Goal: Task Accomplishment & Management: Manage account settings

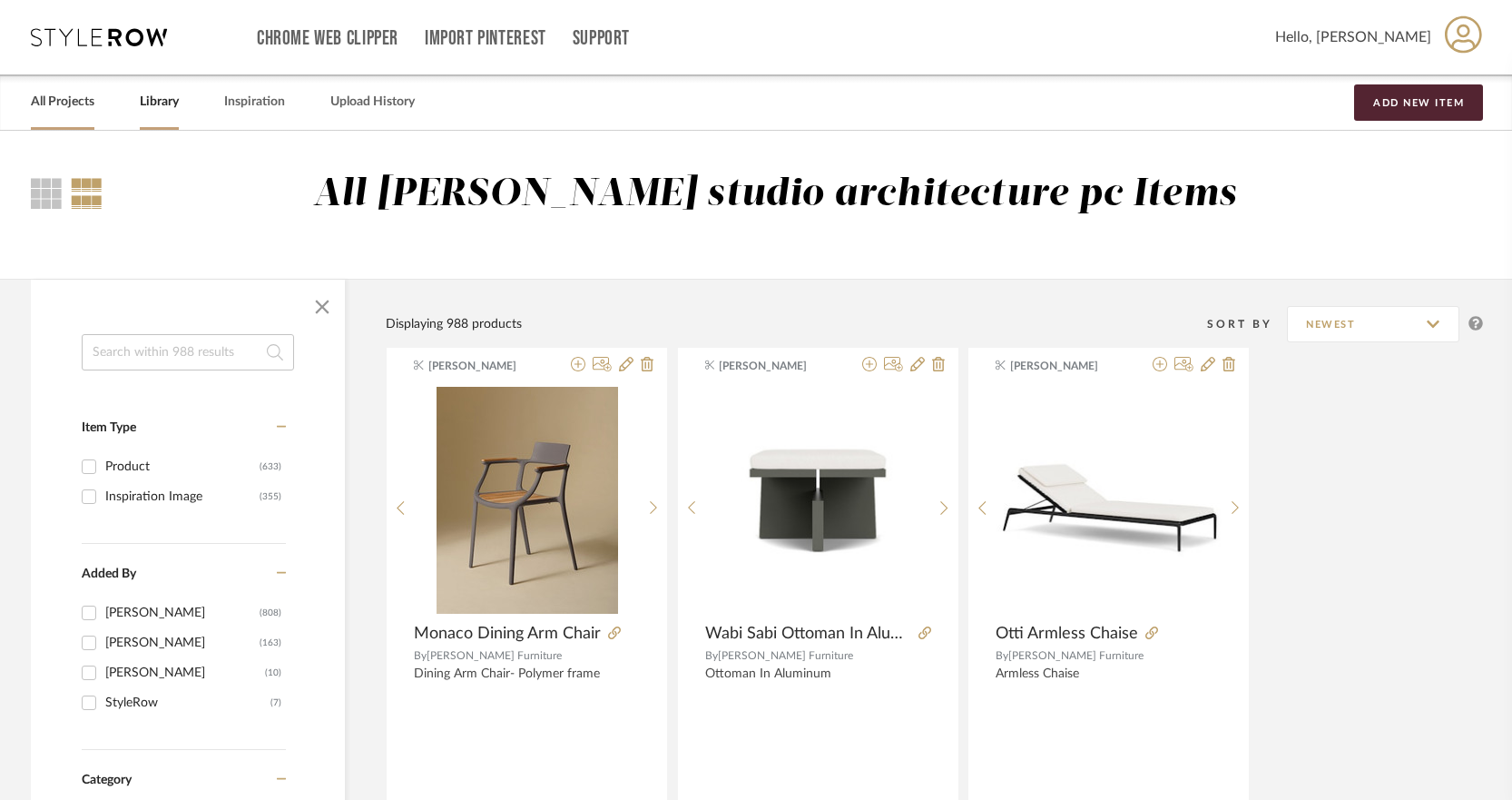
click at [73, 101] on link "All Projects" at bounding box center [62, 101] width 63 height 25
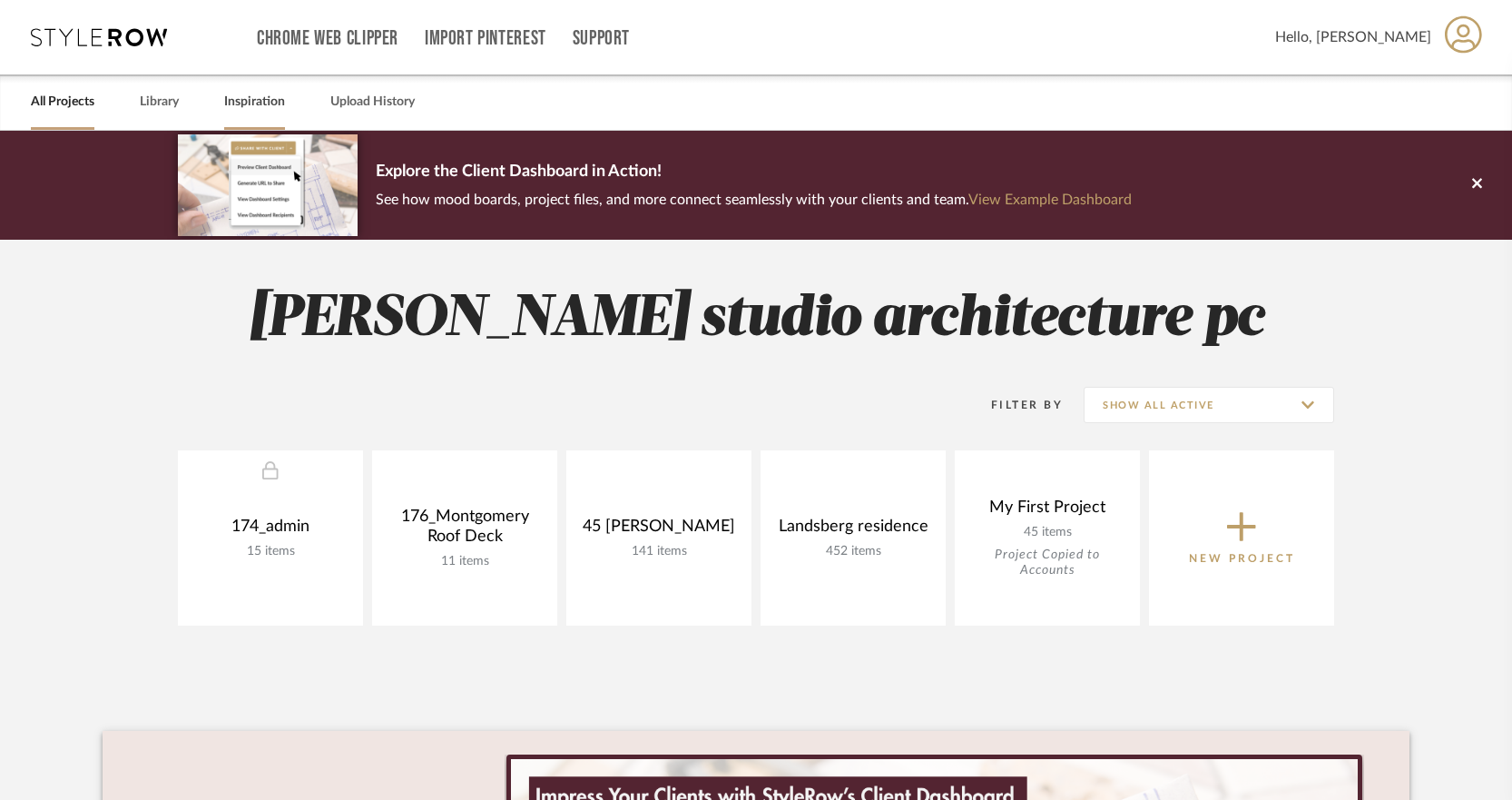
click at [255, 102] on link "Inspiration" at bounding box center [255, 101] width 61 height 25
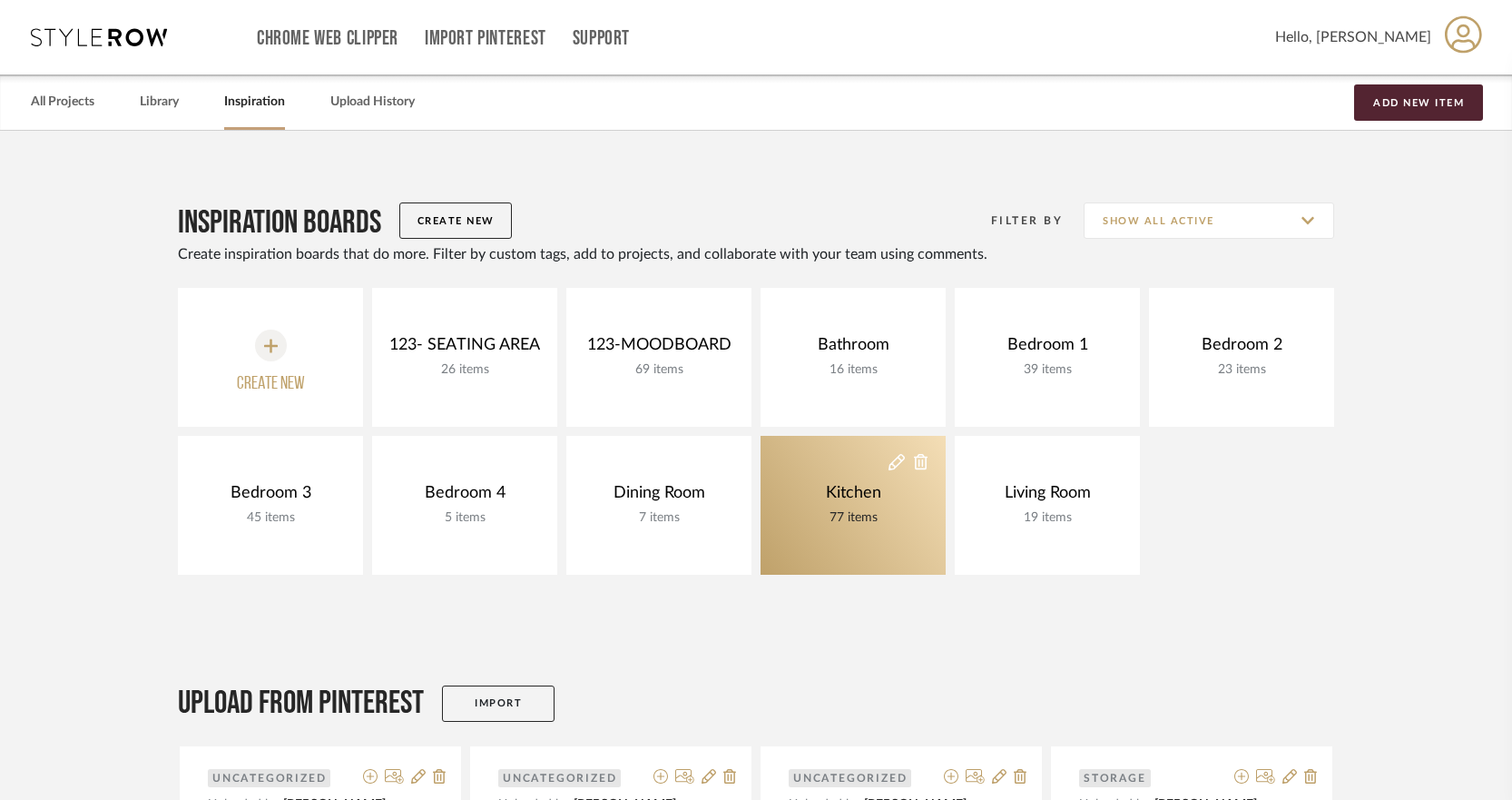
click at [883, 501] on div "Kitchen" at bounding box center [853, 493] width 64 height 20
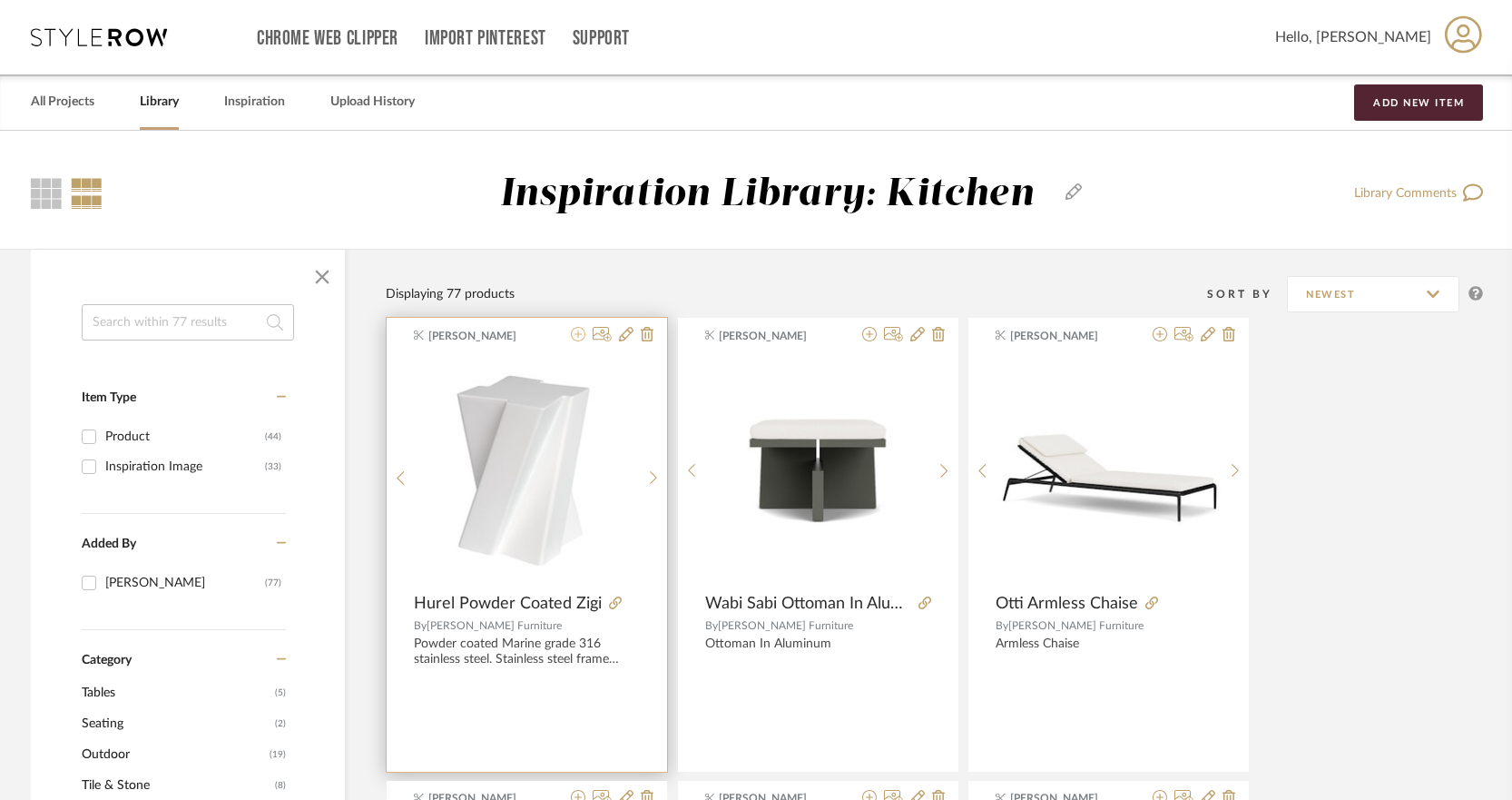
click at [576, 334] on icon at bounding box center [577, 334] width 15 height 15
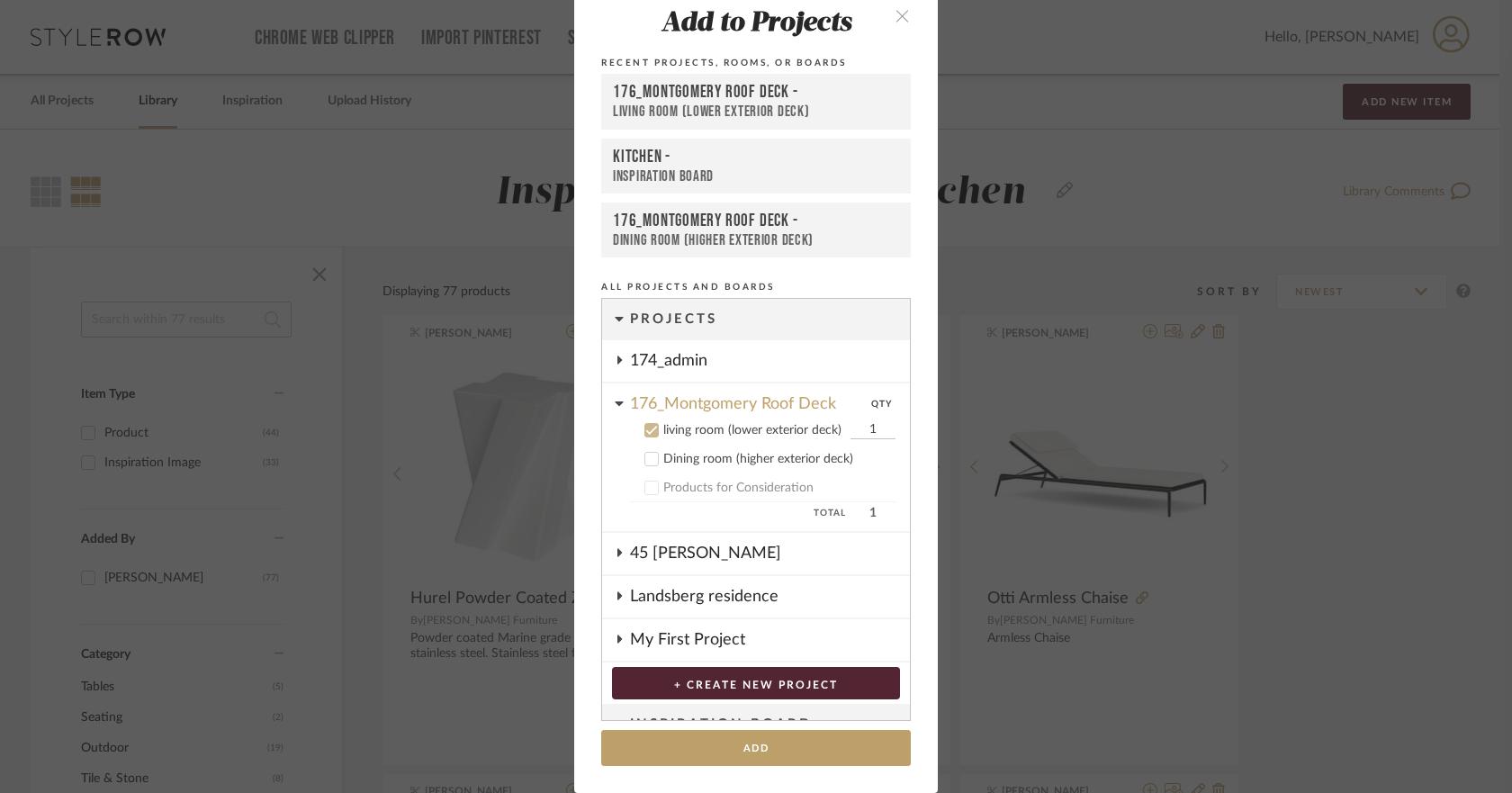
click at [845, 680] on button "+ CREATE NEW PROJECT" at bounding box center [755, 683] width 288 height 32
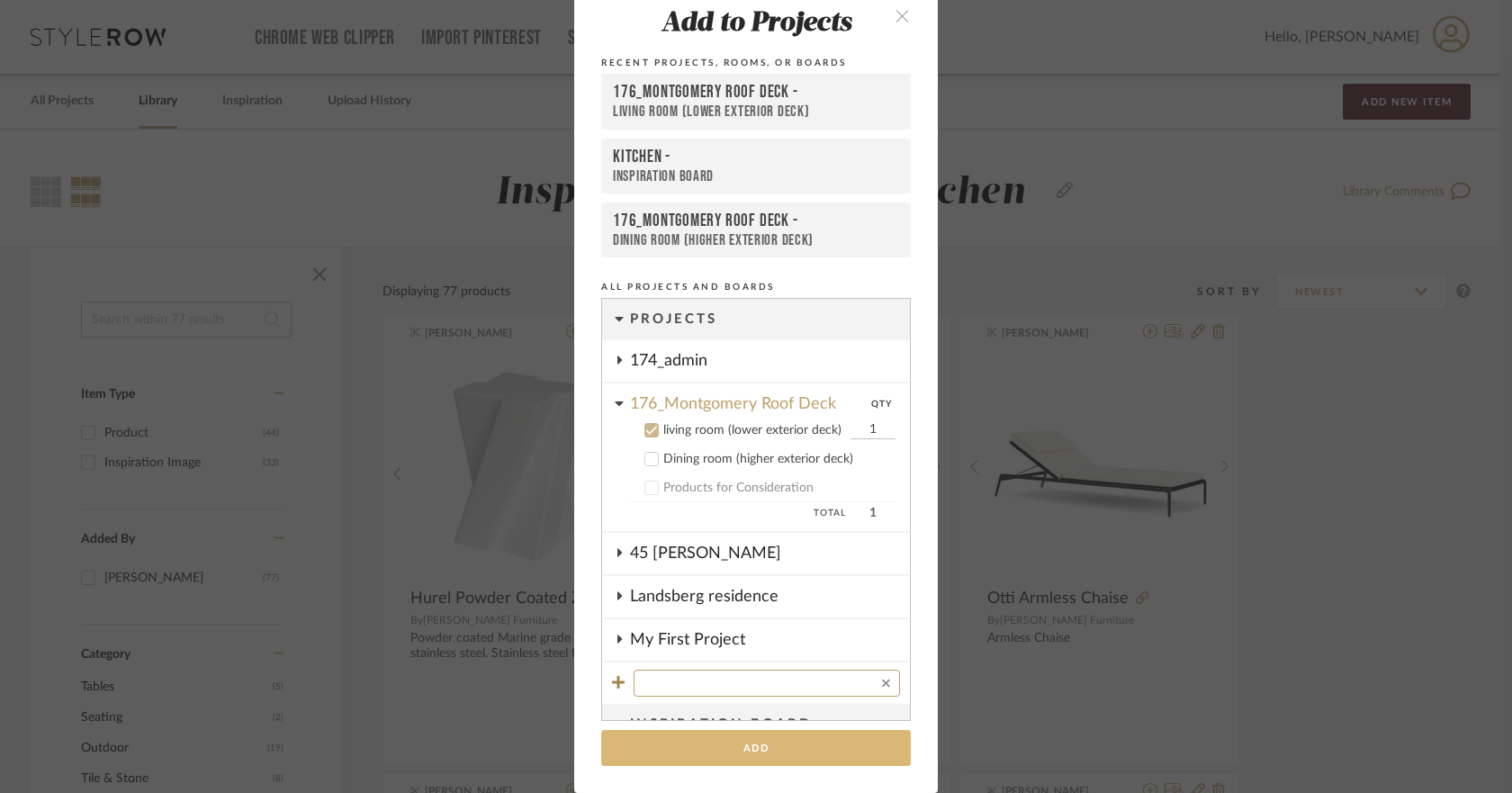
click at [812, 747] on button "Add" at bounding box center [755, 748] width 310 height 37
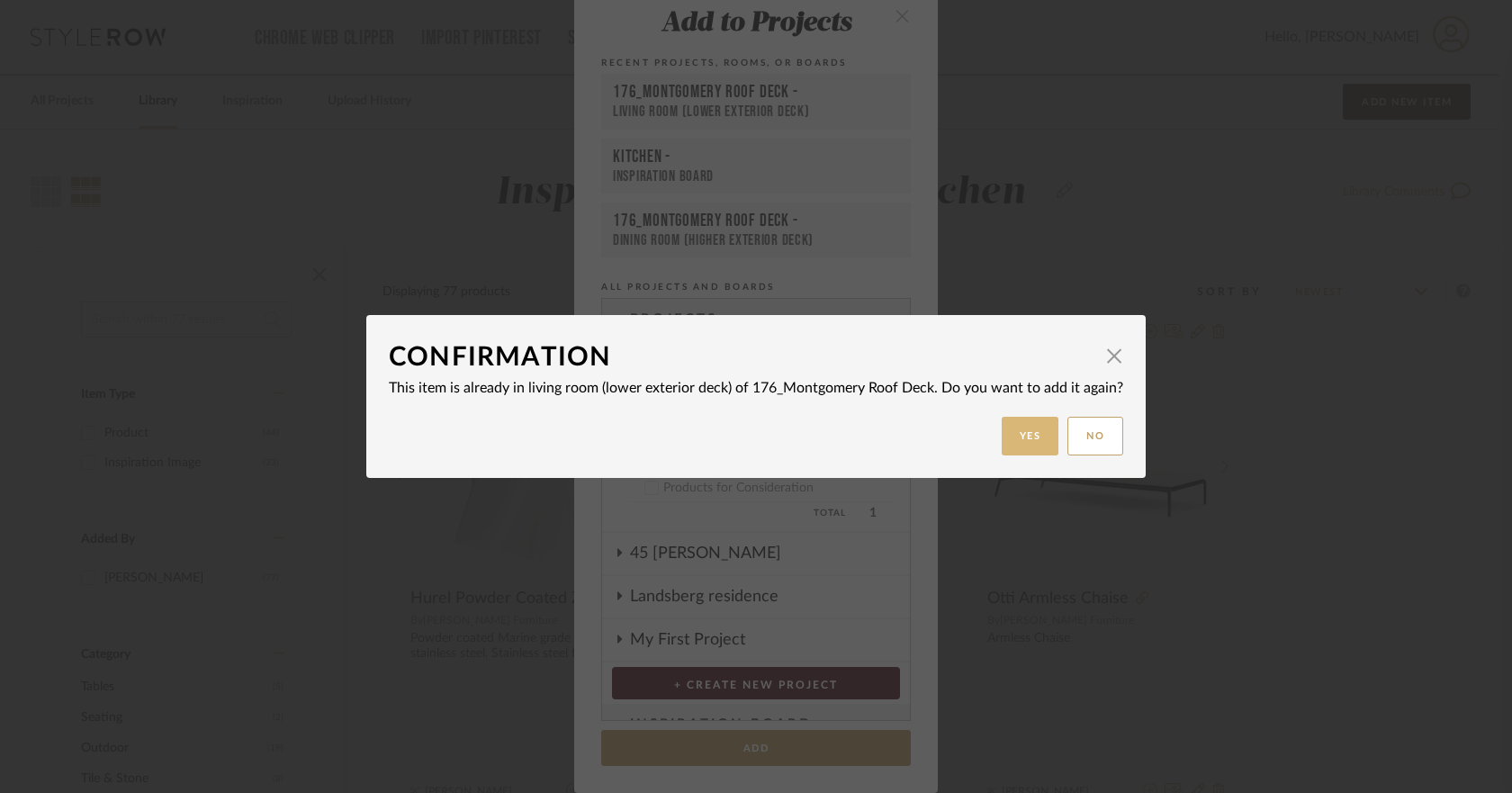
click at [1016, 442] on button "Yes" at bounding box center [1029, 437] width 58 height 39
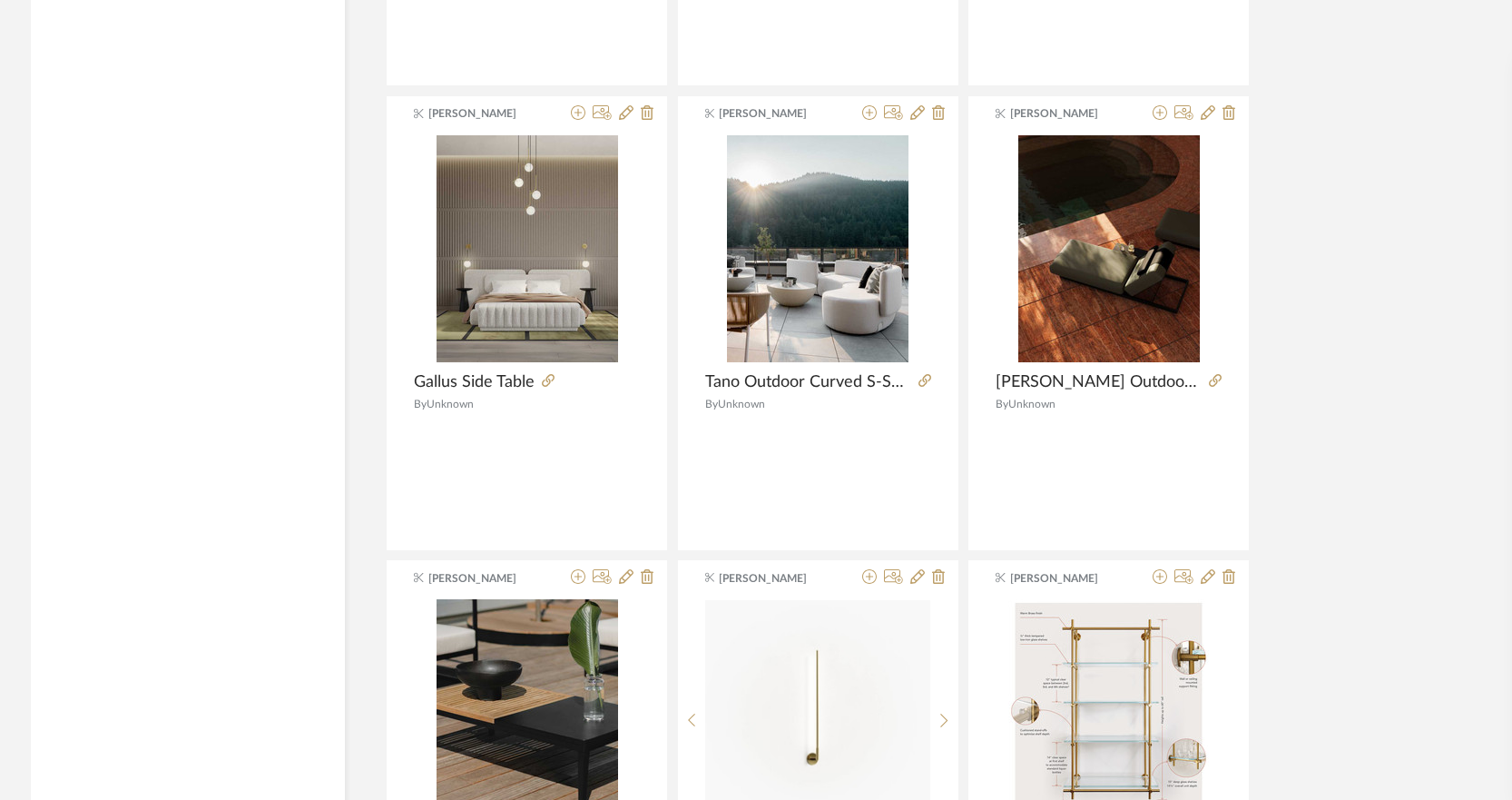
scroll to position [2450, 0]
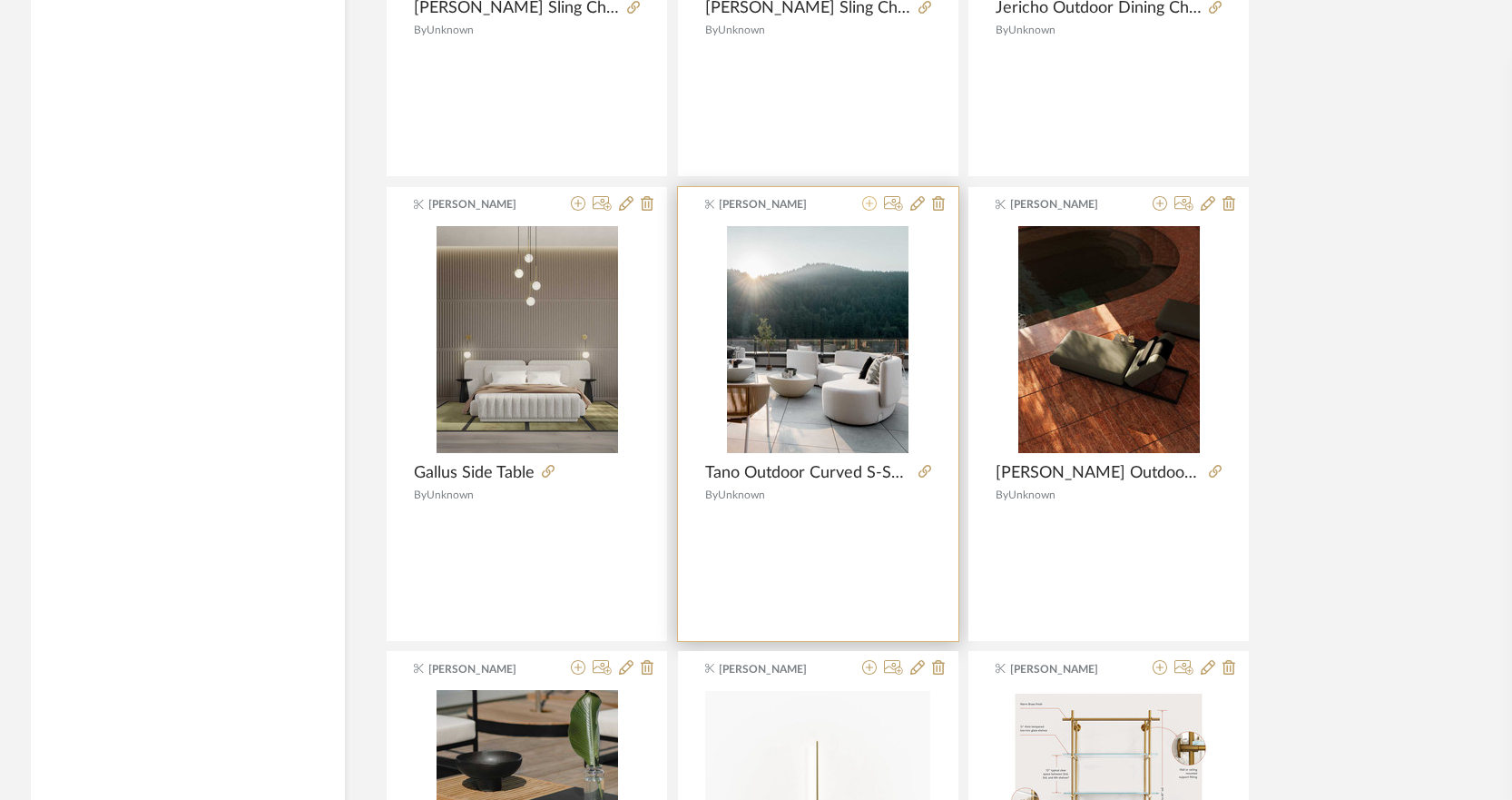
click at [867, 205] on icon at bounding box center [869, 203] width 15 height 15
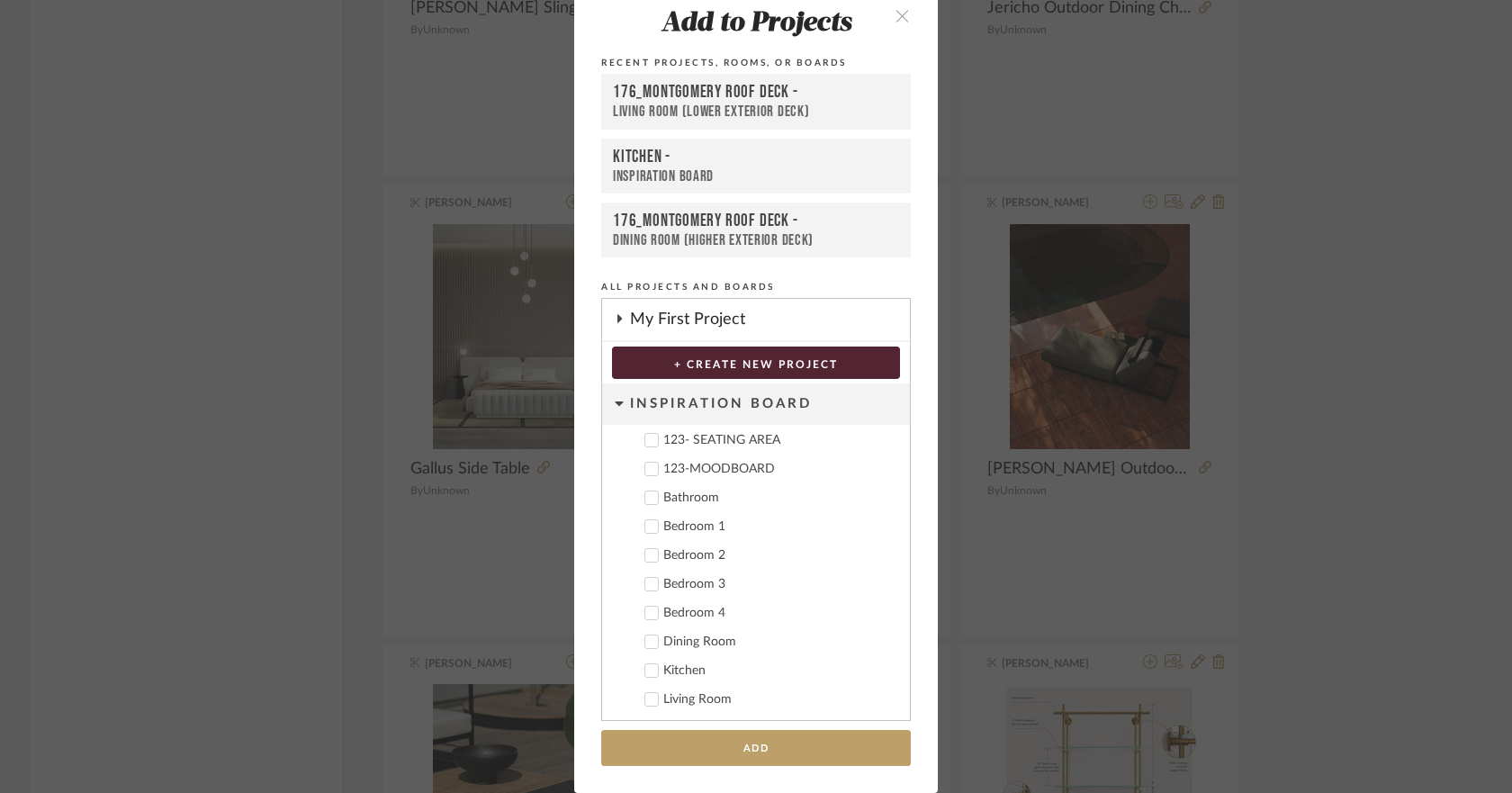
scroll to position [0, 0]
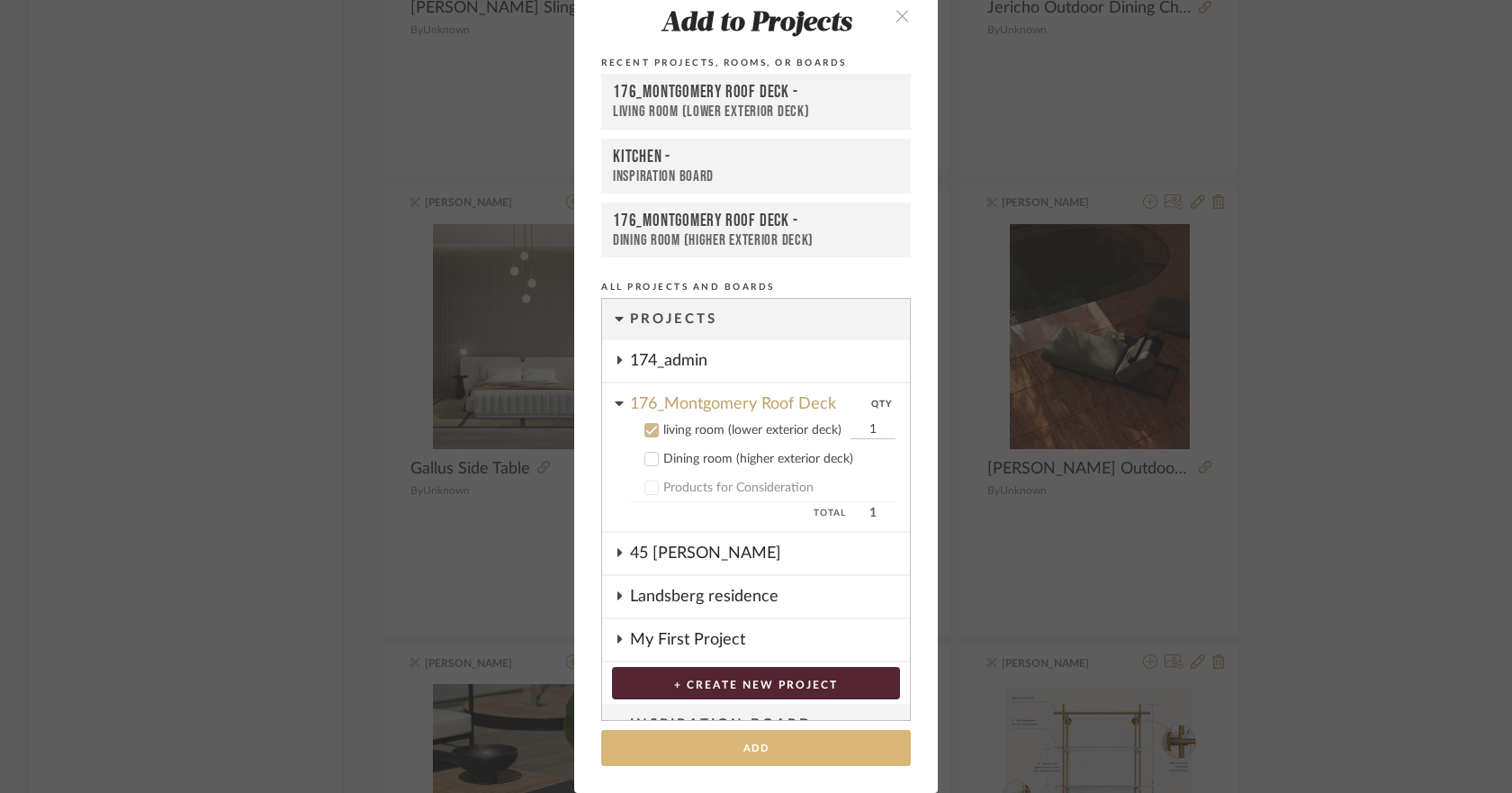
click at [823, 738] on button "Add" at bounding box center [755, 748] width 310 height 37
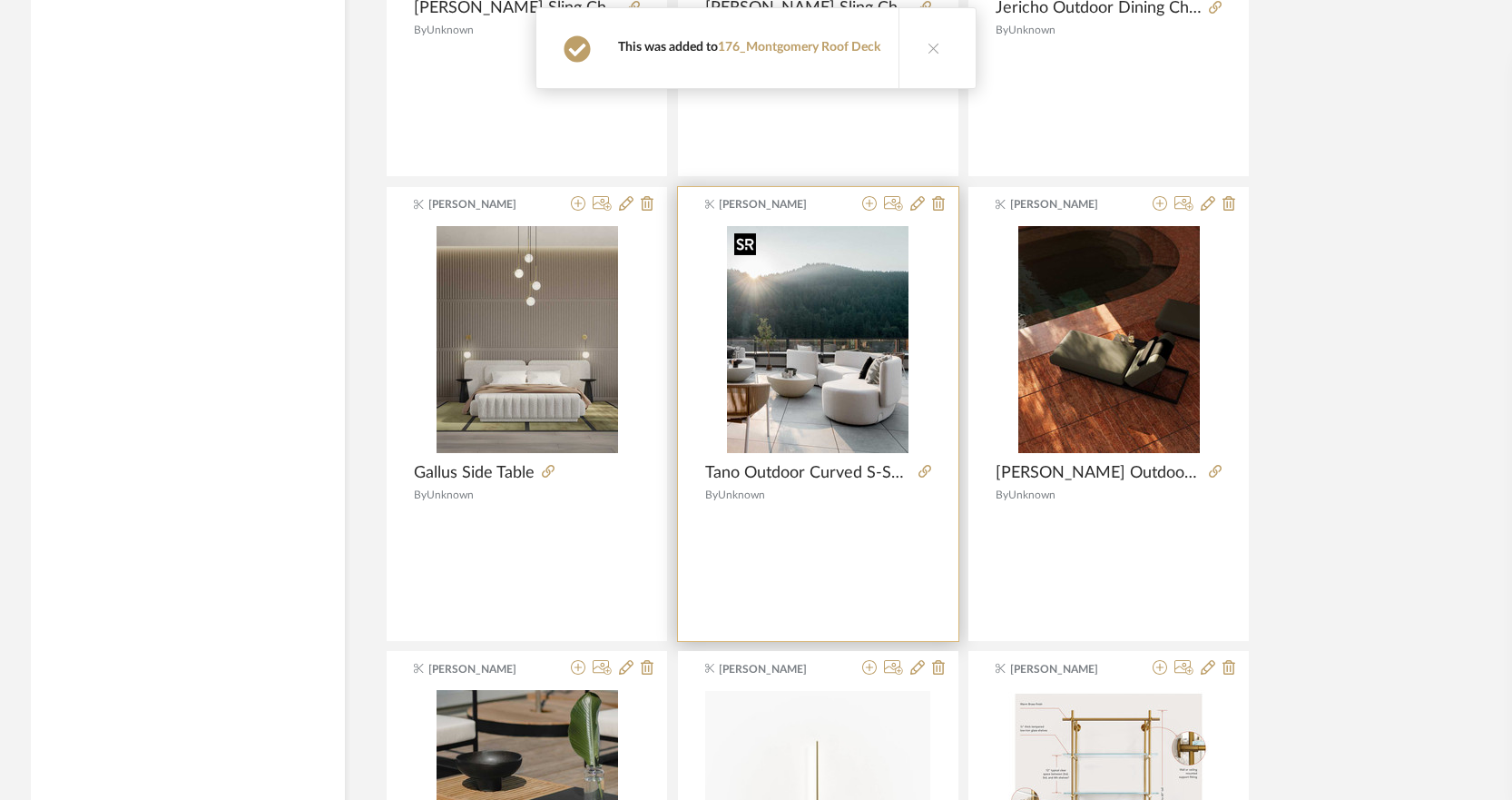
scroll to position [2360, 0]
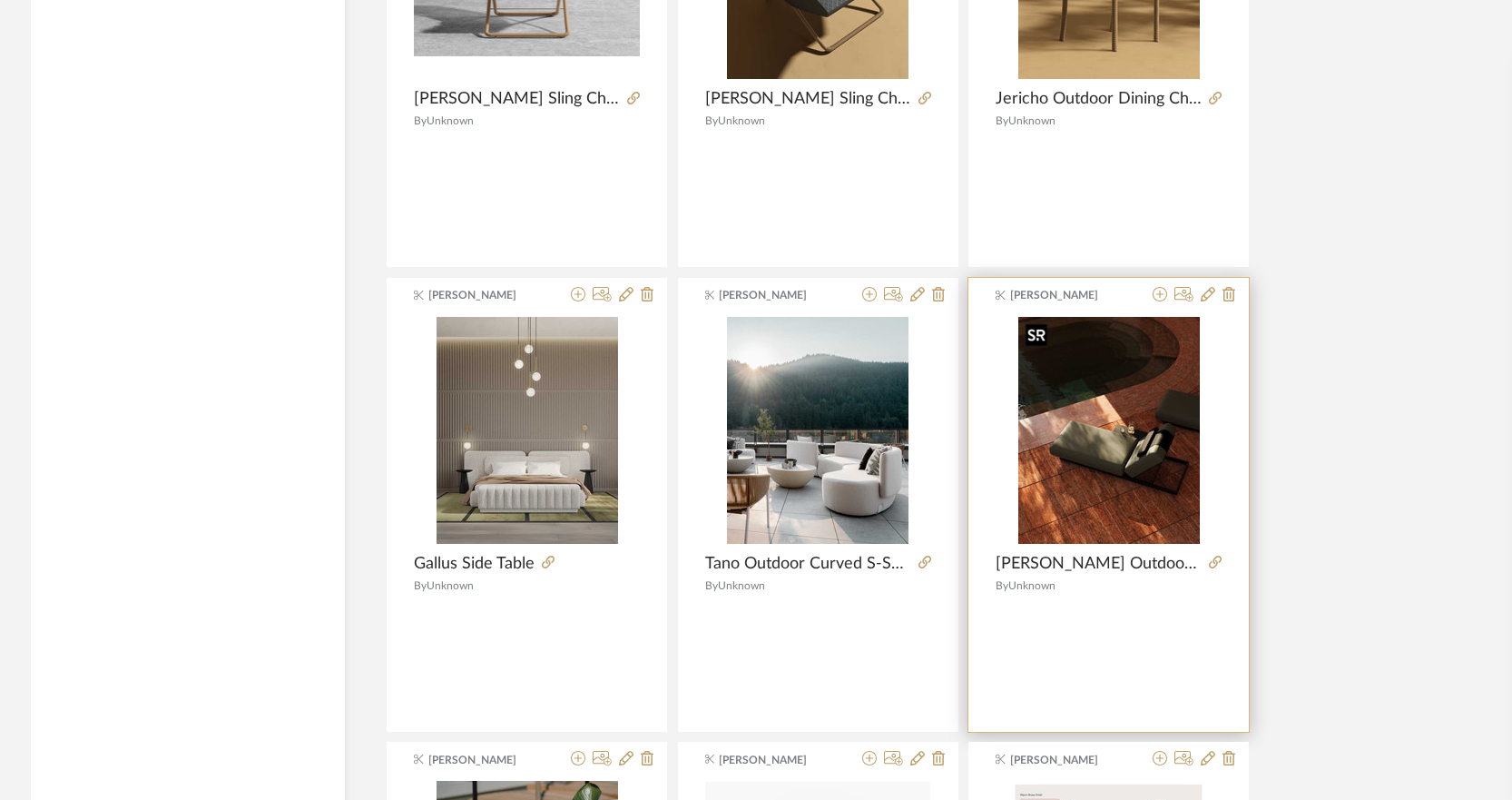
click at [1119, 342] on img "0" at bounding box center [1109, 430] width 181 height 227
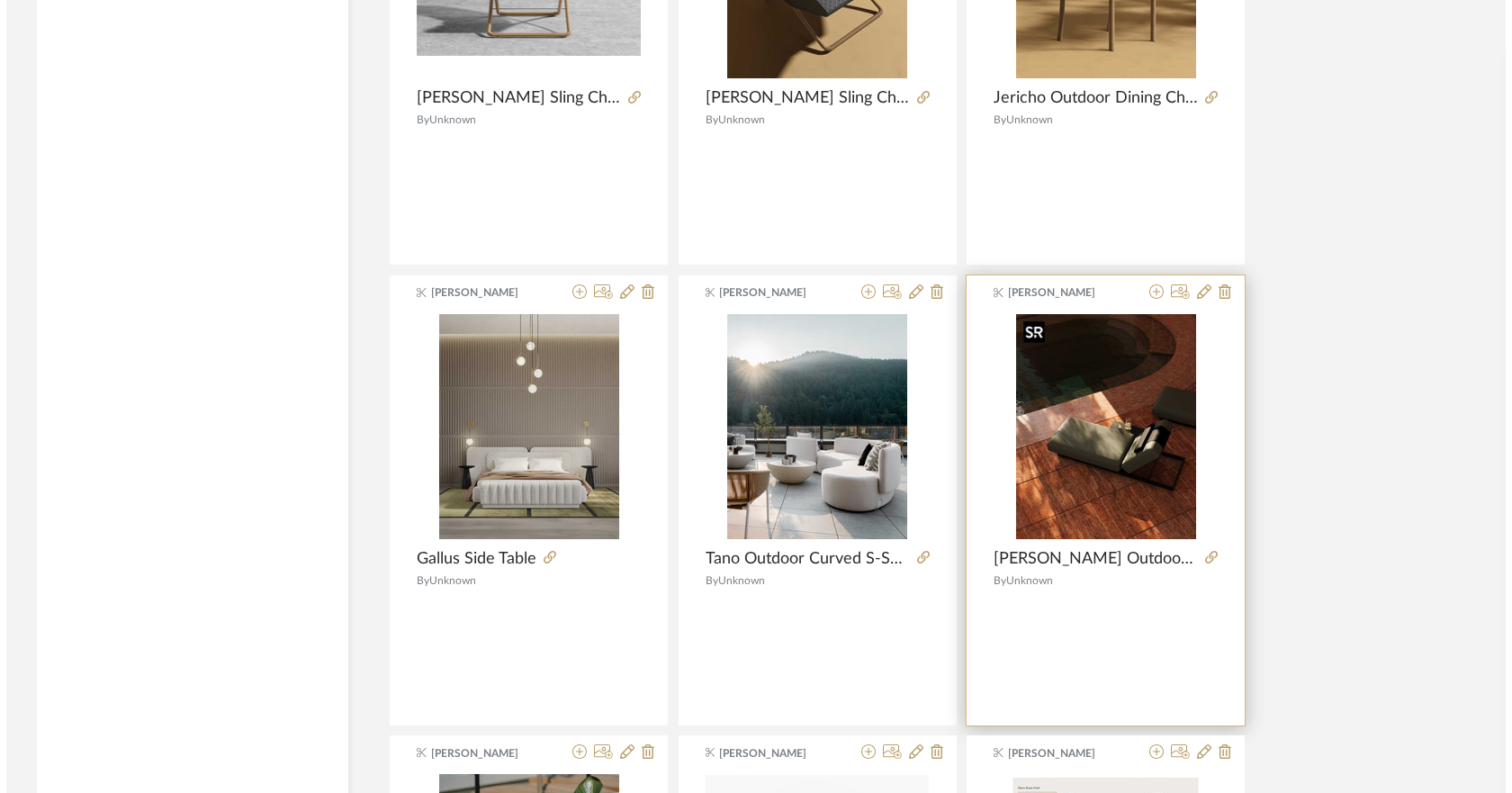
scroll to position [0, 0]
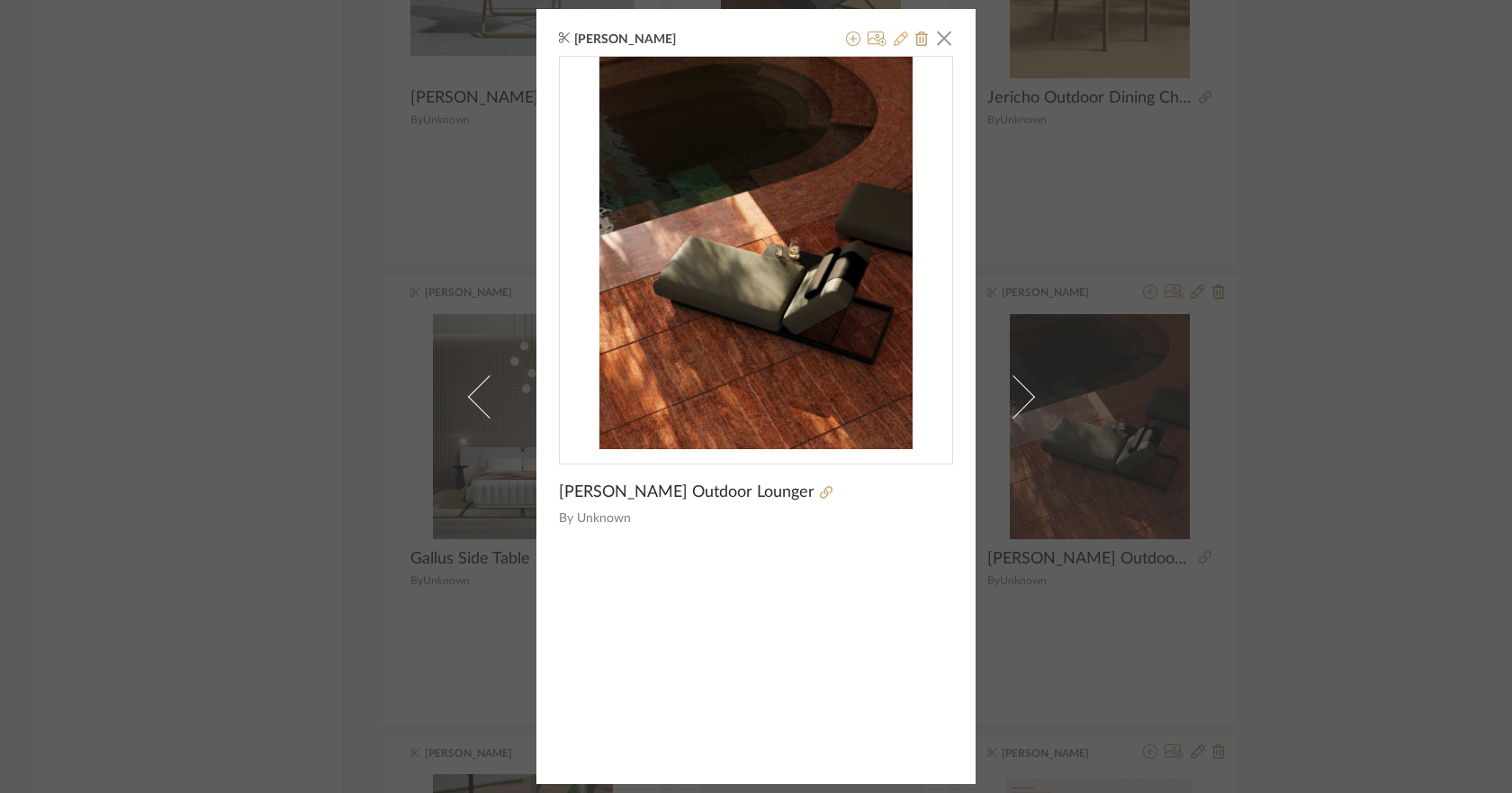
click at [894, 40] on icon at bounding box center [901, 38] width 15 height 15
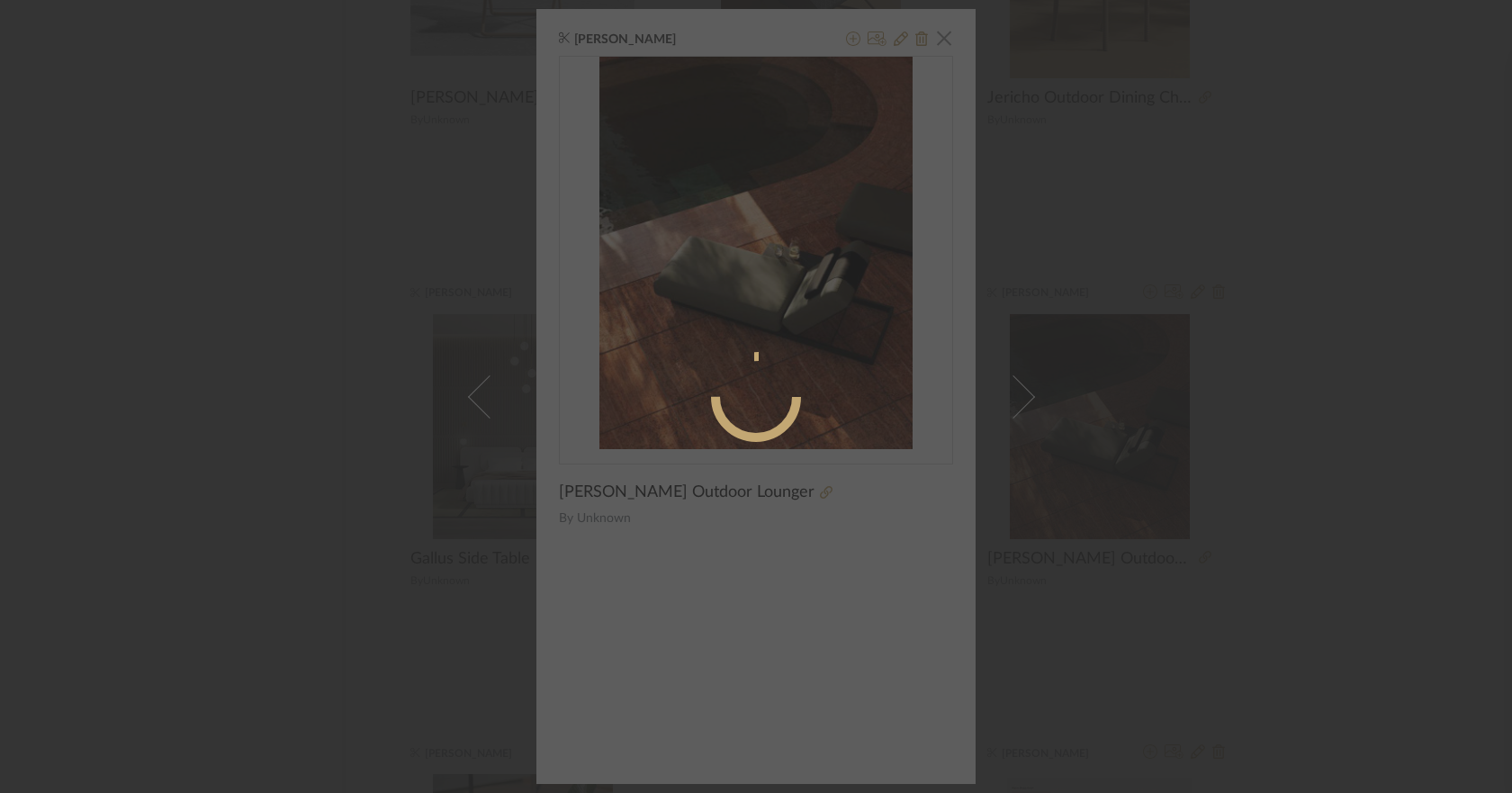
radio input "true"
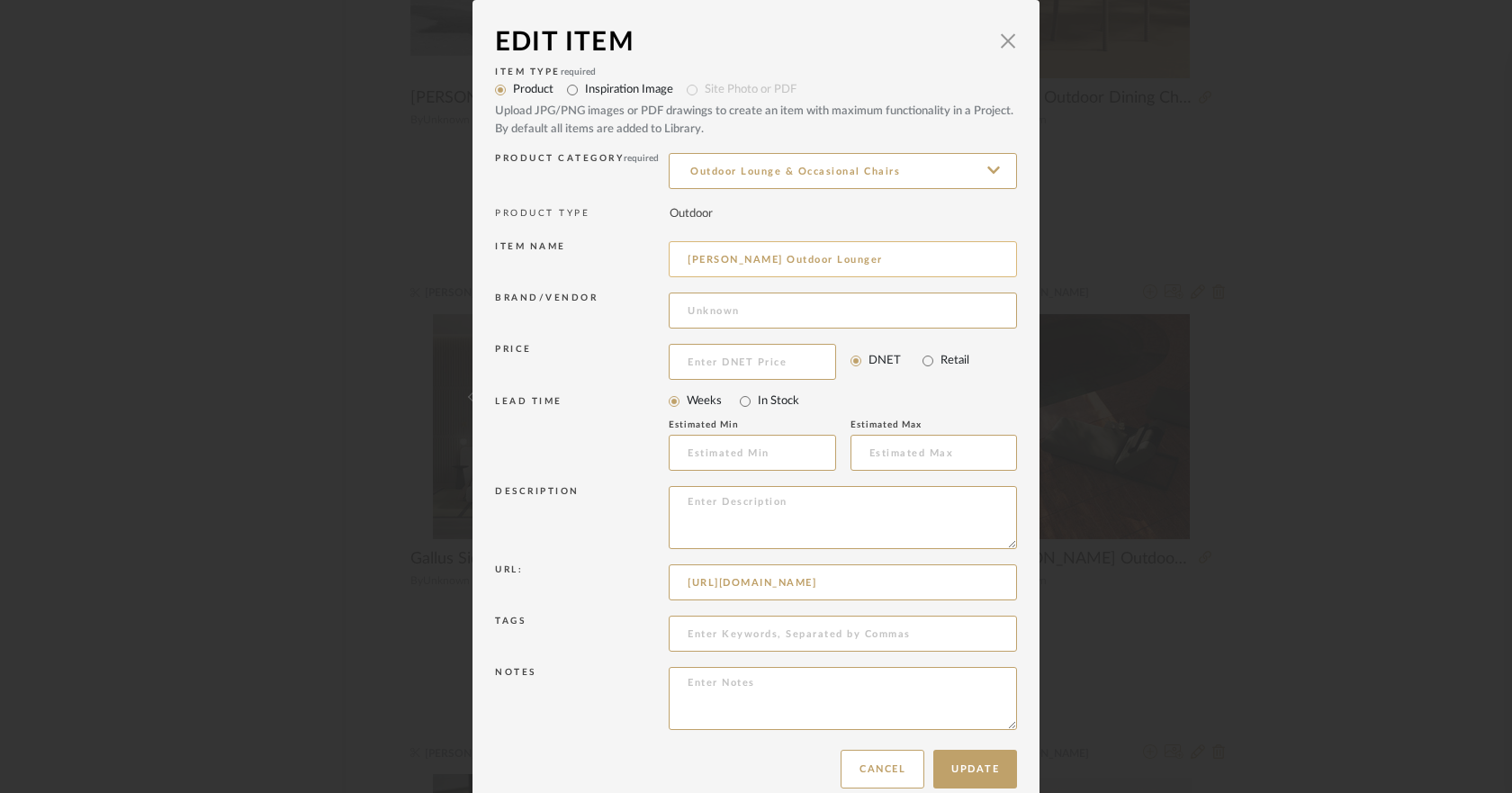
scroll to position [27, 0]
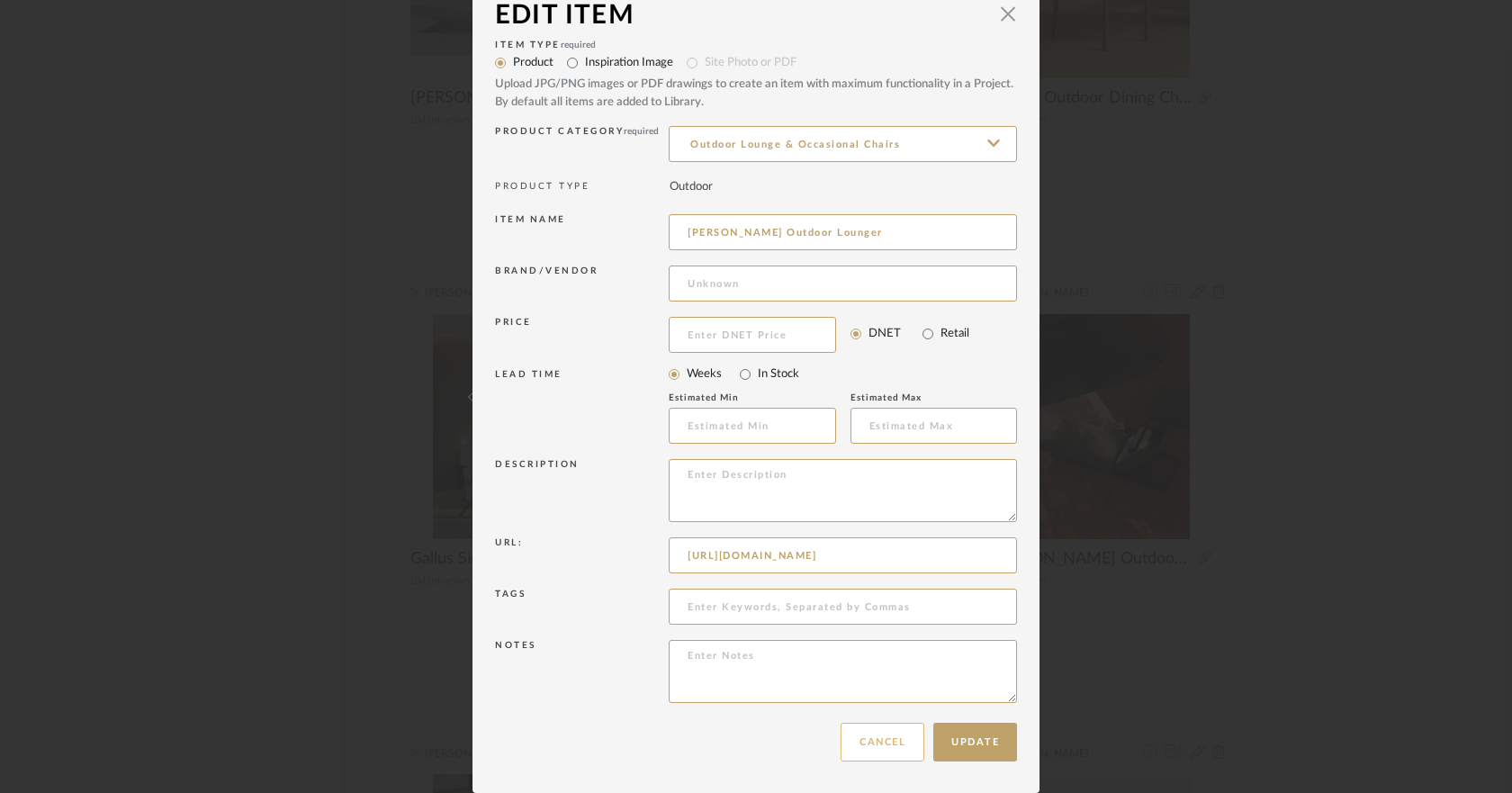
click at [851, 745] on button "Cancel" at bounding box center [882, 742] width 84 height 39
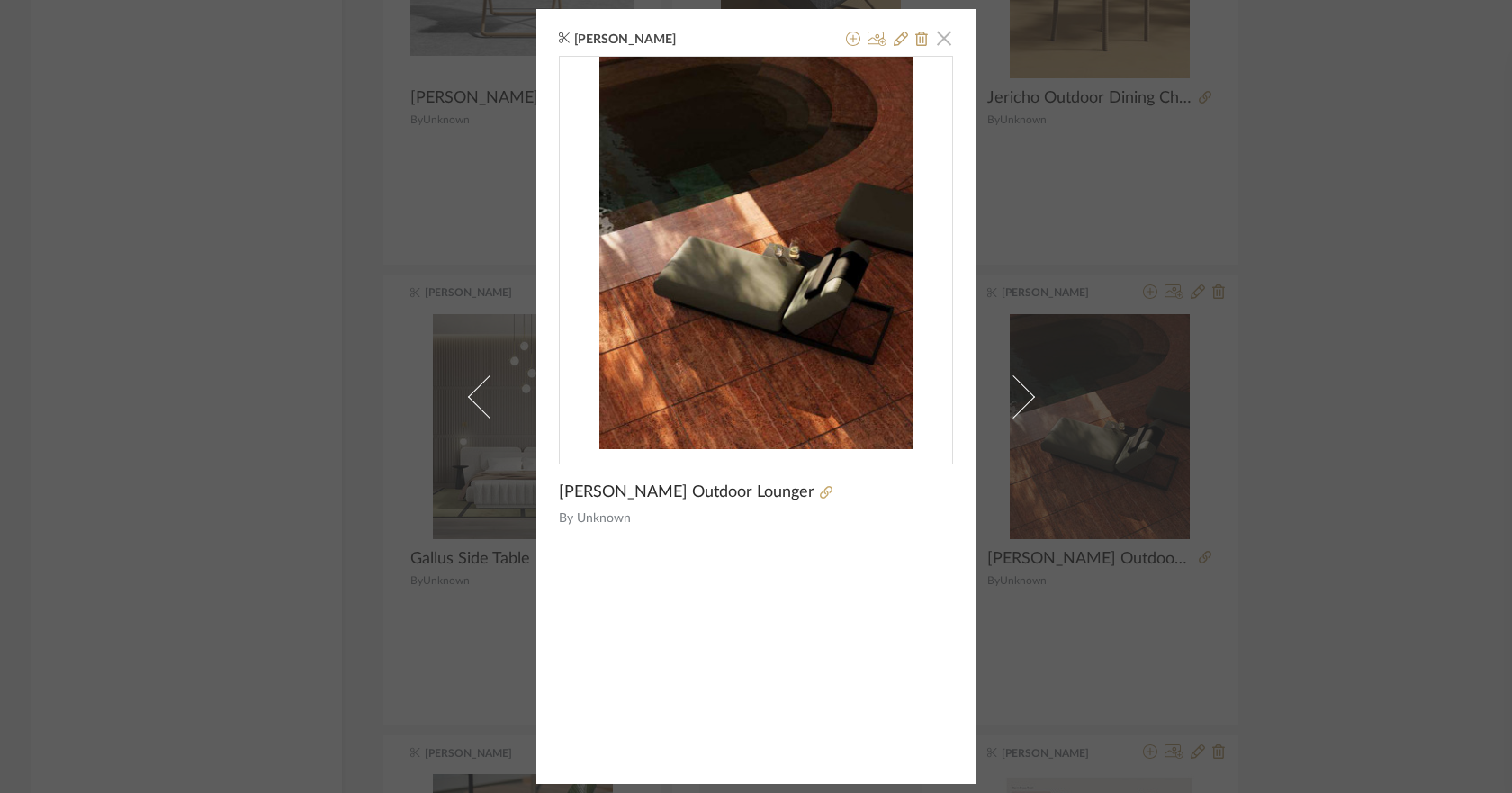
click at [933, 41] on span "button" at bounding box center [944, 37] width 36 height 36
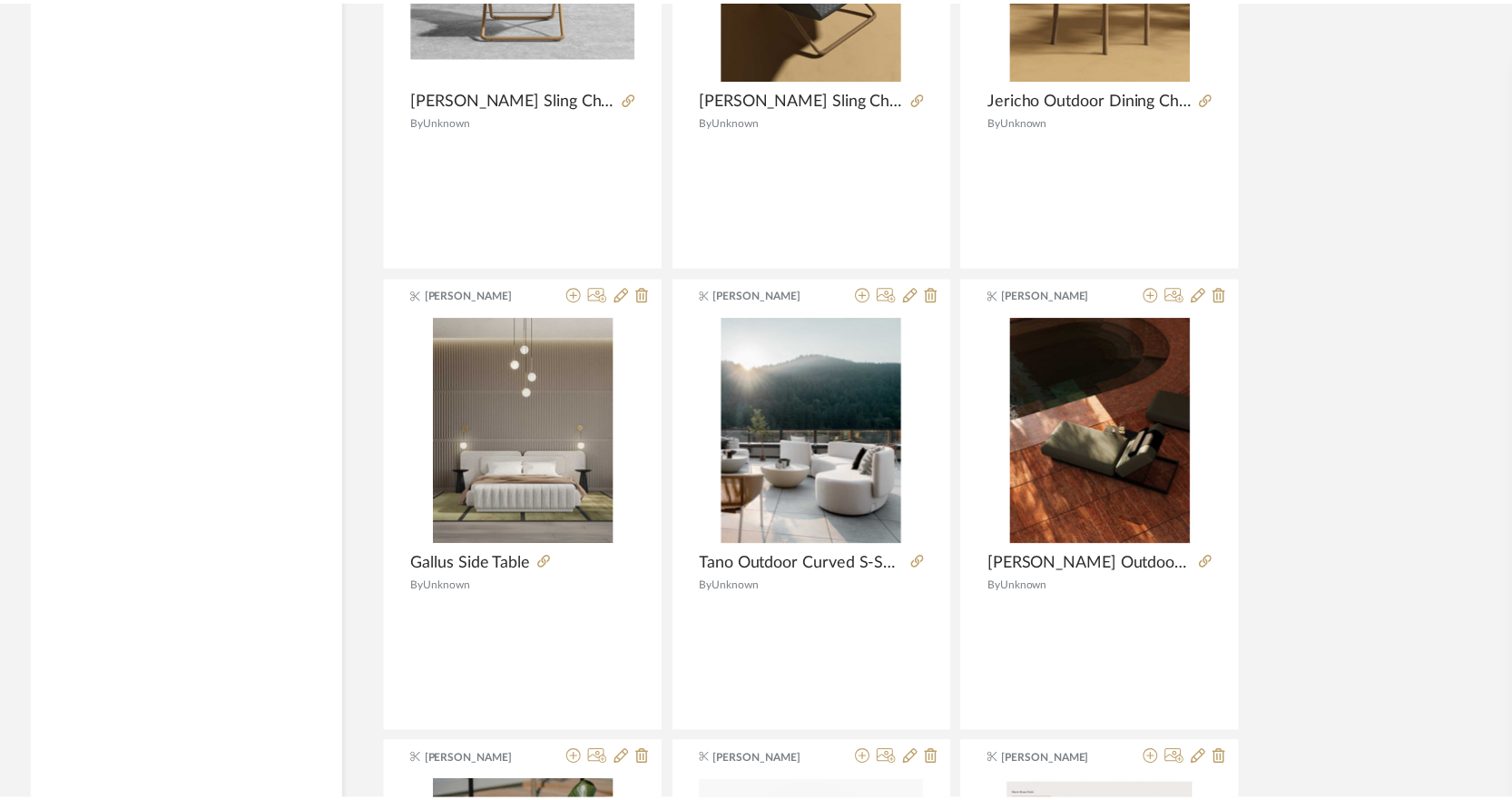
scroll to position [2360, 0]
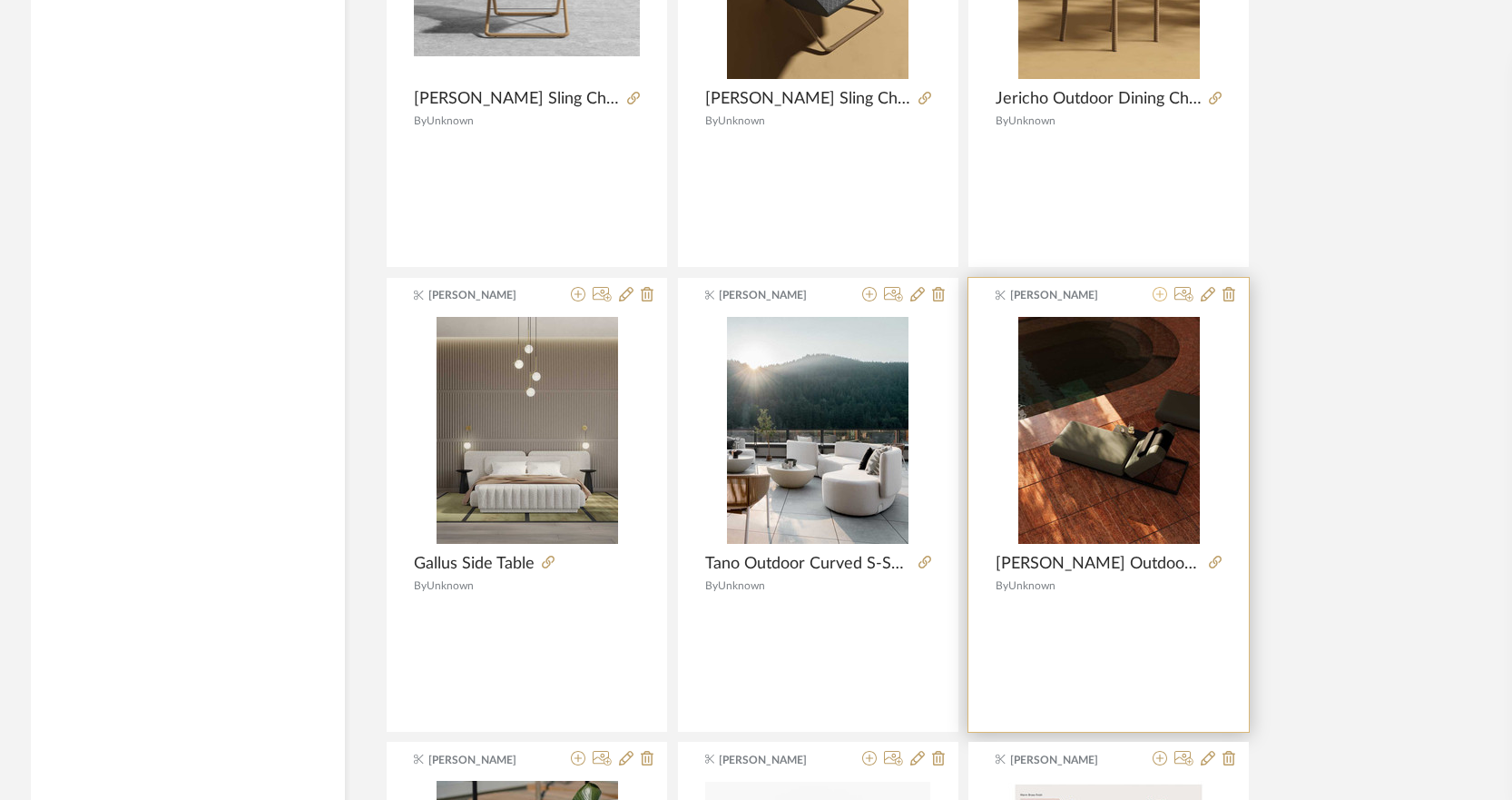
click at [1160, 299] on icon at bounding box center [1159, 294] width 15 height 15
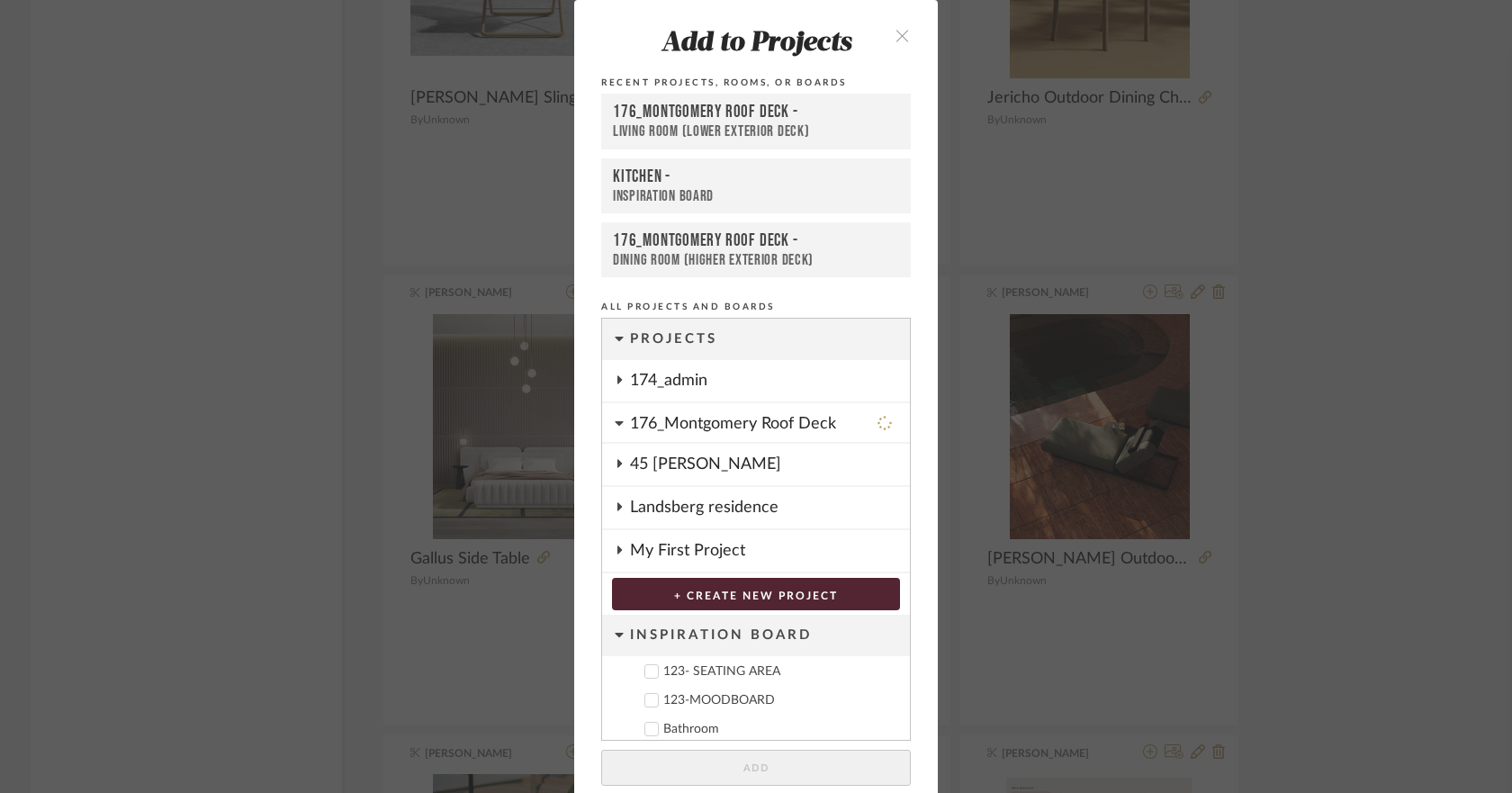
scroll to position [20, 0]
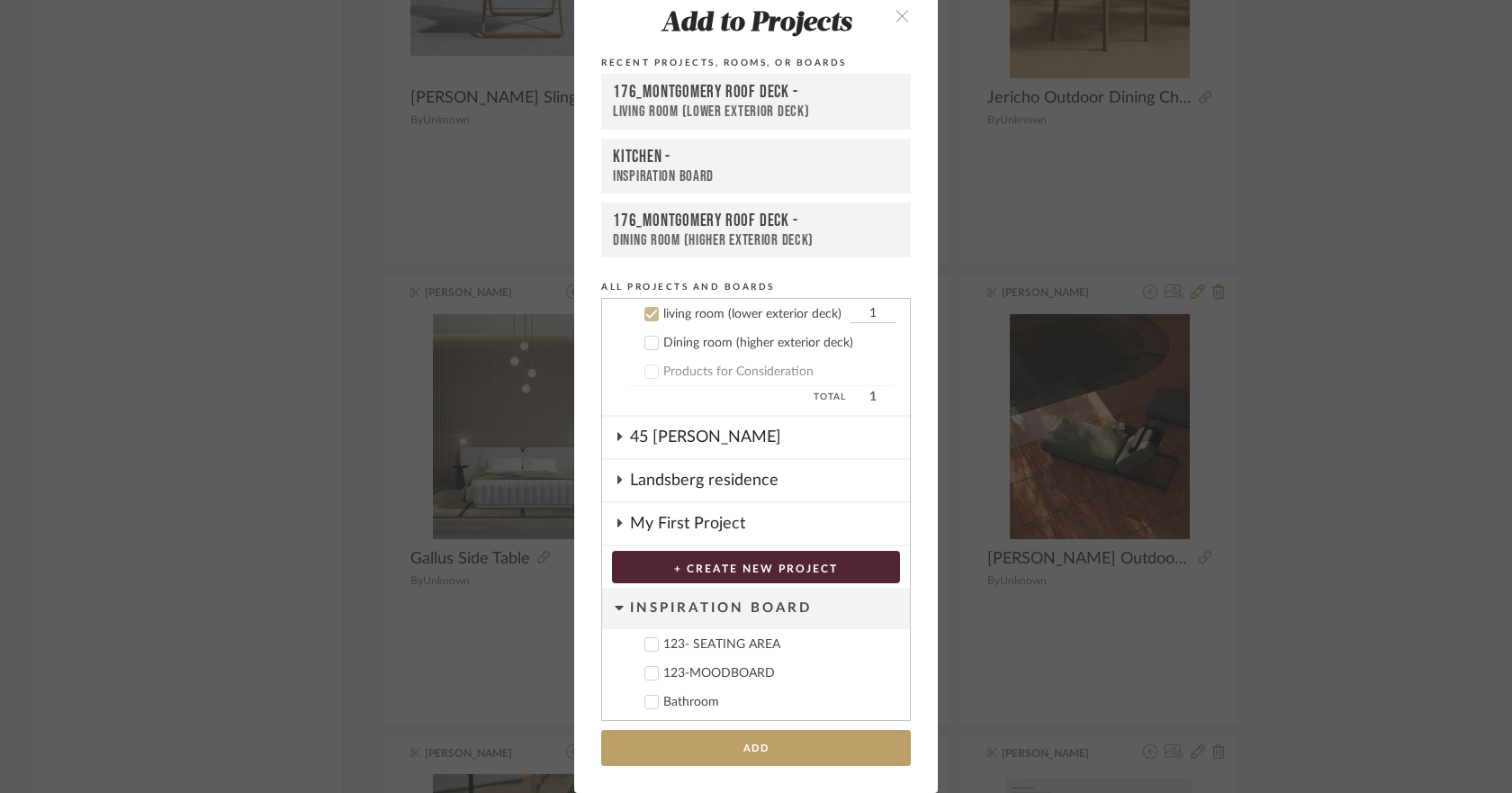
click at [677, 344] on div "Dining room (higher exterior deck)" at bounding box center [779, 344] width 232 height 16
click at [645, 317] on icon at bounding box center [651, 313] width 13 height 13
click at [851, 760] on button "Add" at bounding box center [755, 748] width 310 height 37
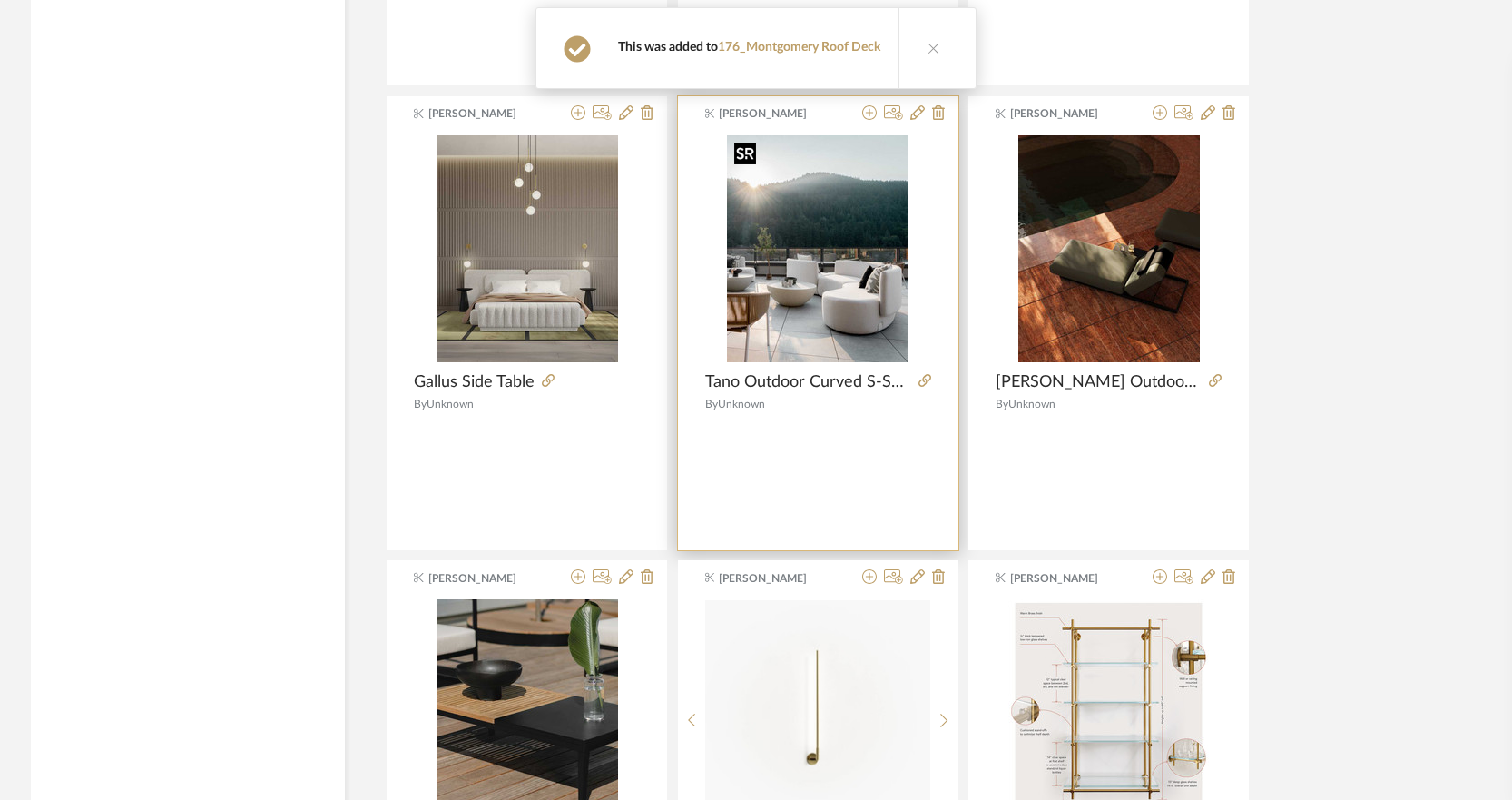
scroll to position [2723, 0]
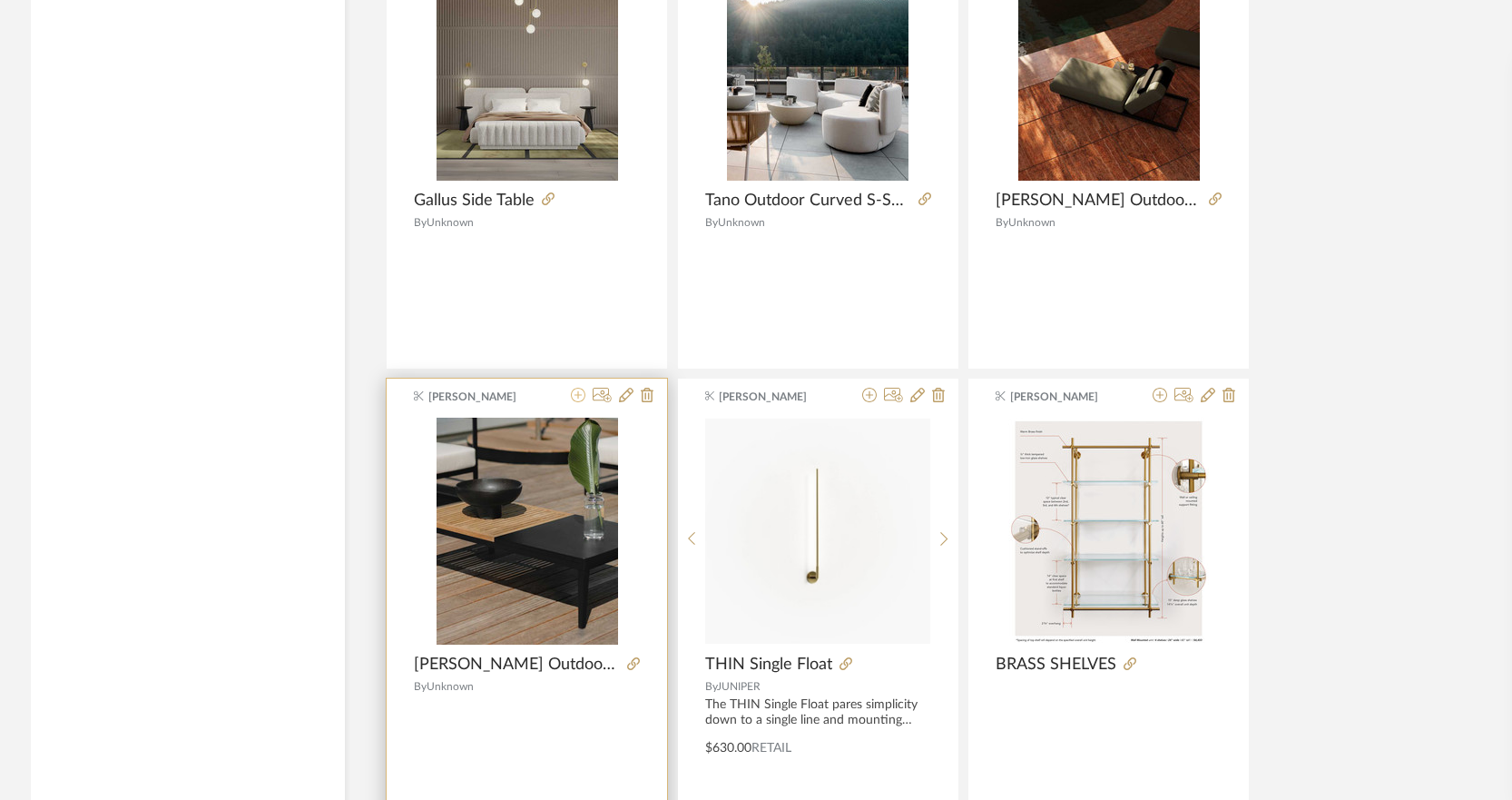
click at [575, 396] on icon at bounding box center [577, 394] width 15 height 15
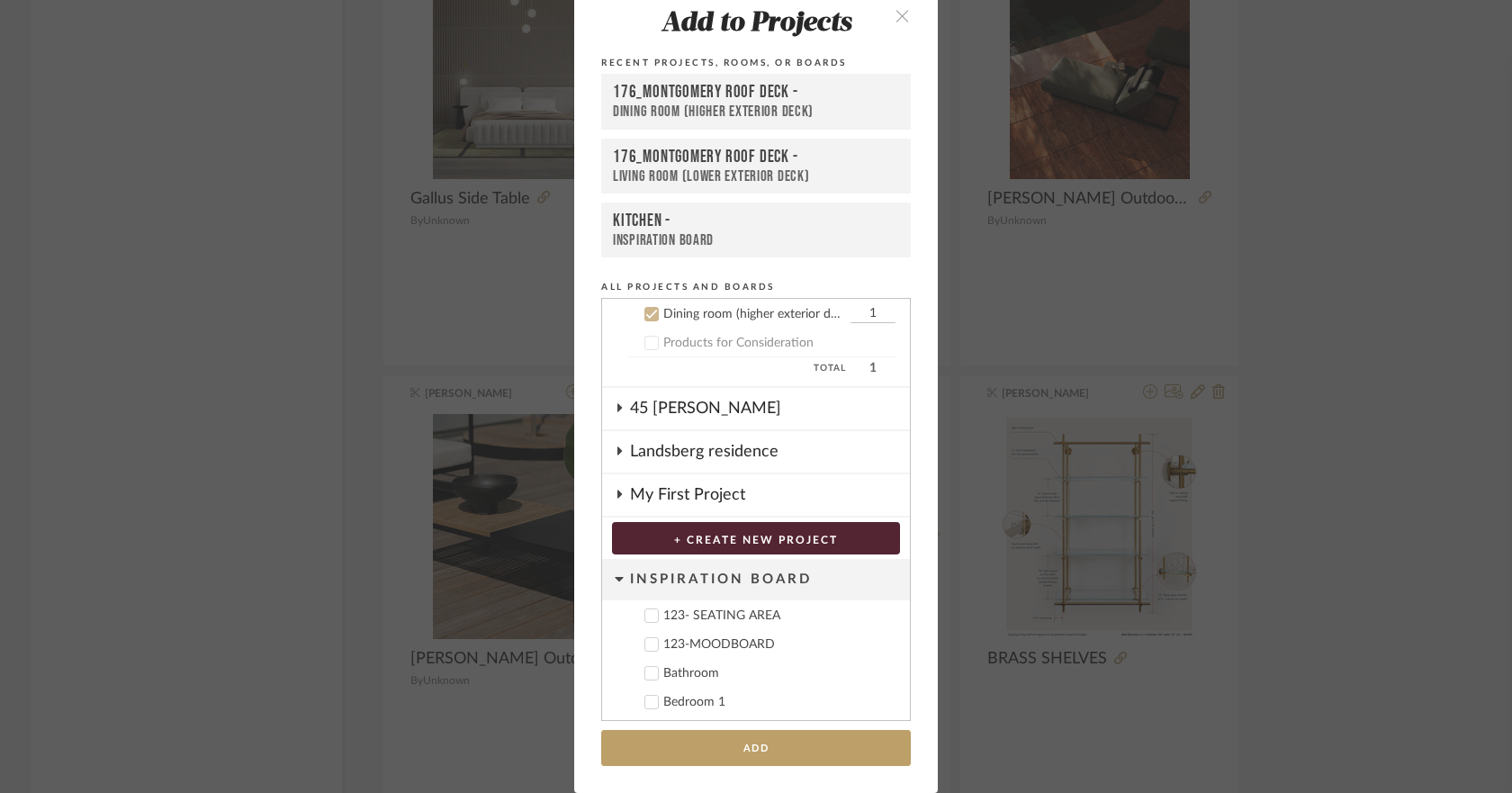
scroll to position [55, 0]
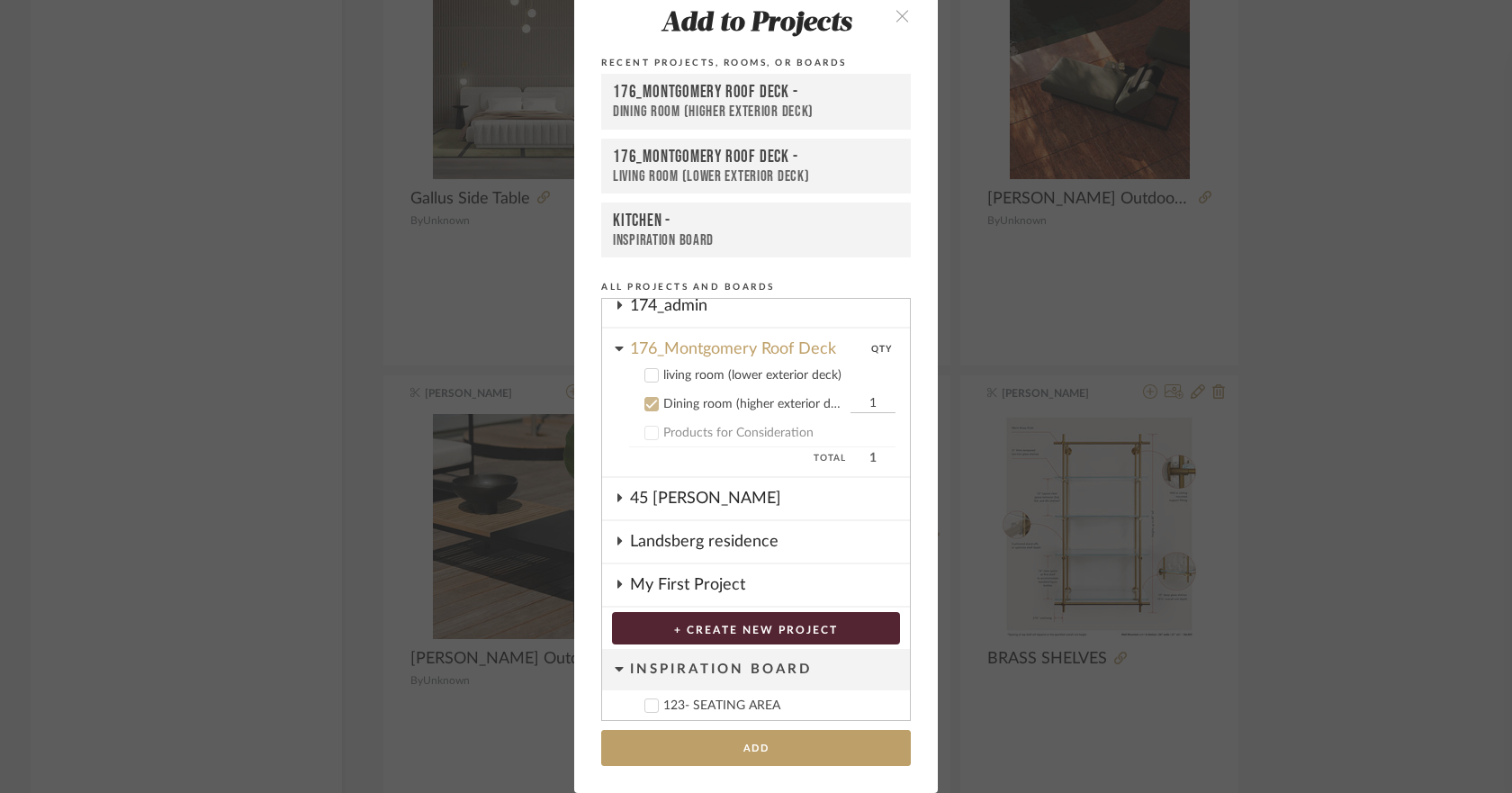
click at [672, 381] on div "living room (lower exterior deck)" at bounding box center [779, 376] width 232 height 16
click at [650, 402] on icon at bounding box center [651, 404] width 12 height 9
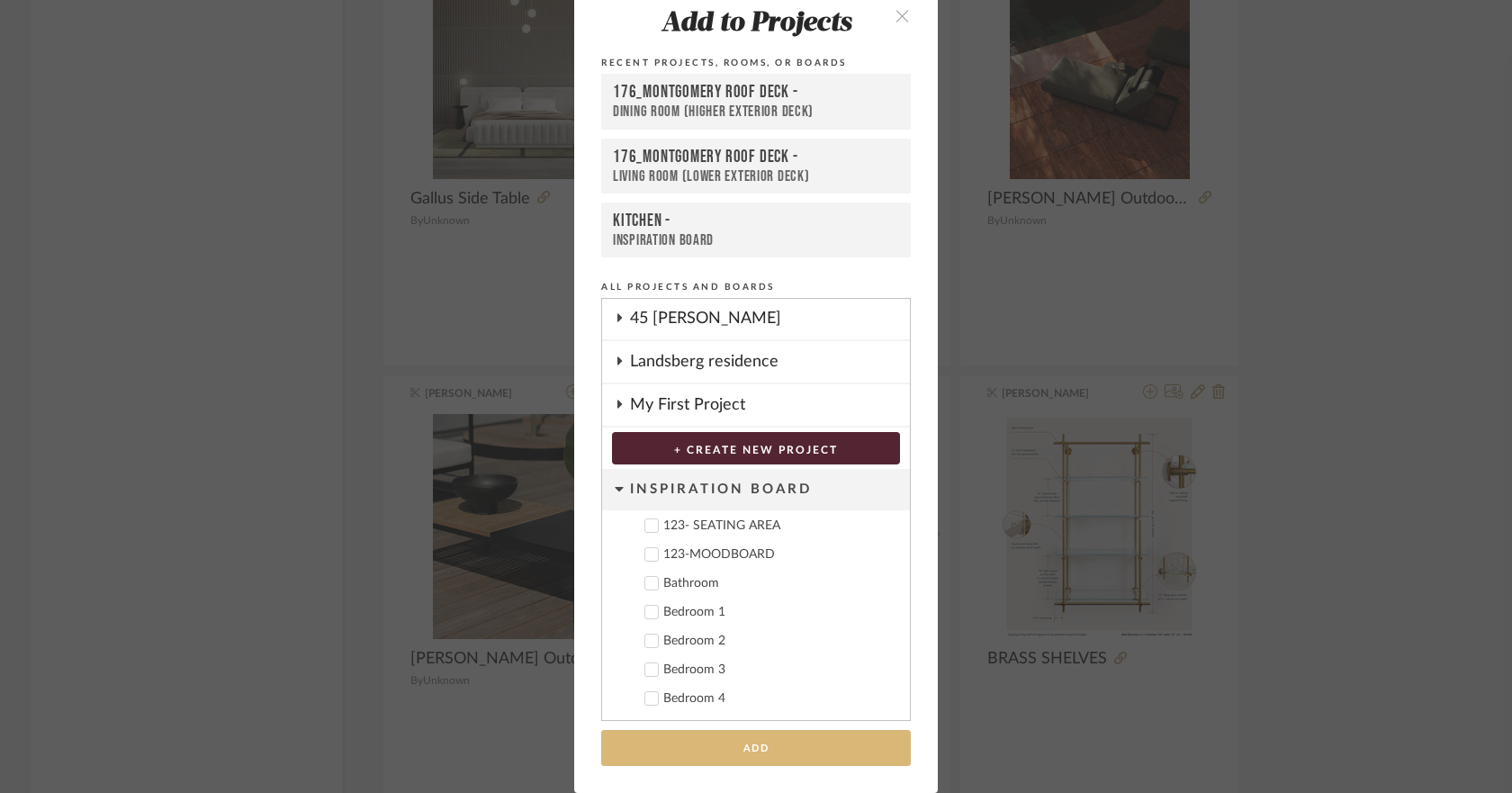
click at [832, 740] on button "Add" at bounding box center [755, 748] width 310 height 37
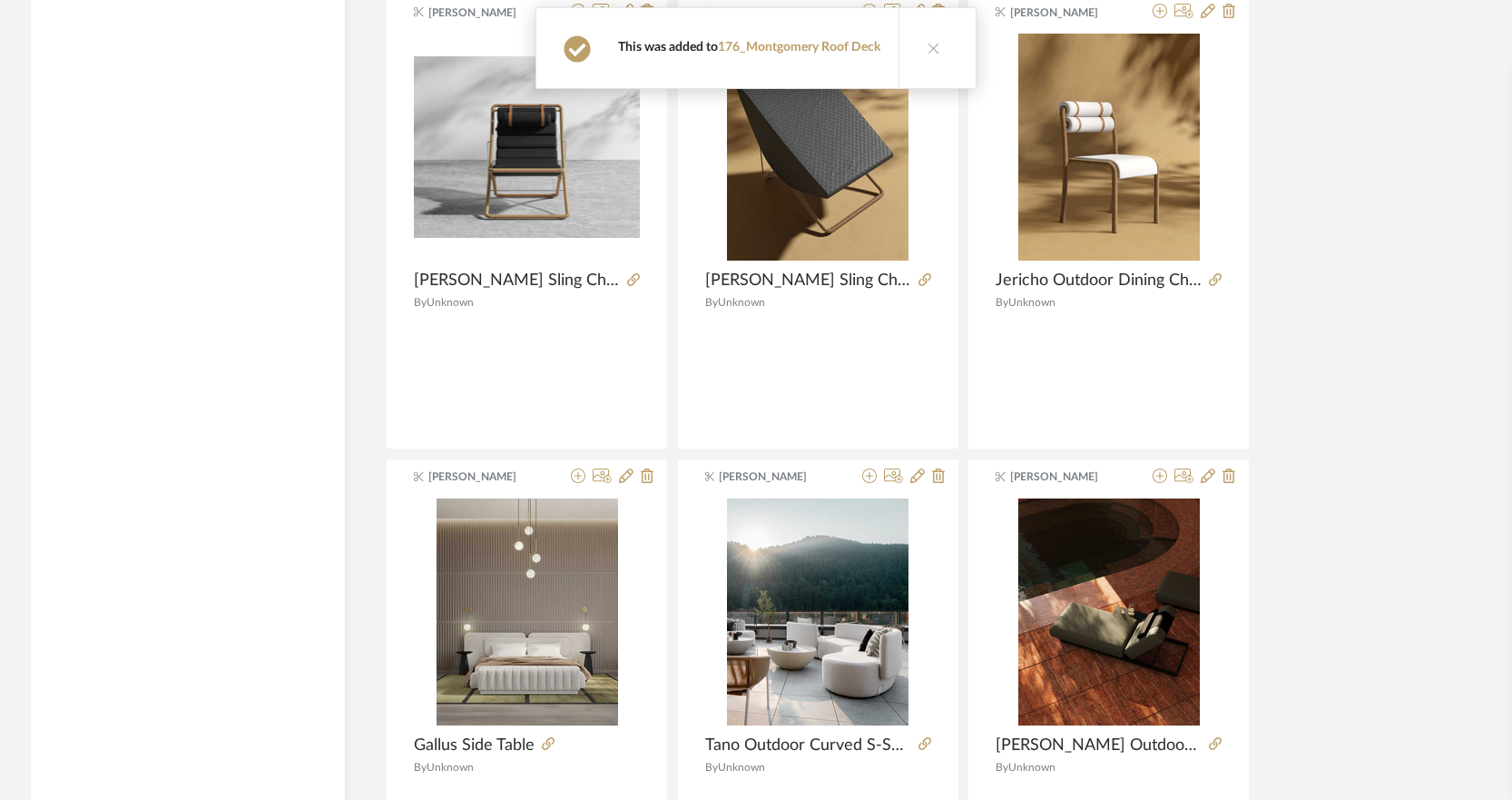
scroll to position [1997, 0]
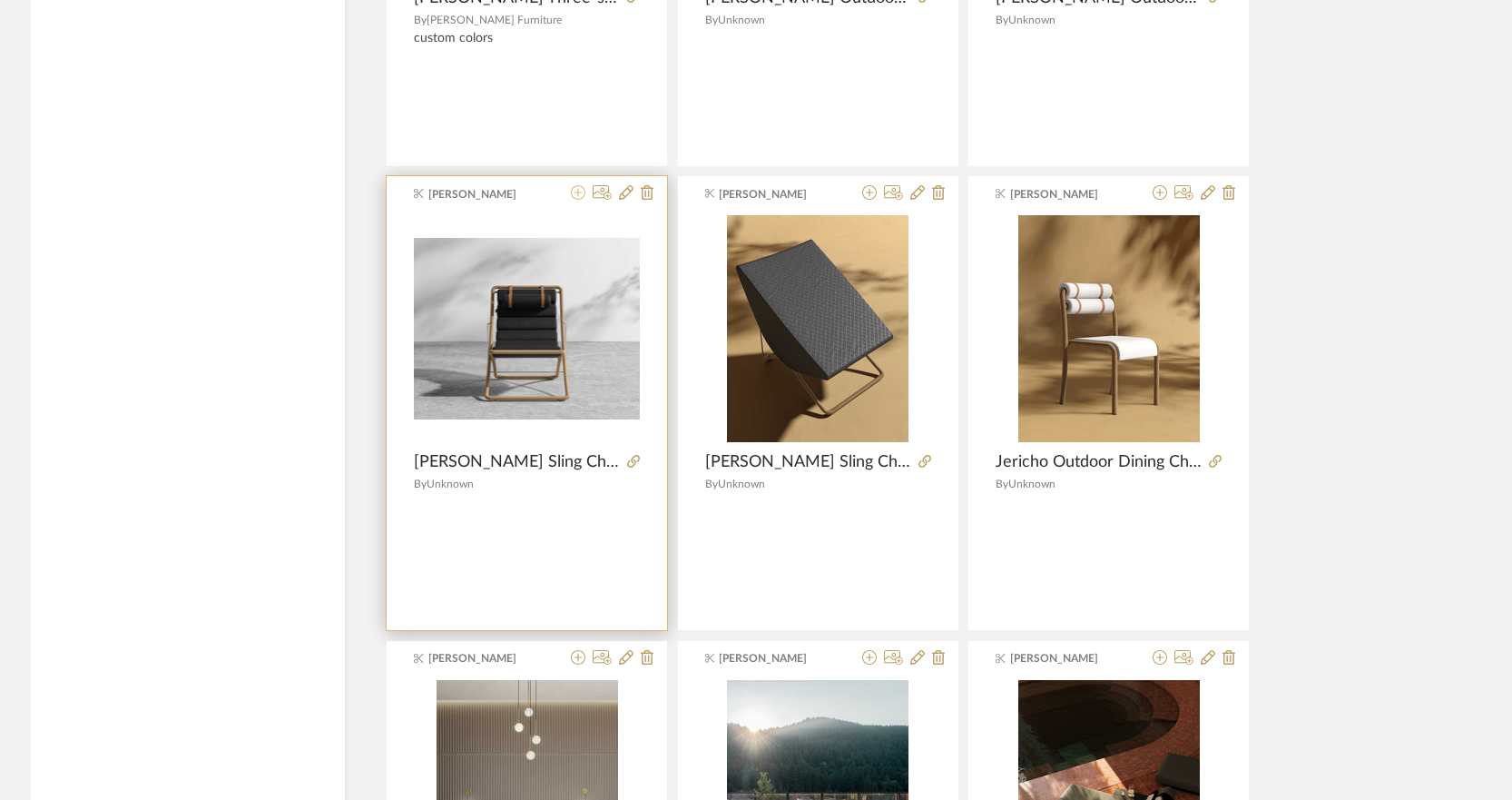
click at [577, 191] on icon at bounding box center [577, 192] width 15 height 15
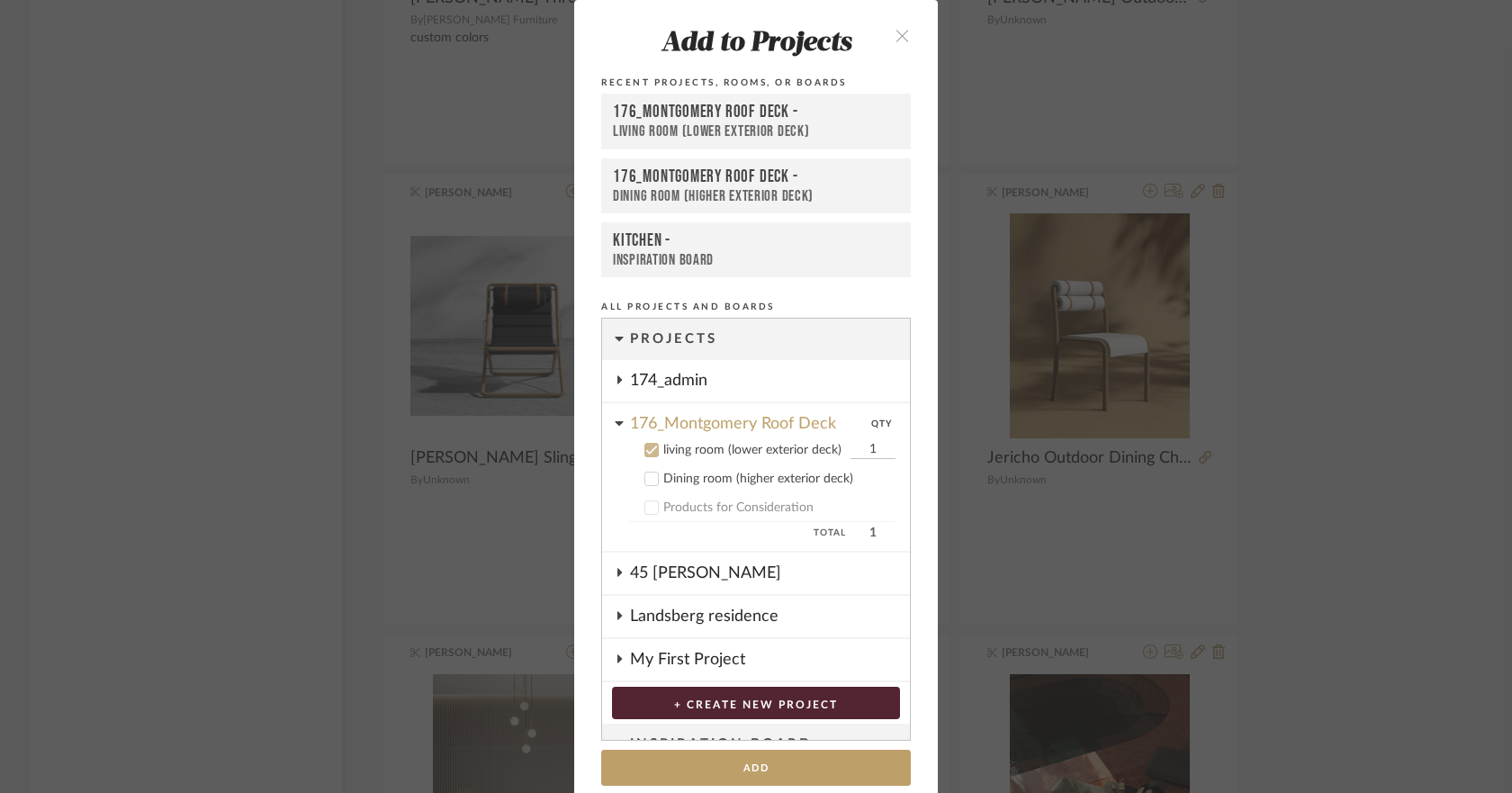
scroll to position [20, 0]
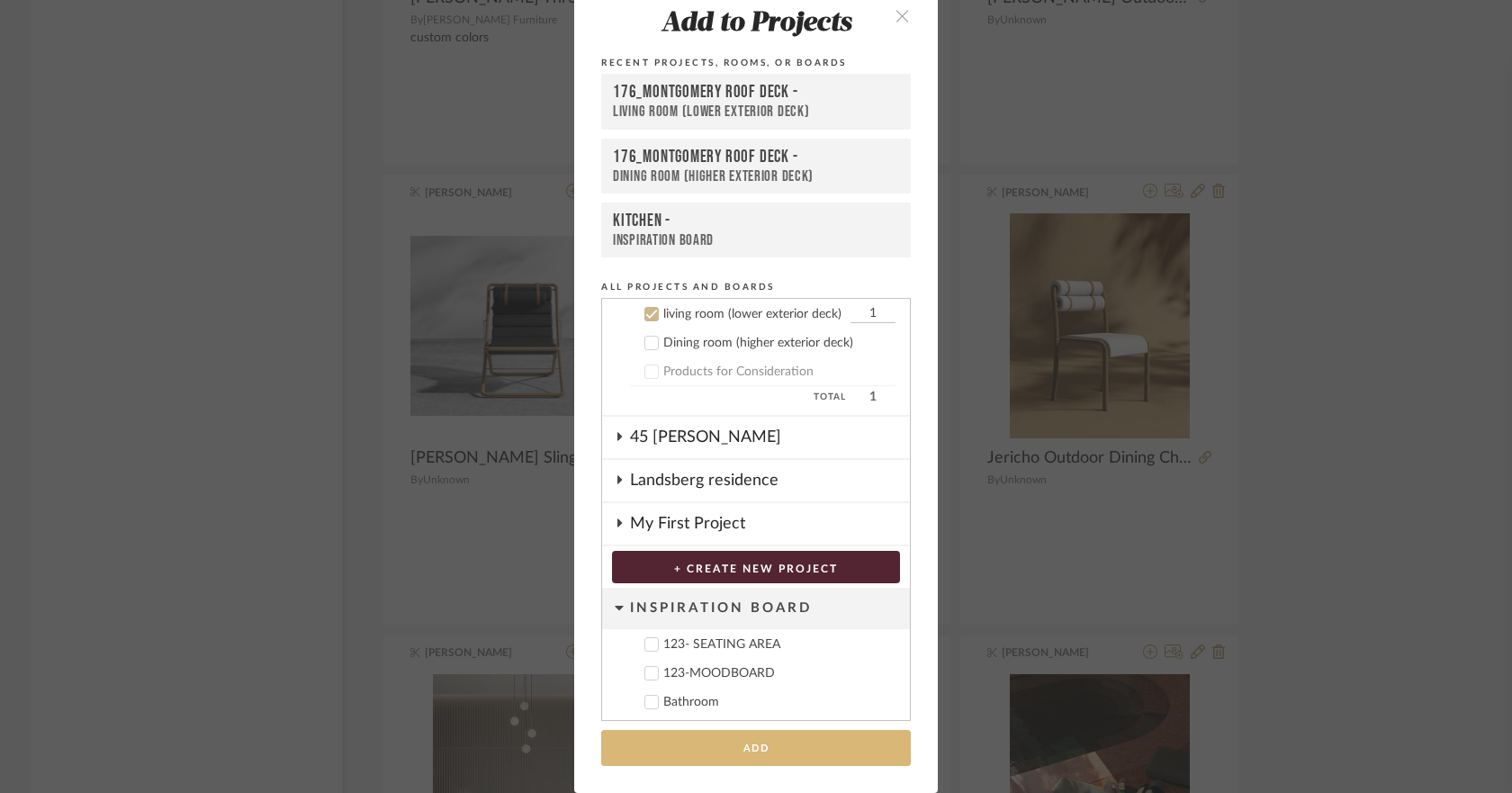
click at [781, 734] on button "Add" at bounding box center [755, 748] width 310 height 37
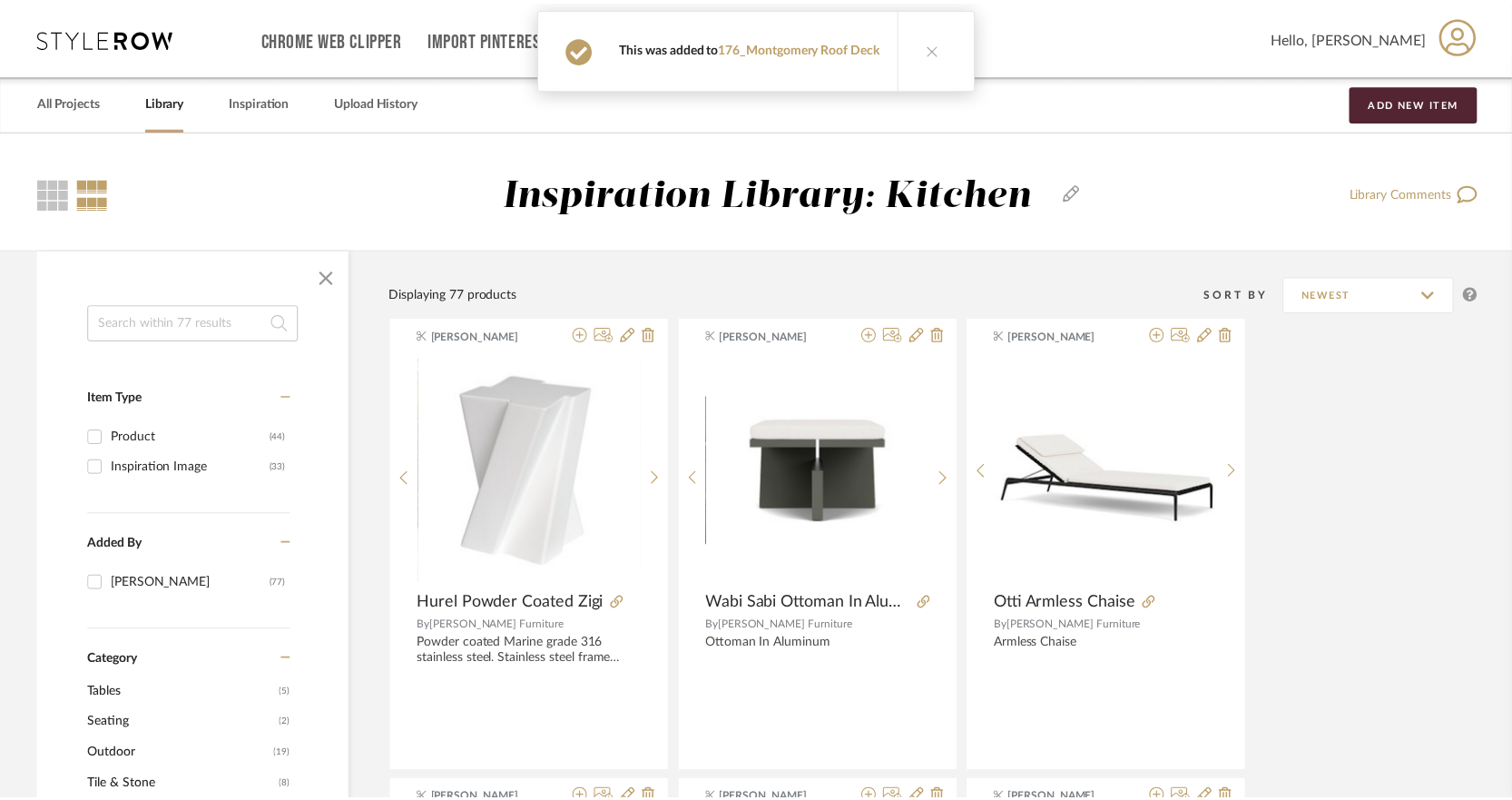
scroll to position [1997, 0]
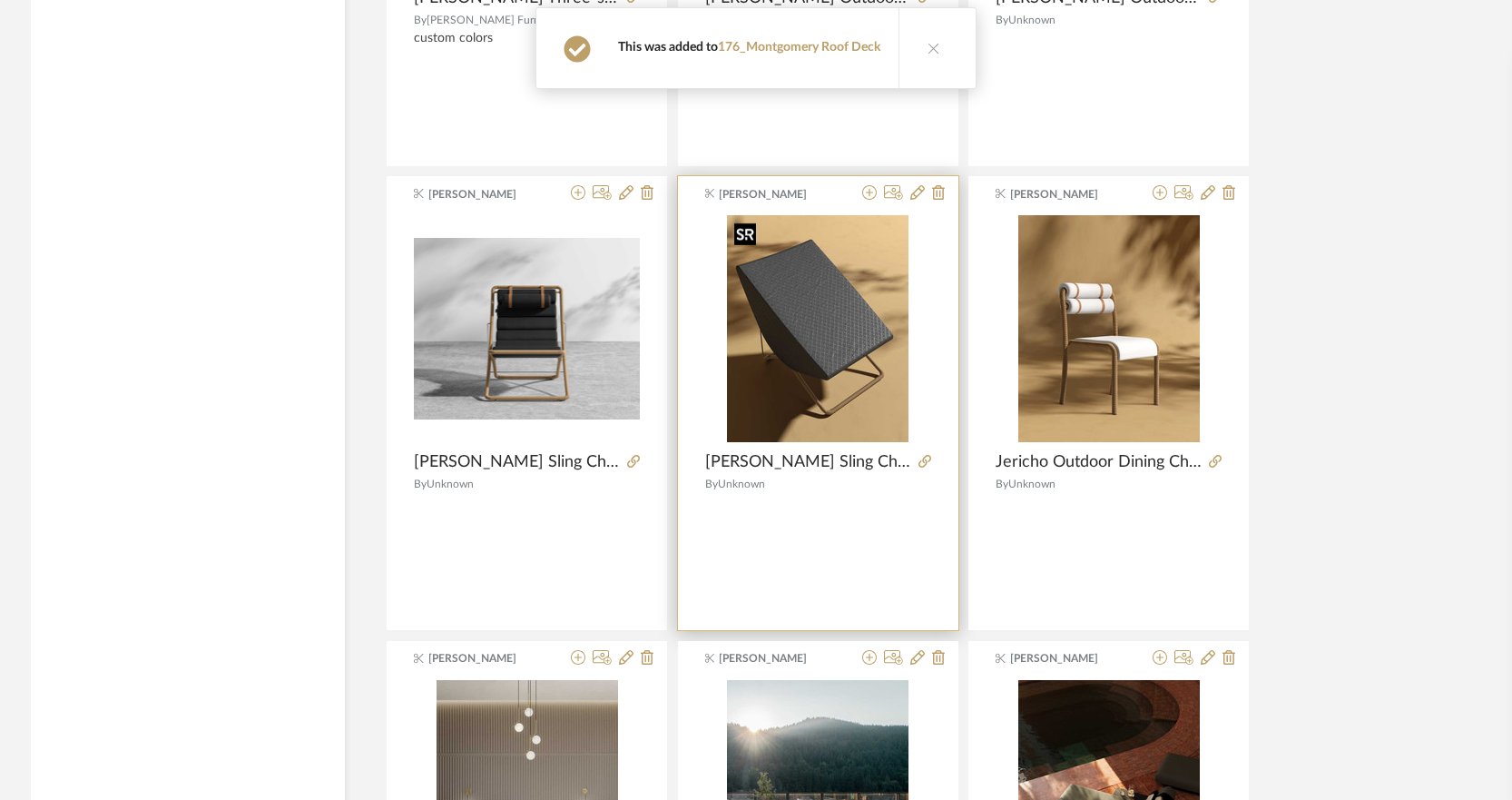
click at [790, 334] on img "0" at bounding box center [818, 328] width 181 height 227
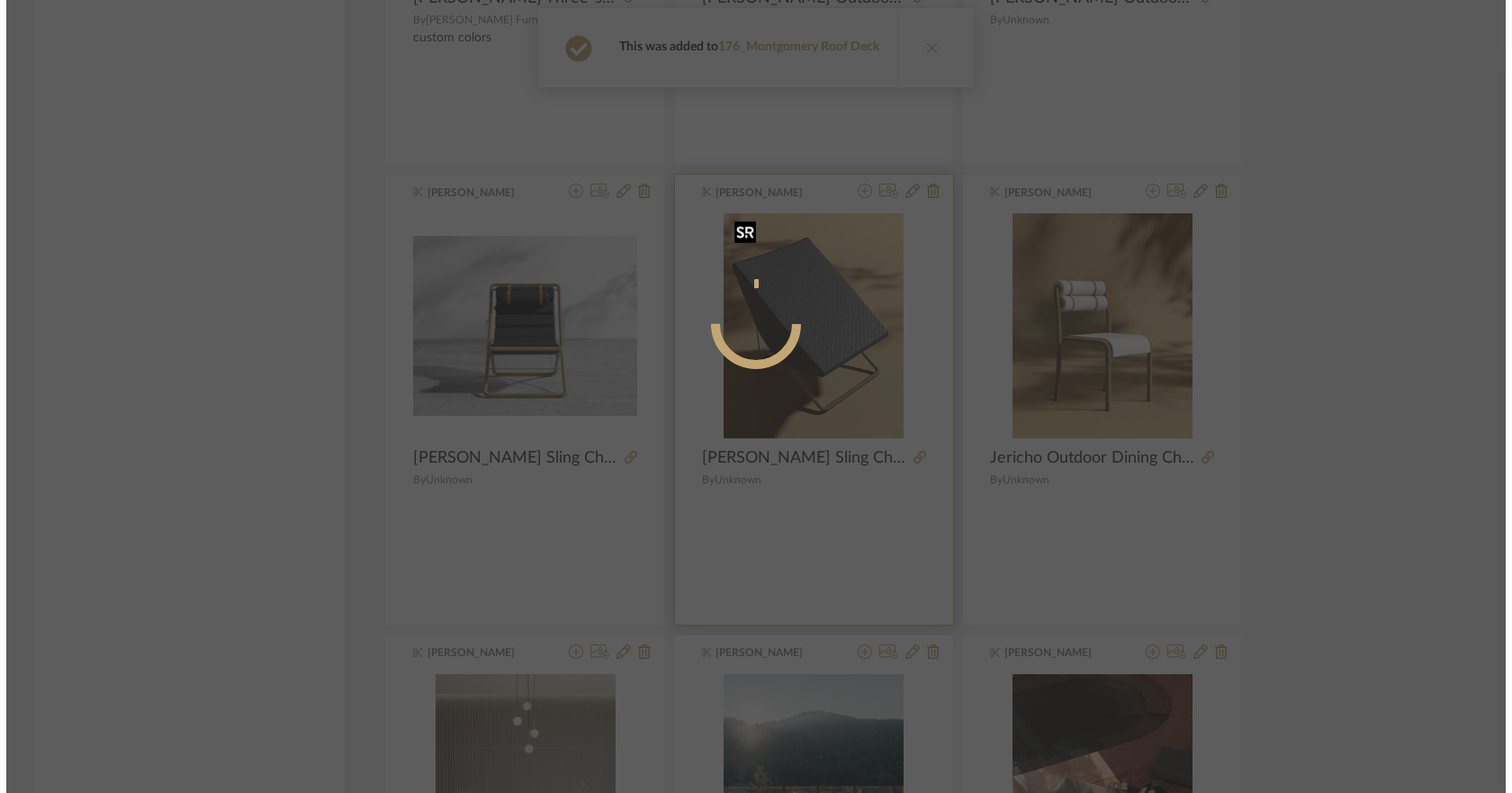
scroll to position [0, 0]
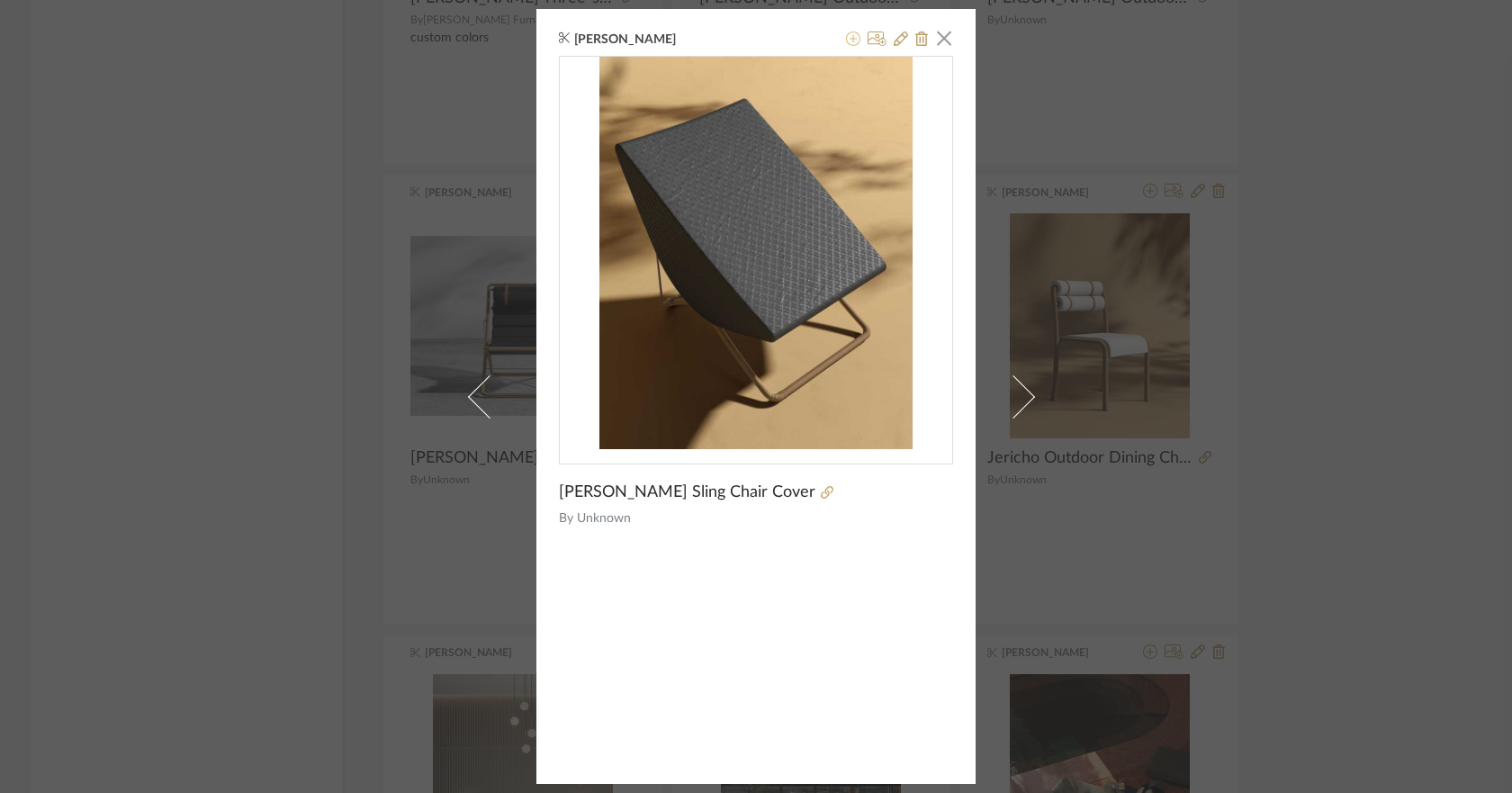
click at [846, 40] on icon at bounding box center [853, 38] width 15 height 15
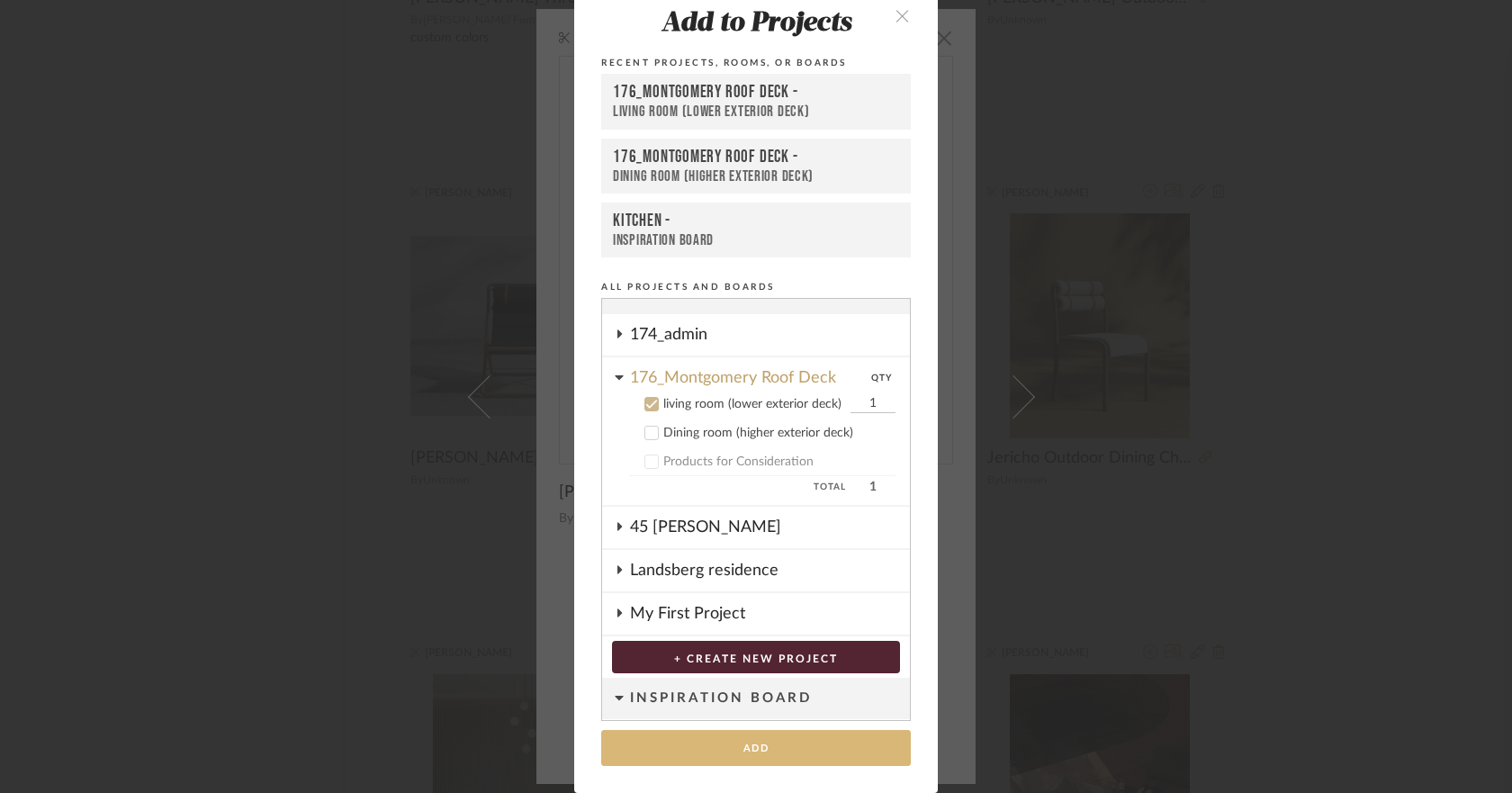
click at [795, 752] on button "Add" at bounding box center [755, 748] width 310 height 37
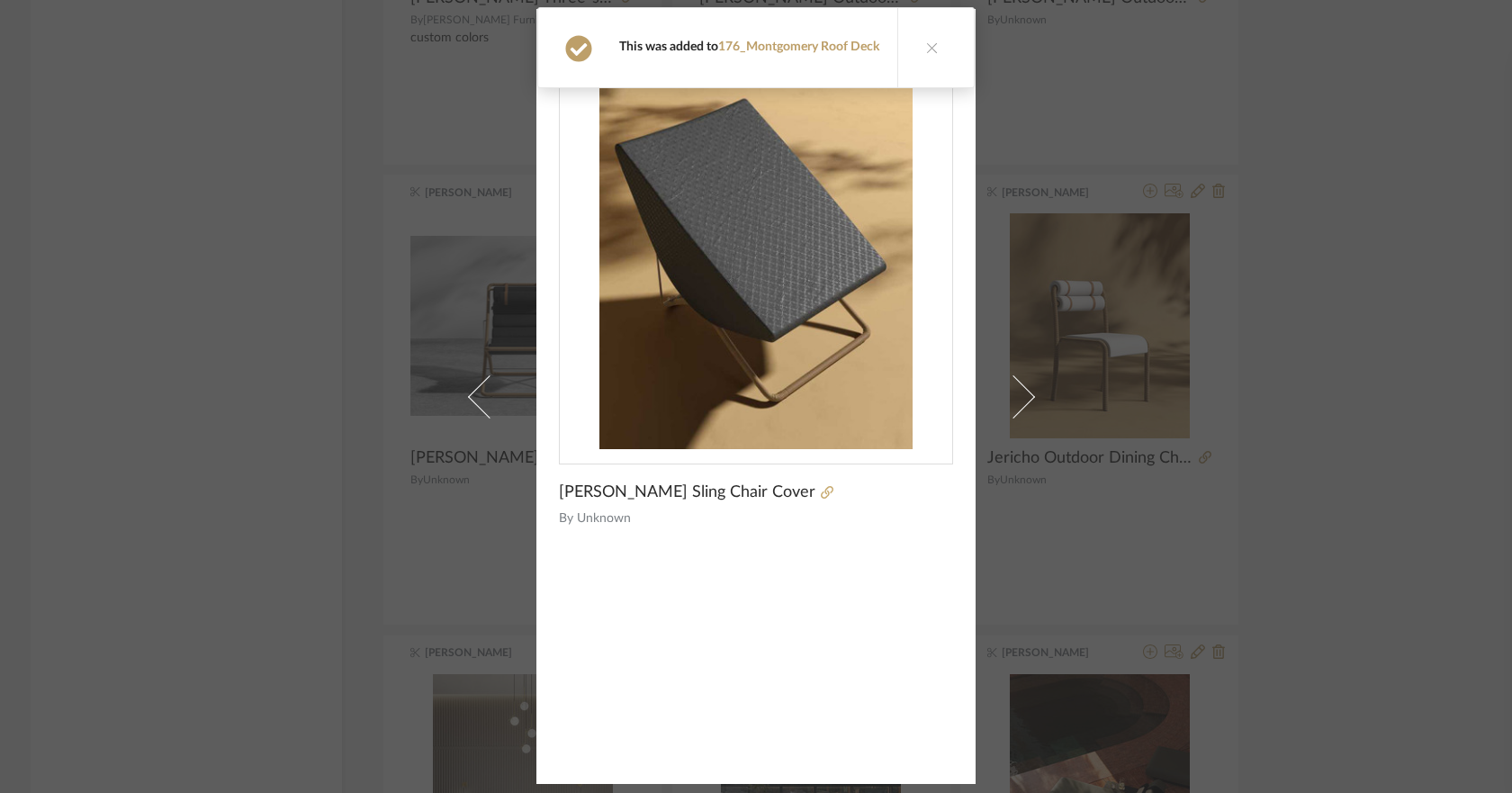
click at [935, 41] on icon at bounding box center [932, 47] width 13 height 13
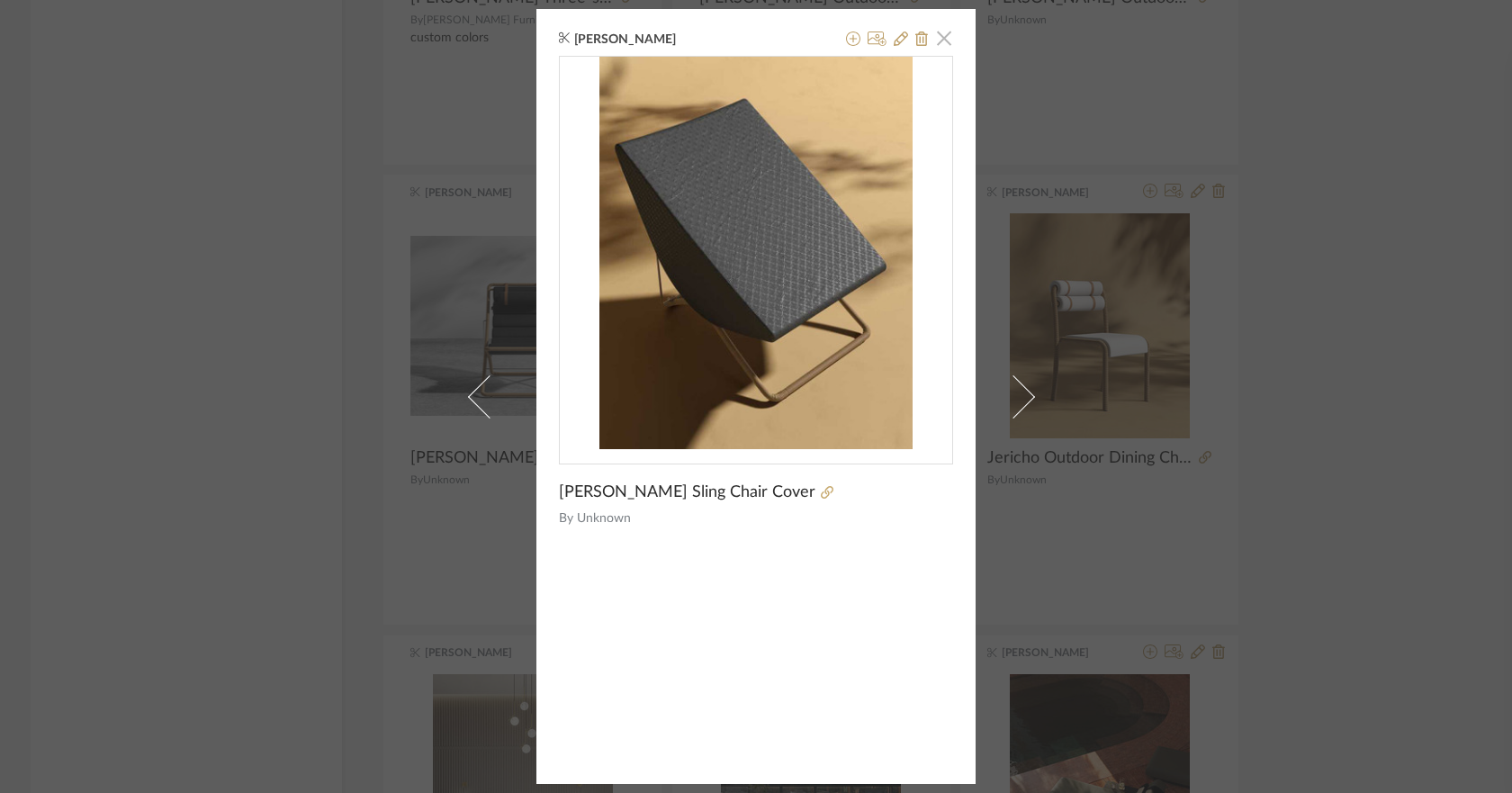
click at [938, 40] on span "button" at bounding box center [944, 37] width 36 height 36
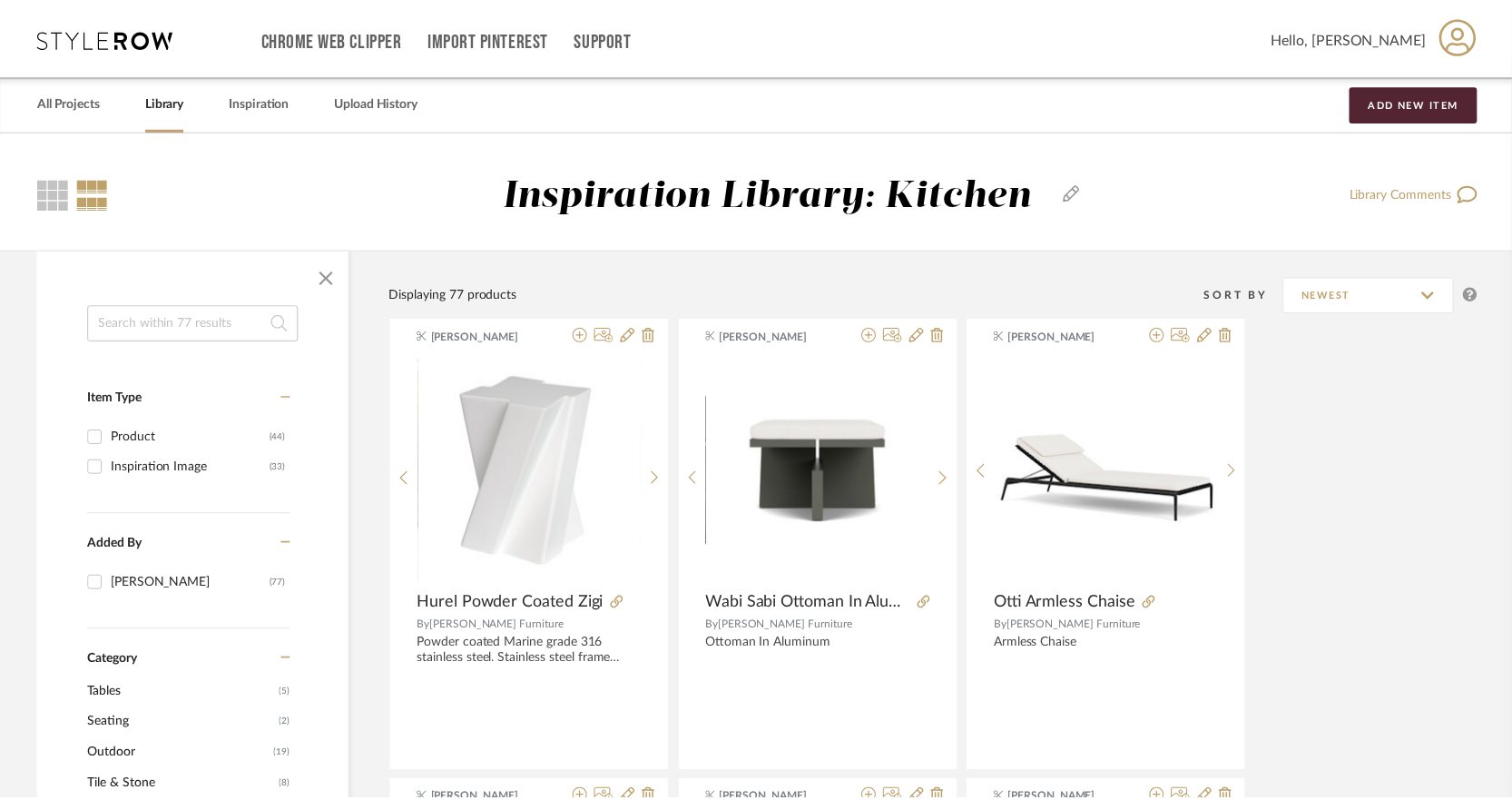
scroll to position [1997, 0]
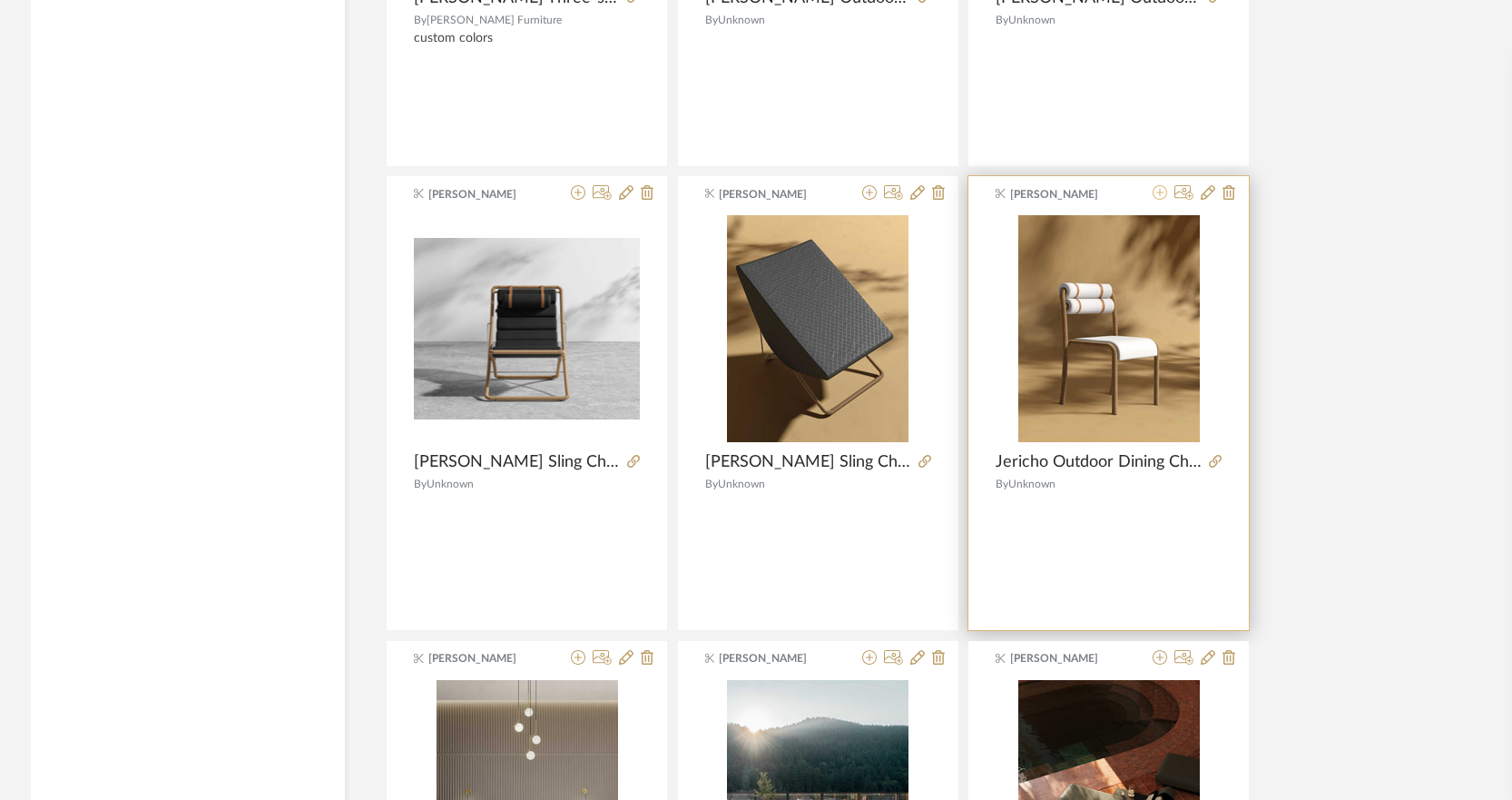
click at [1154, 193] on icon at bounding box center [1159, 192] width 15 height 15
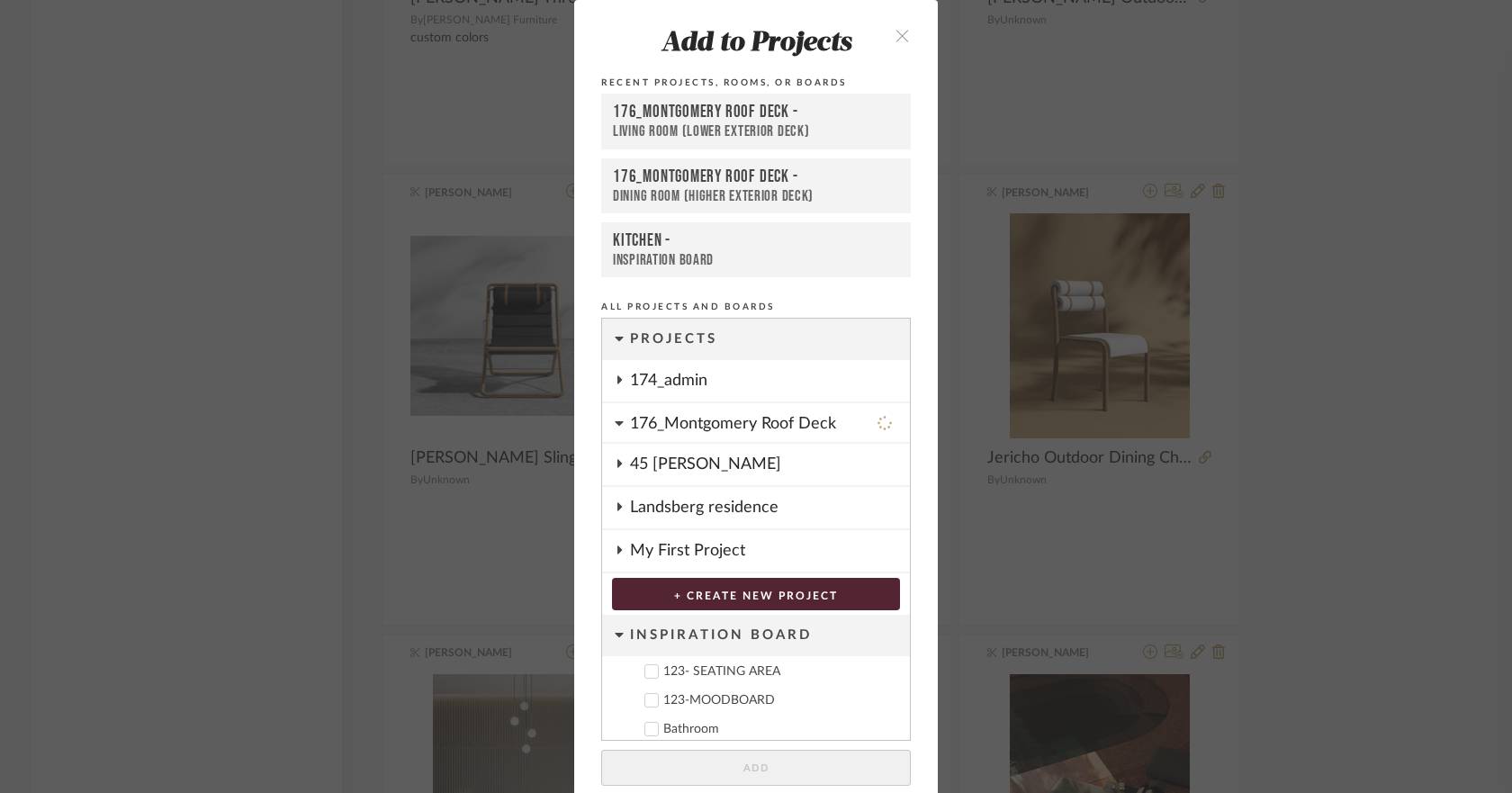
scroll to position [20, 0]
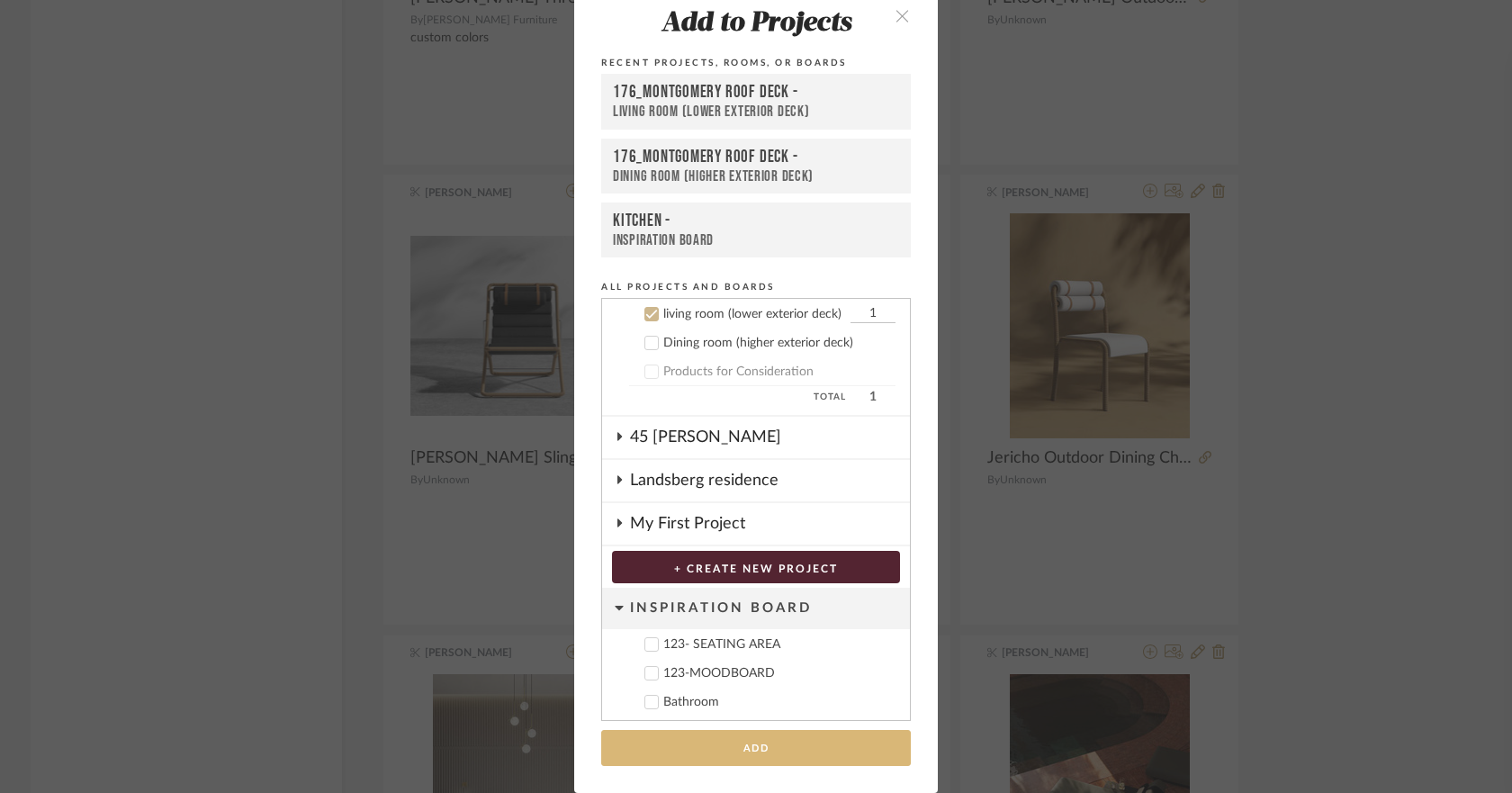
click at [818, 744] on button "Add" at bounding box center [755, 748] width 310 height 37
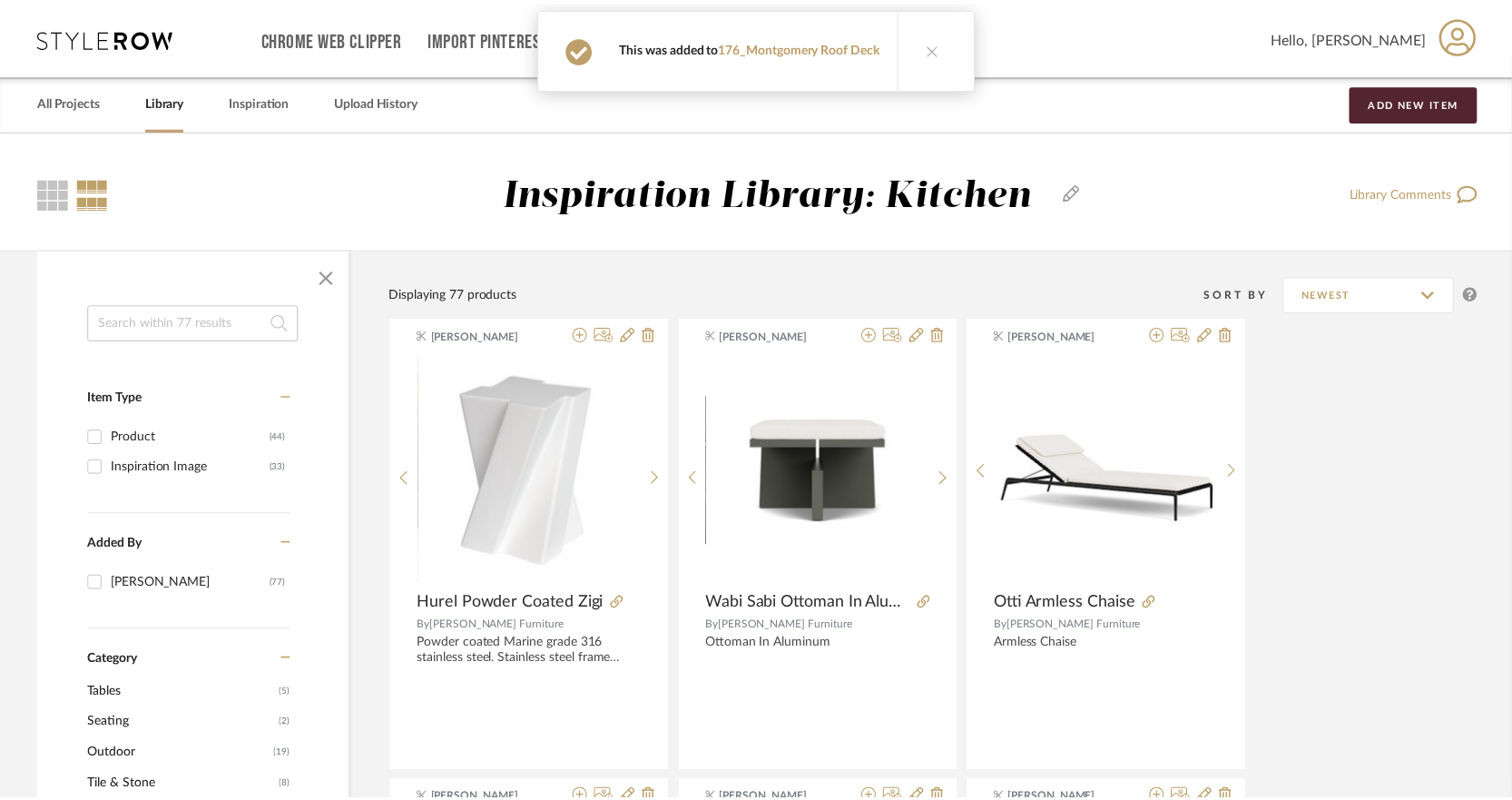
scroll to position [1997, 0]
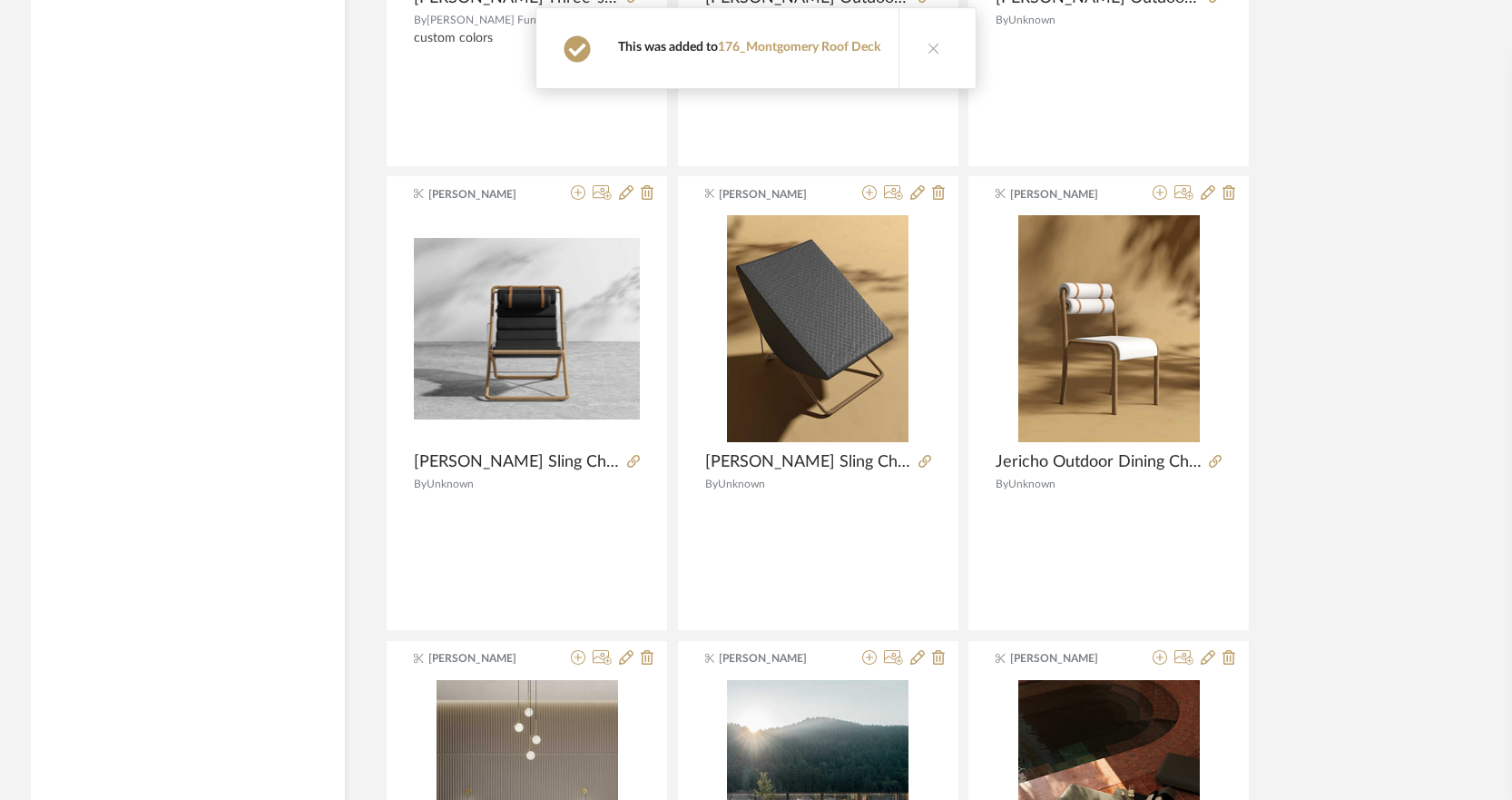
click at [927, 46] on icon at bounding box center [933, 47] width 13 height 13
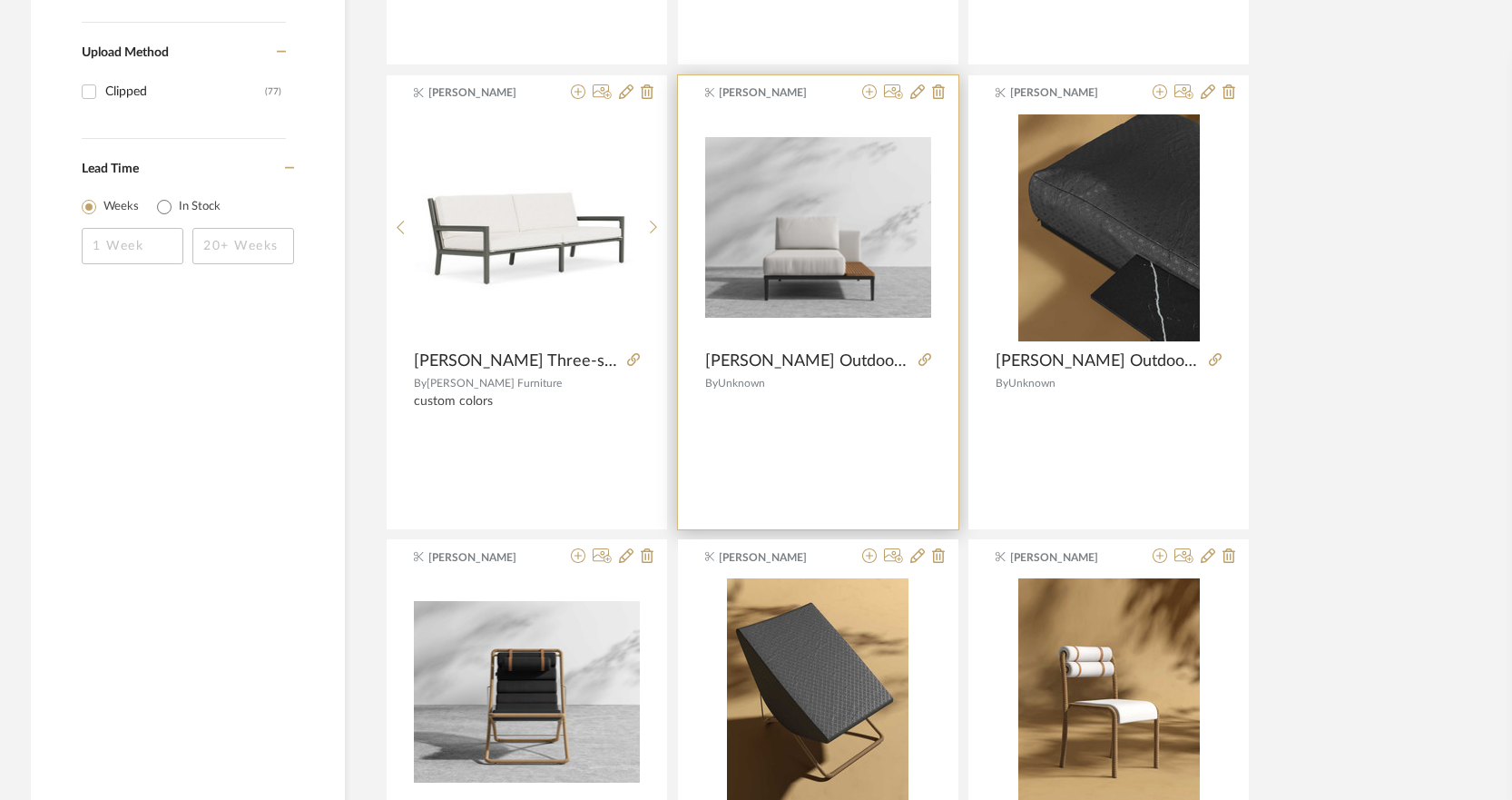
scroll to position [1543, 0]
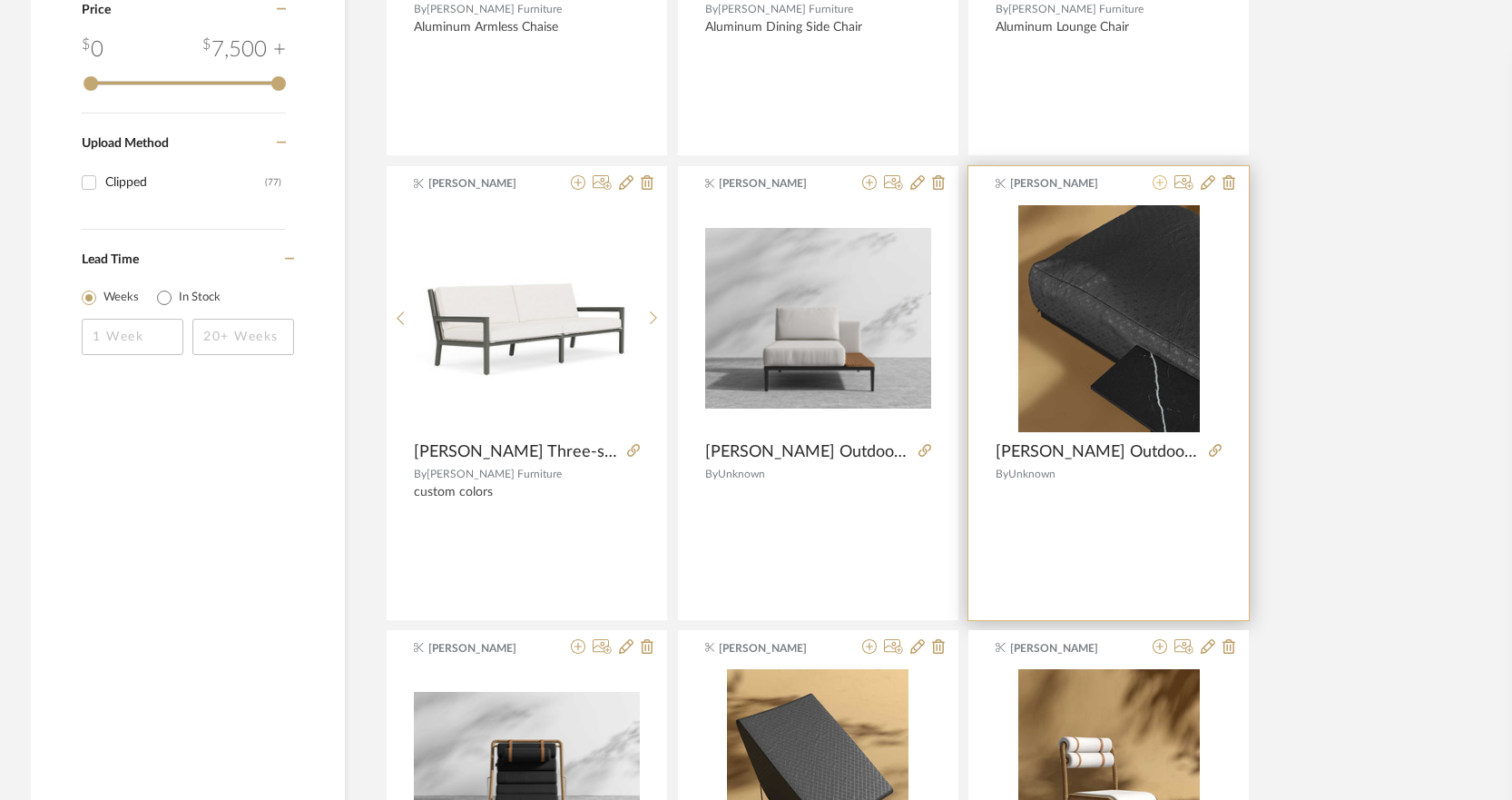
click at [1162, 184] on icon at bounding box center [1159, 182] width 15 height 15
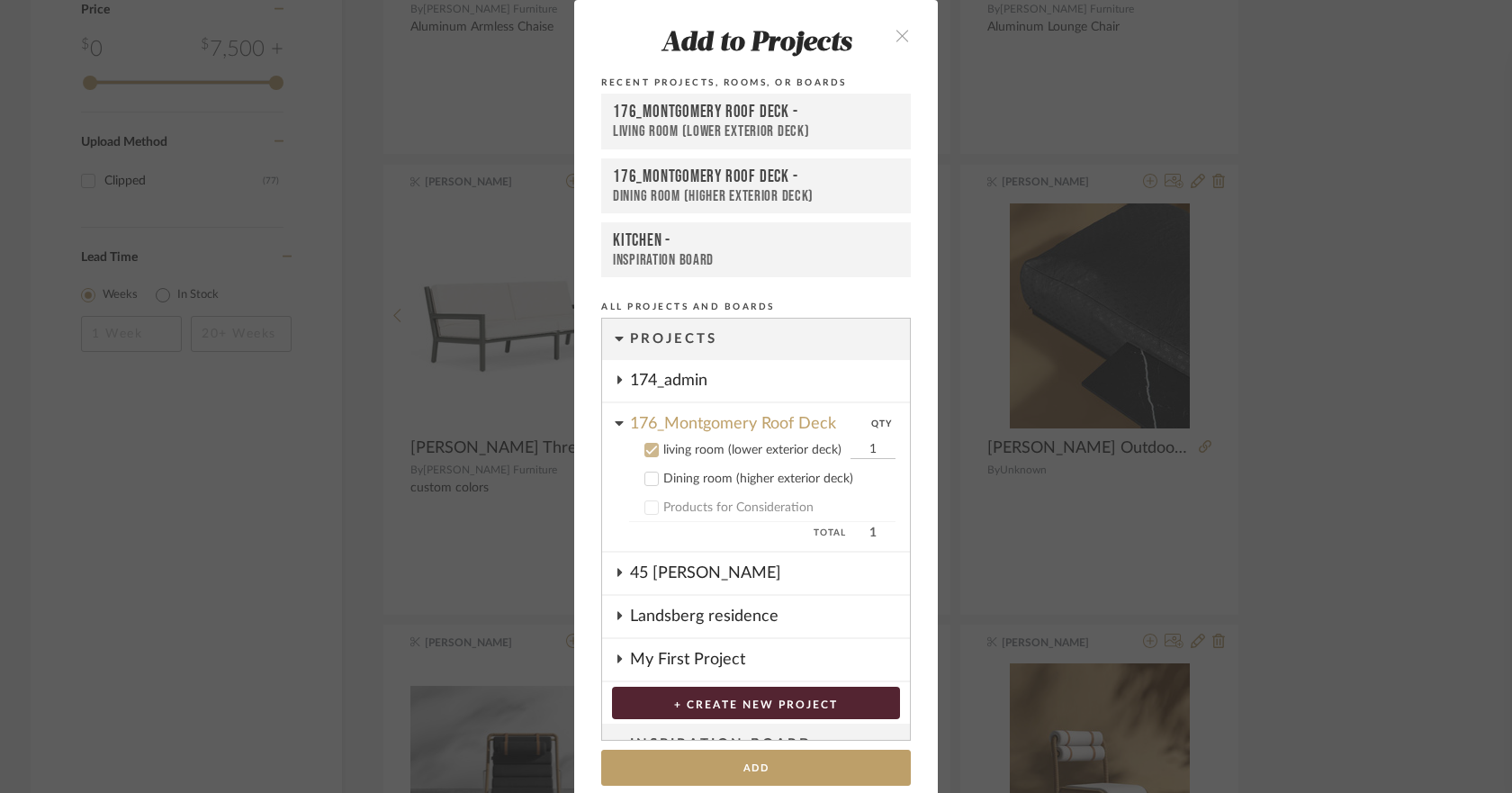
scroll to position [20, 0]
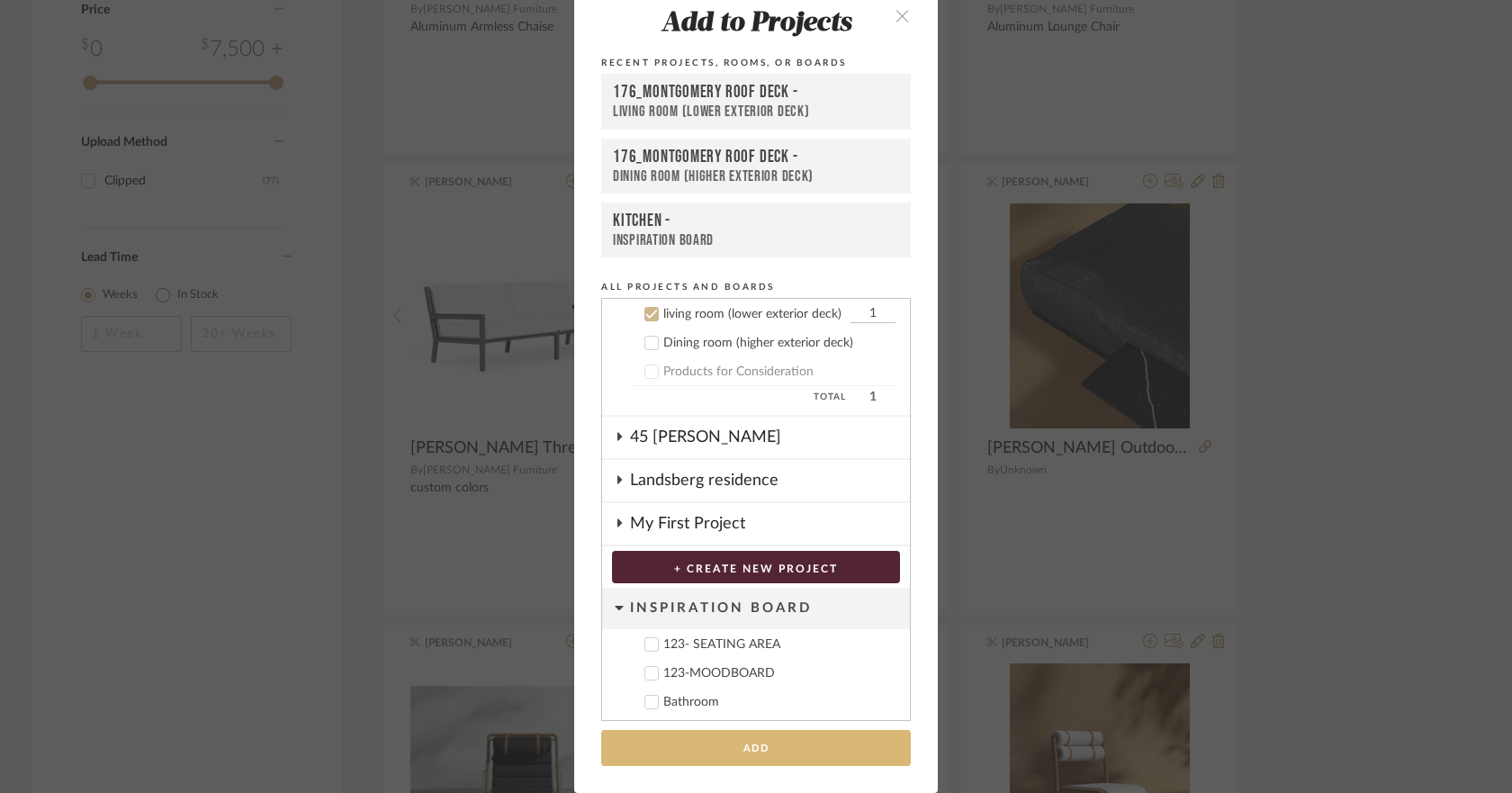
click at [797, 753] on button "Add" at bounding box center [755, 748] width 310 height 37
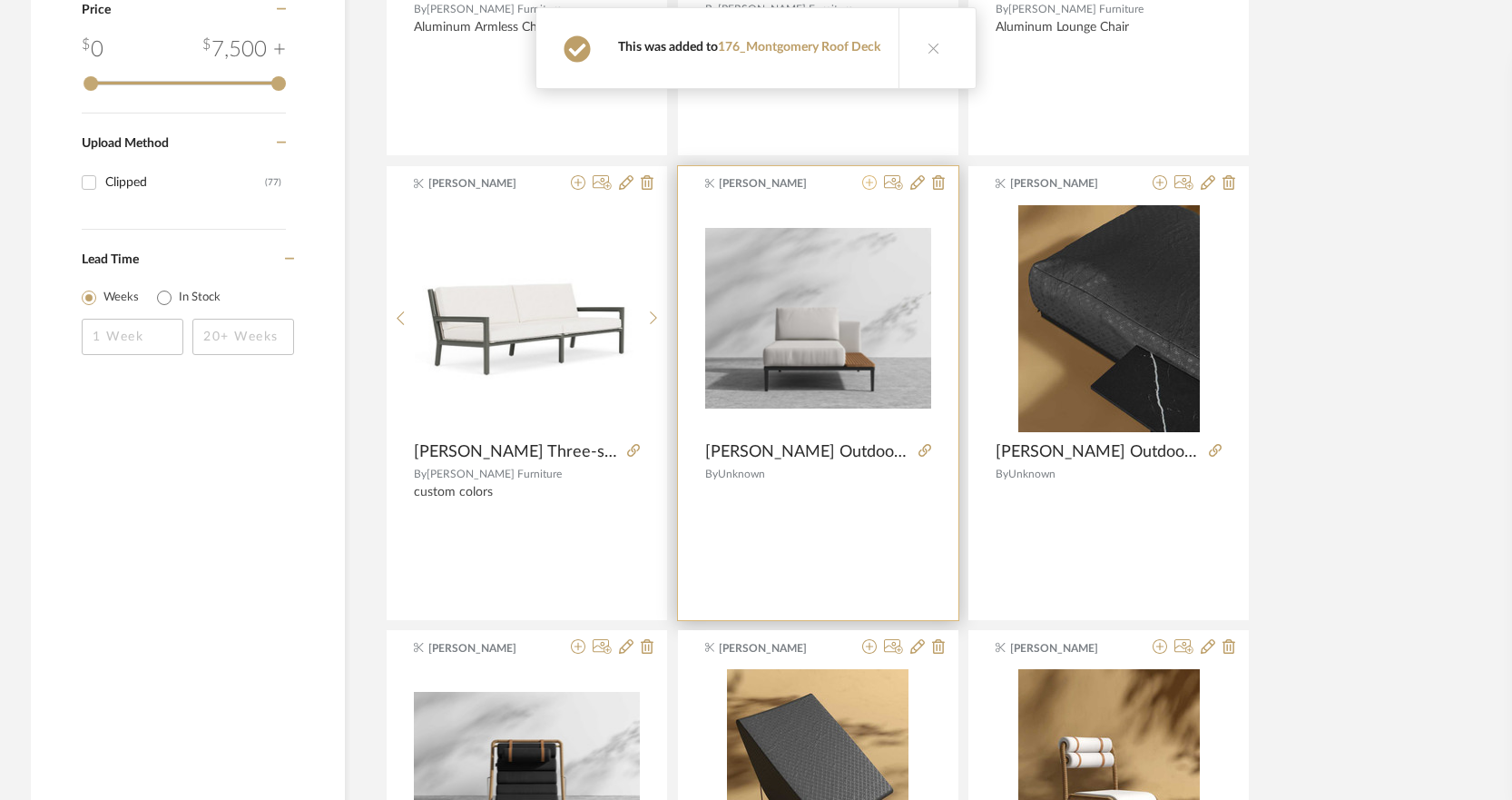
click at [870, 186] on icon at bounding box center [869, 182] width 15 height 15
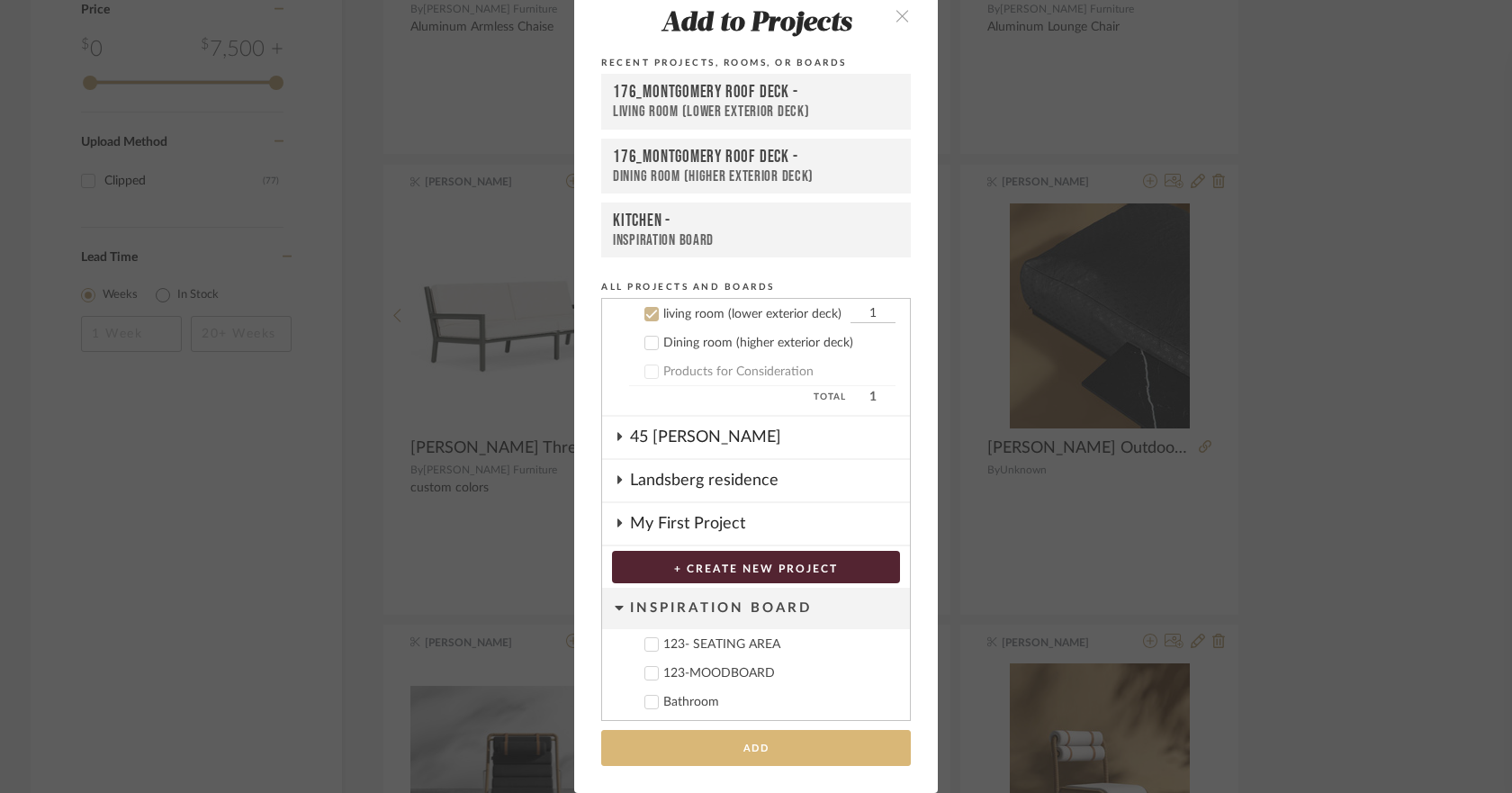
click at [825, 749] on button "Add" at bounding box center [755, 748] width 310 height 37
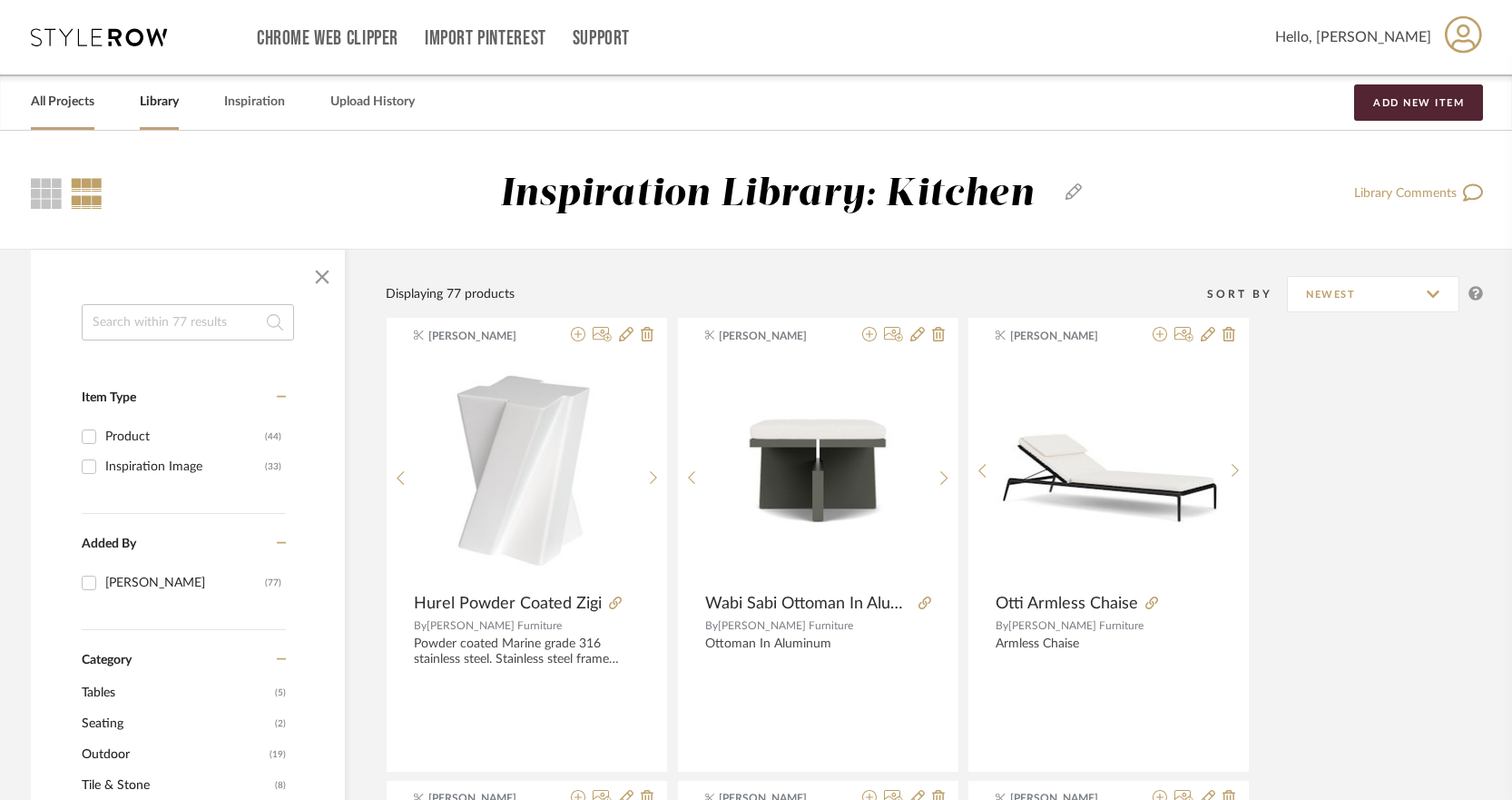
click at [80, 100] on link "All Projects" at bounding box center [62, 101] width 63 height 25
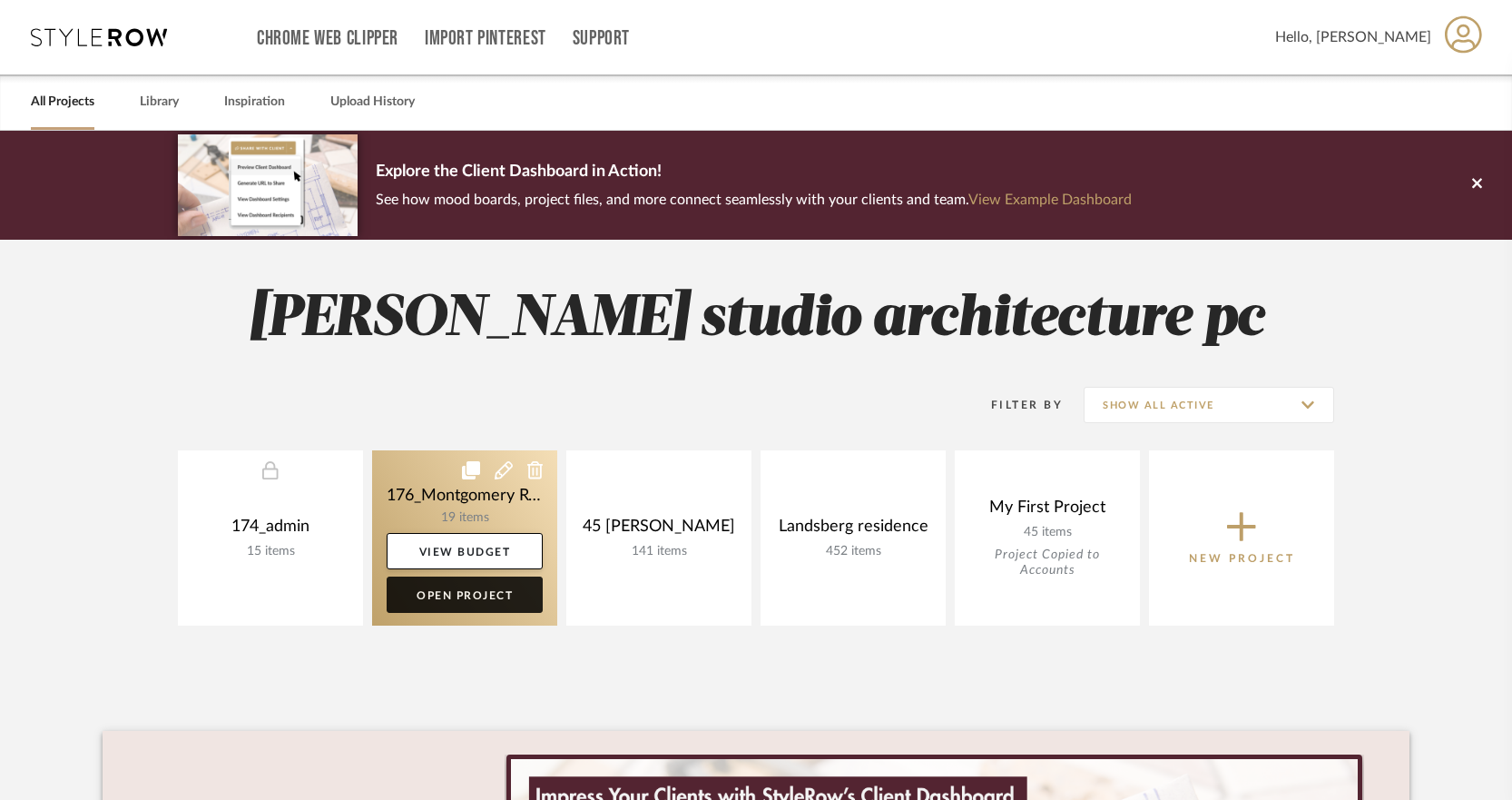
click at [432, 597] on link "Open Project" at bounding box center [464, 594] width 156 height 36
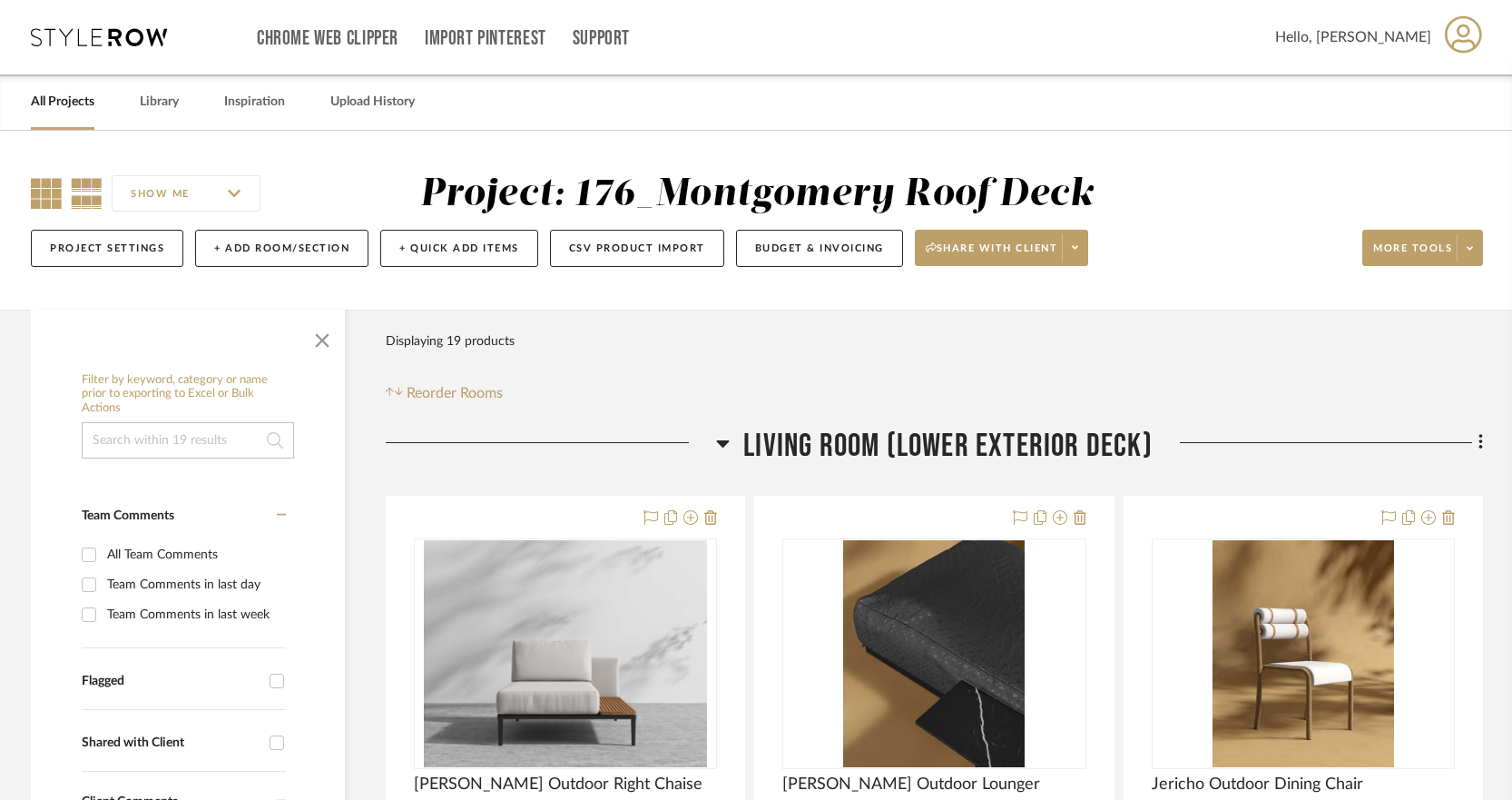
click at [42, 196] on icon at bounding box center [45, 193] width 31 height 31
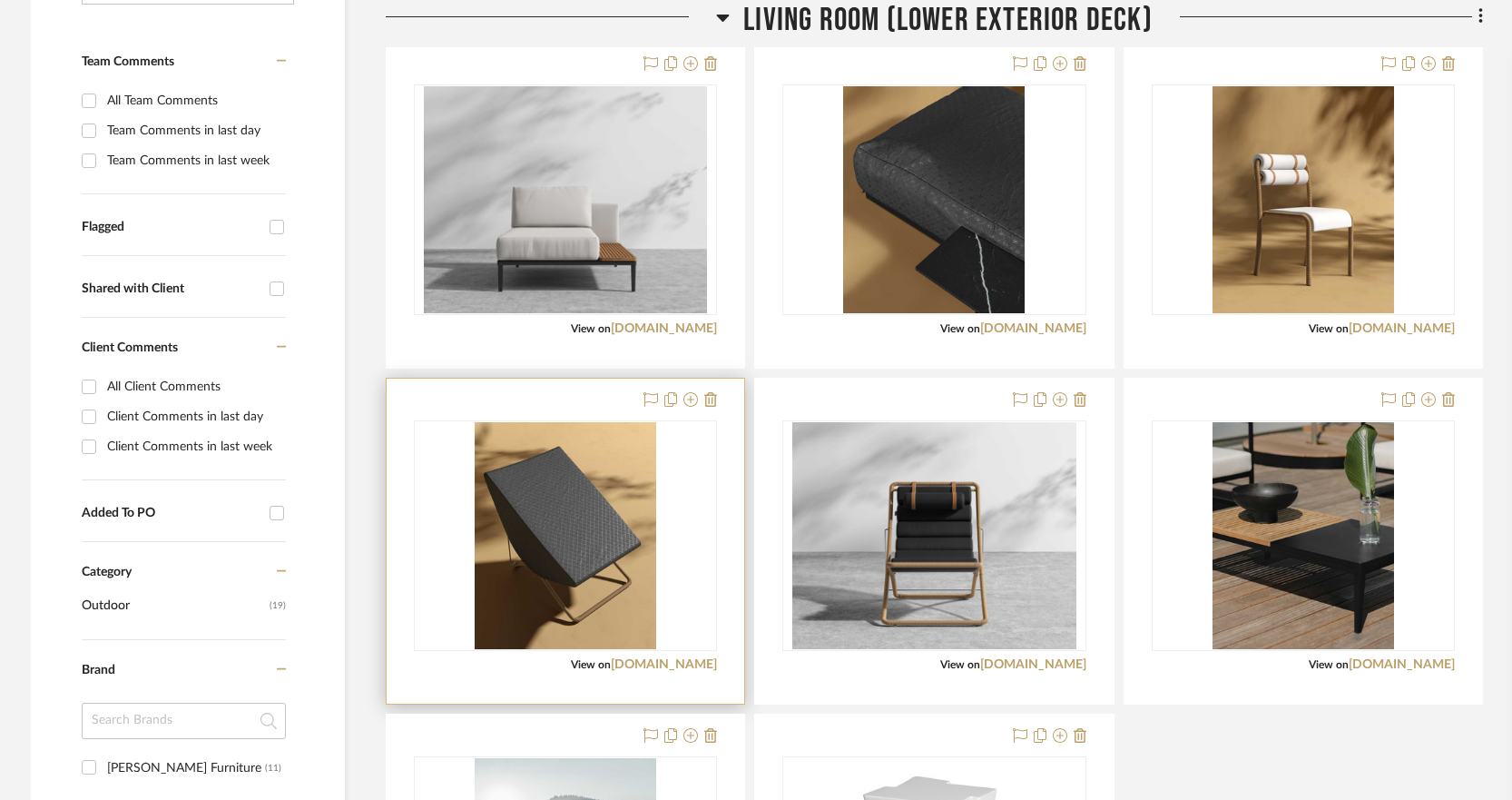
scroll to position [907, 0]
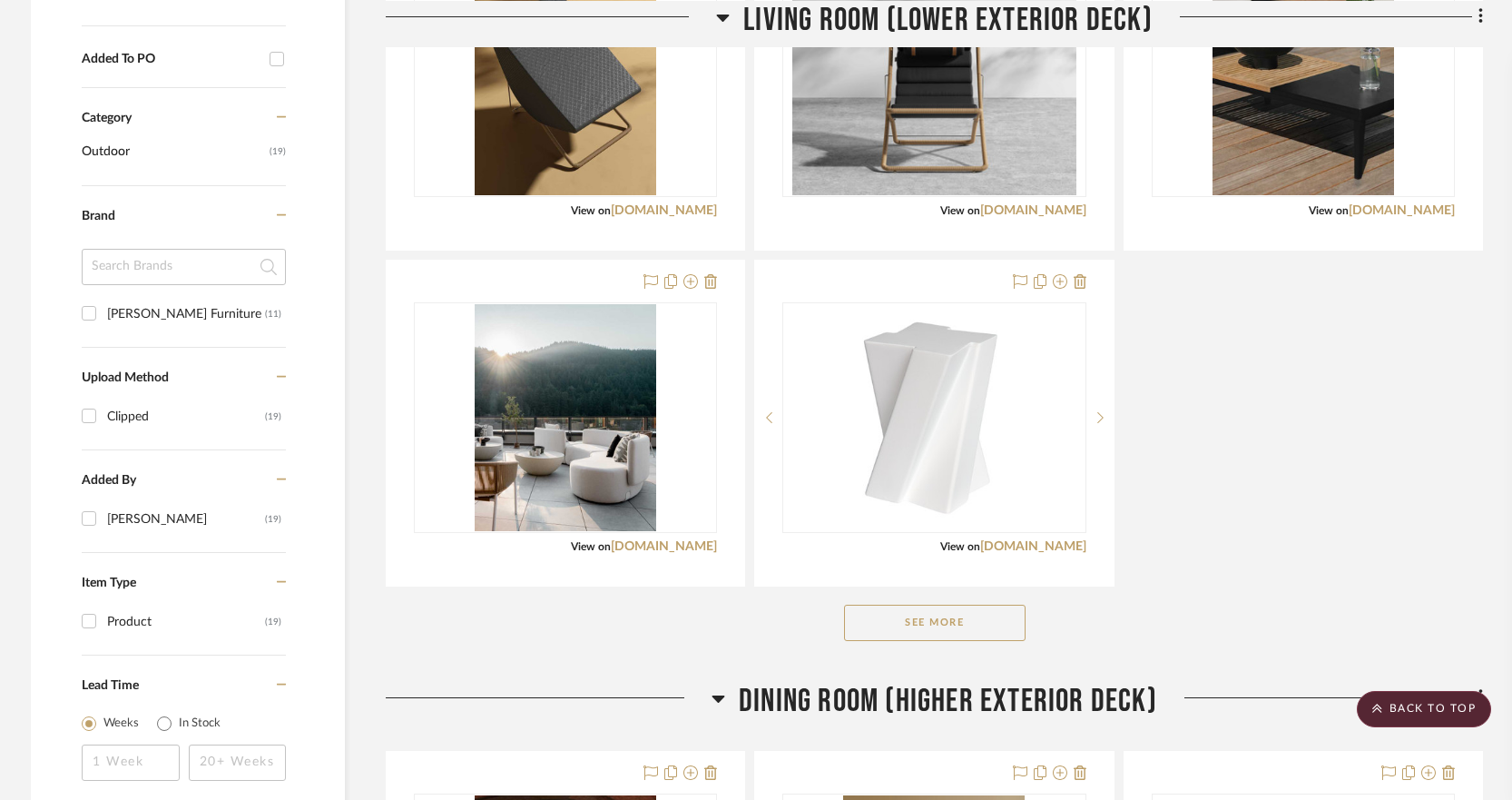
click at [959, 619] on button "See More" at bounding box center [935, 623] width 181 height 36
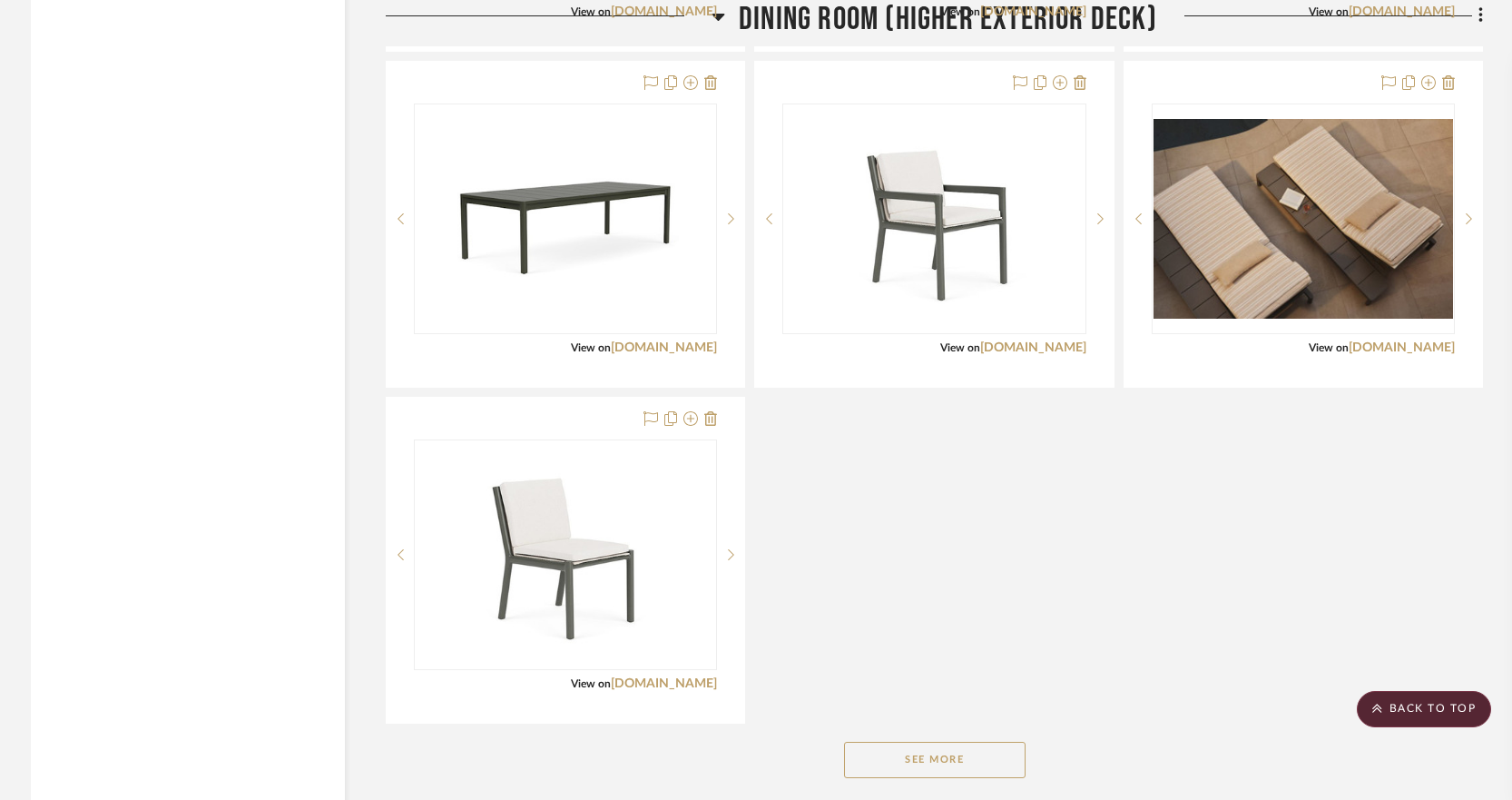
scroll to position [2385, 0]
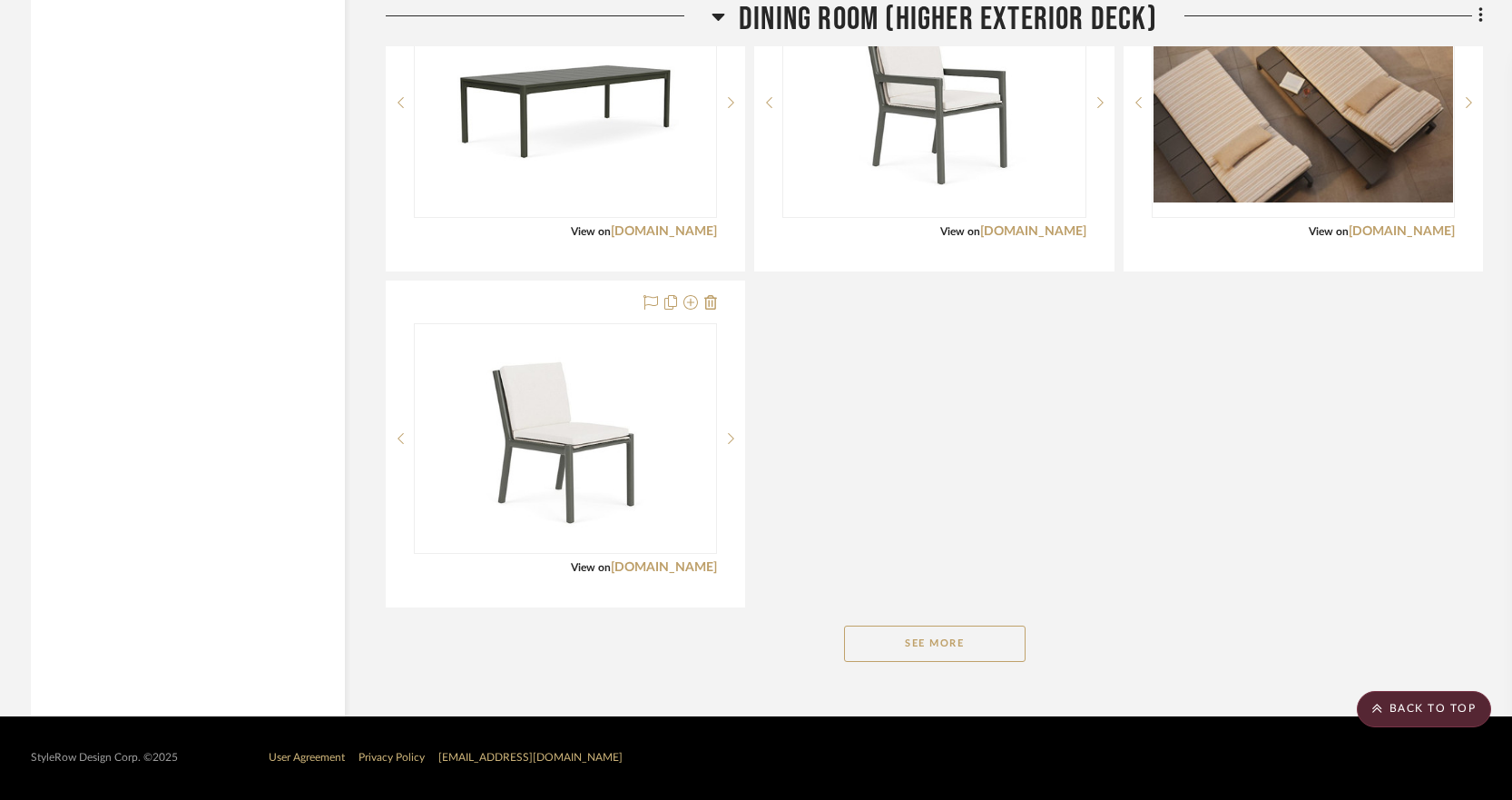
click at [982, 641] on button "See More" at bounding box center [935, 643] width 181 height 36
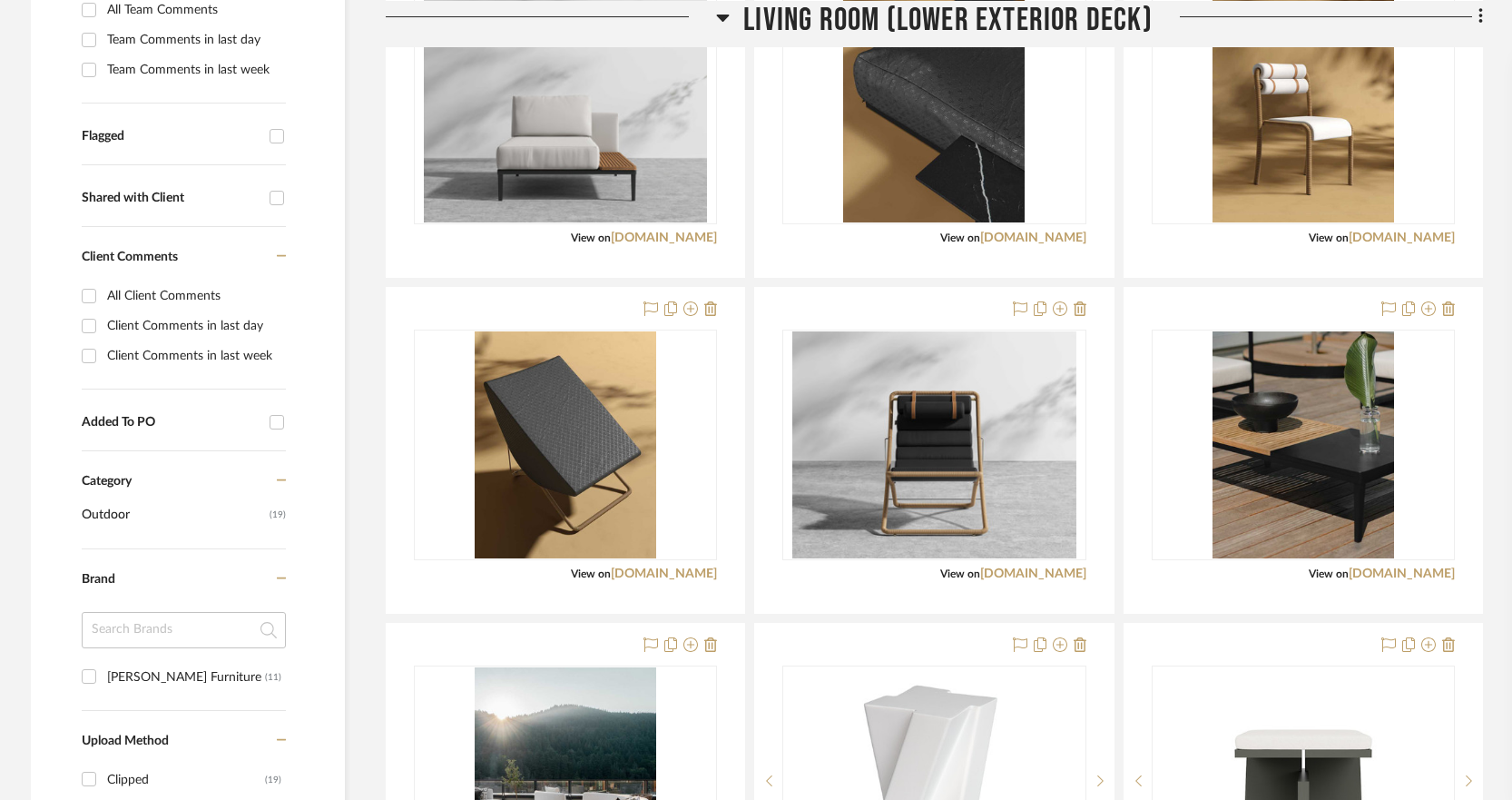
scroll to position [0, 0]
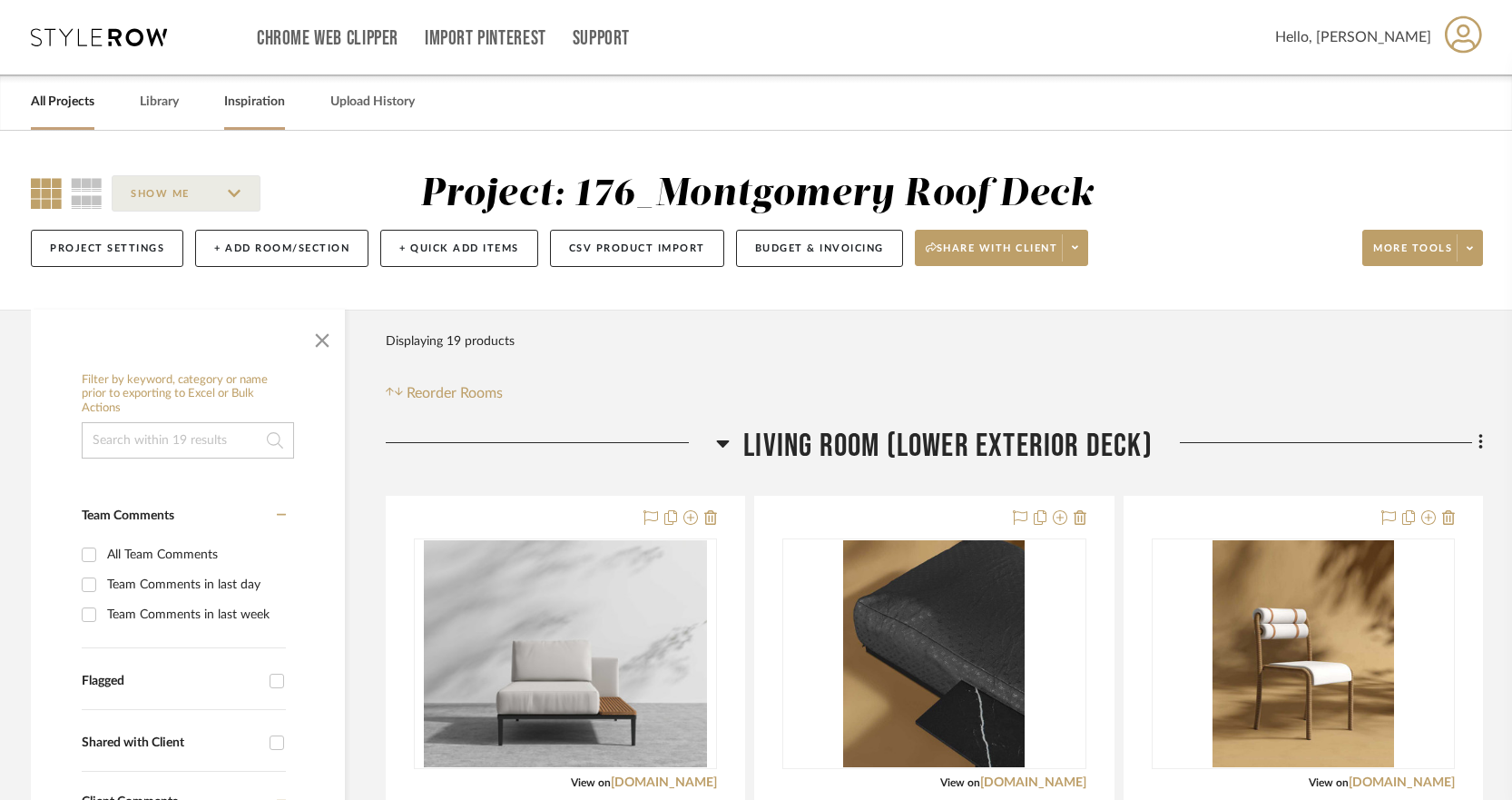
click at [257, 103] on link "Inspiration" at bounding box center [255, 101] width 61 height 25
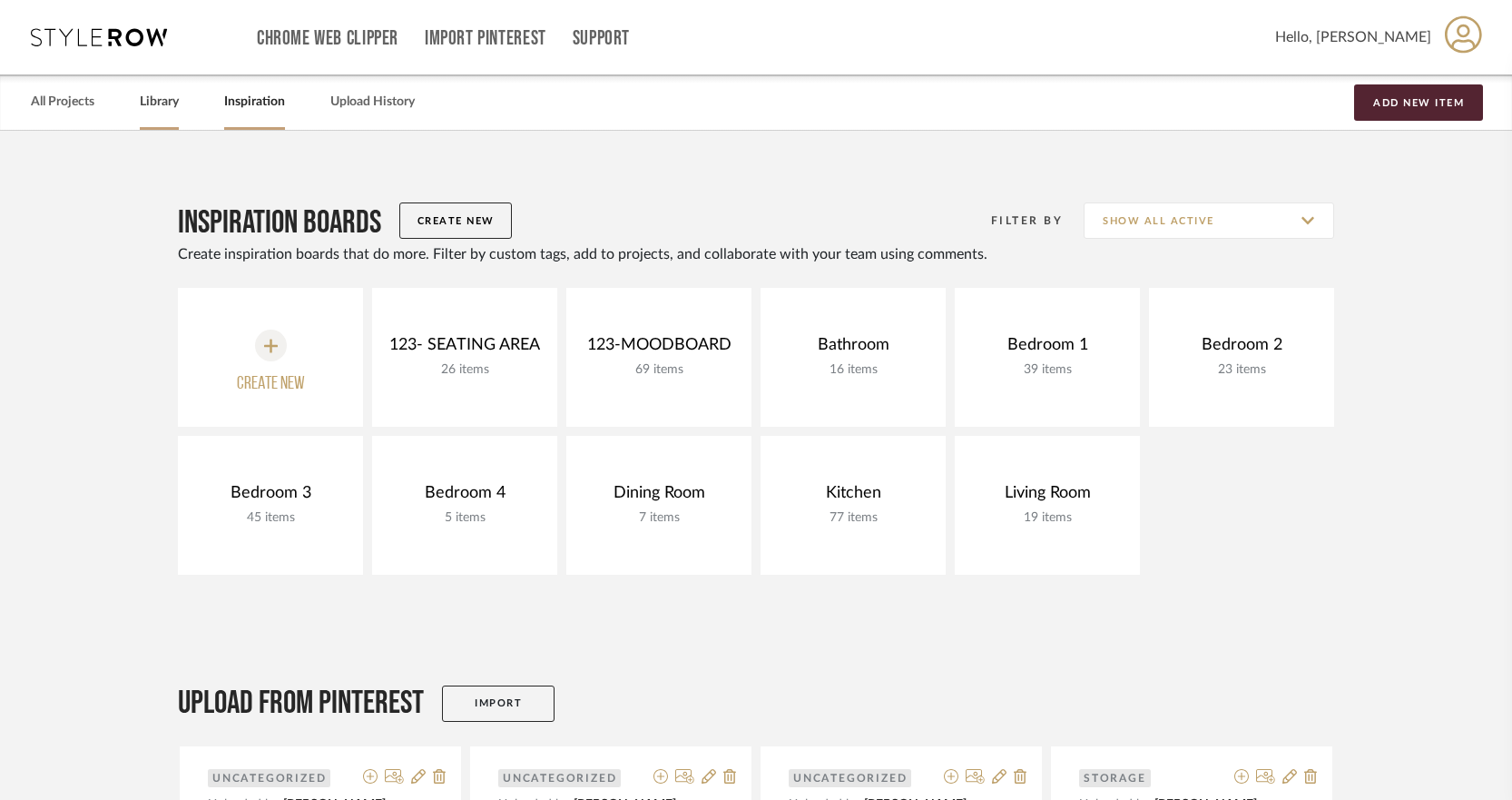
click at [161, 94] on link "Library" at bounding box center [160, 101] width 39 height 25
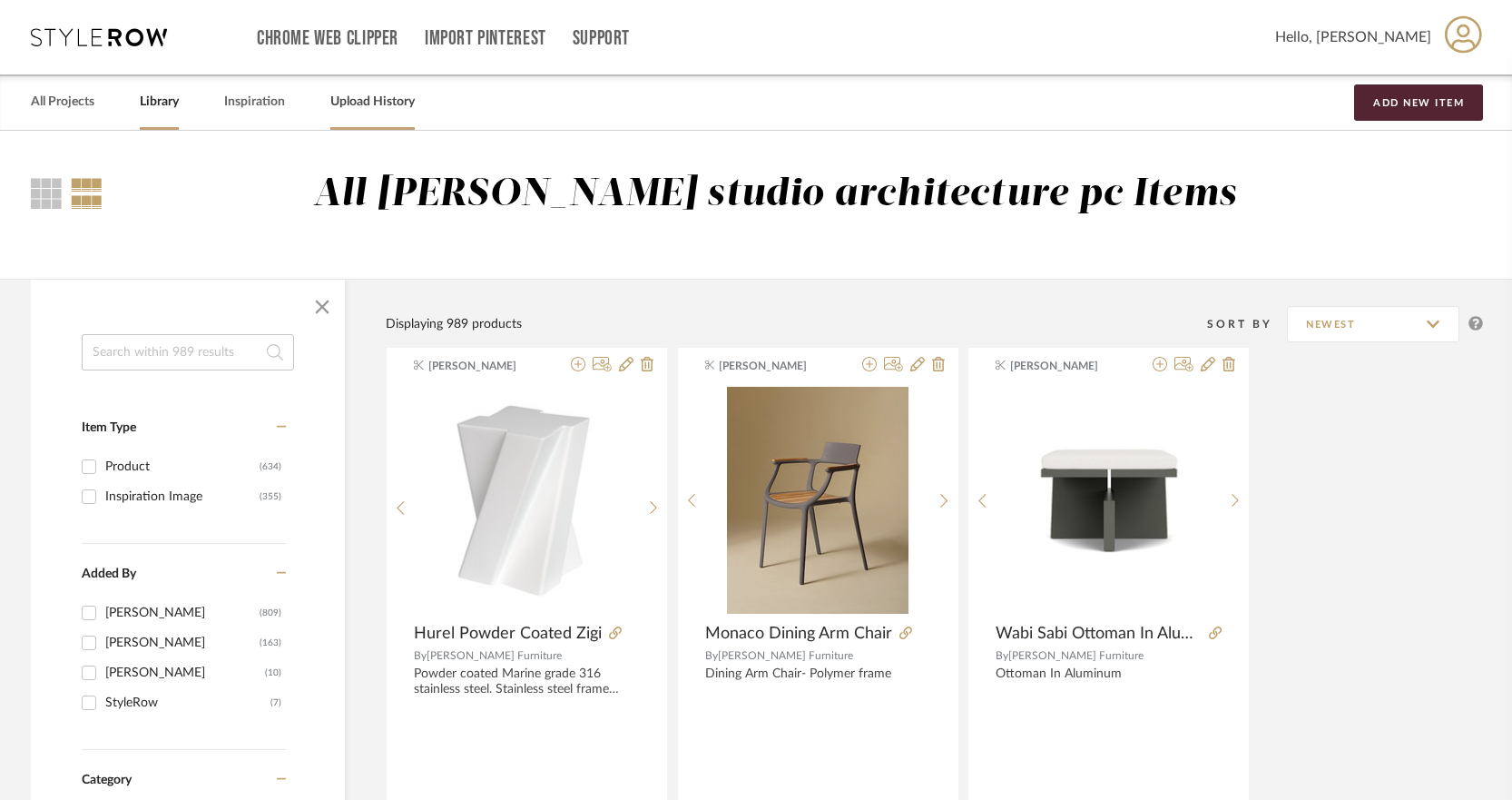
click at [363, 103] on link "Upload History" at bounding box center [372, 101] width 85 height 25
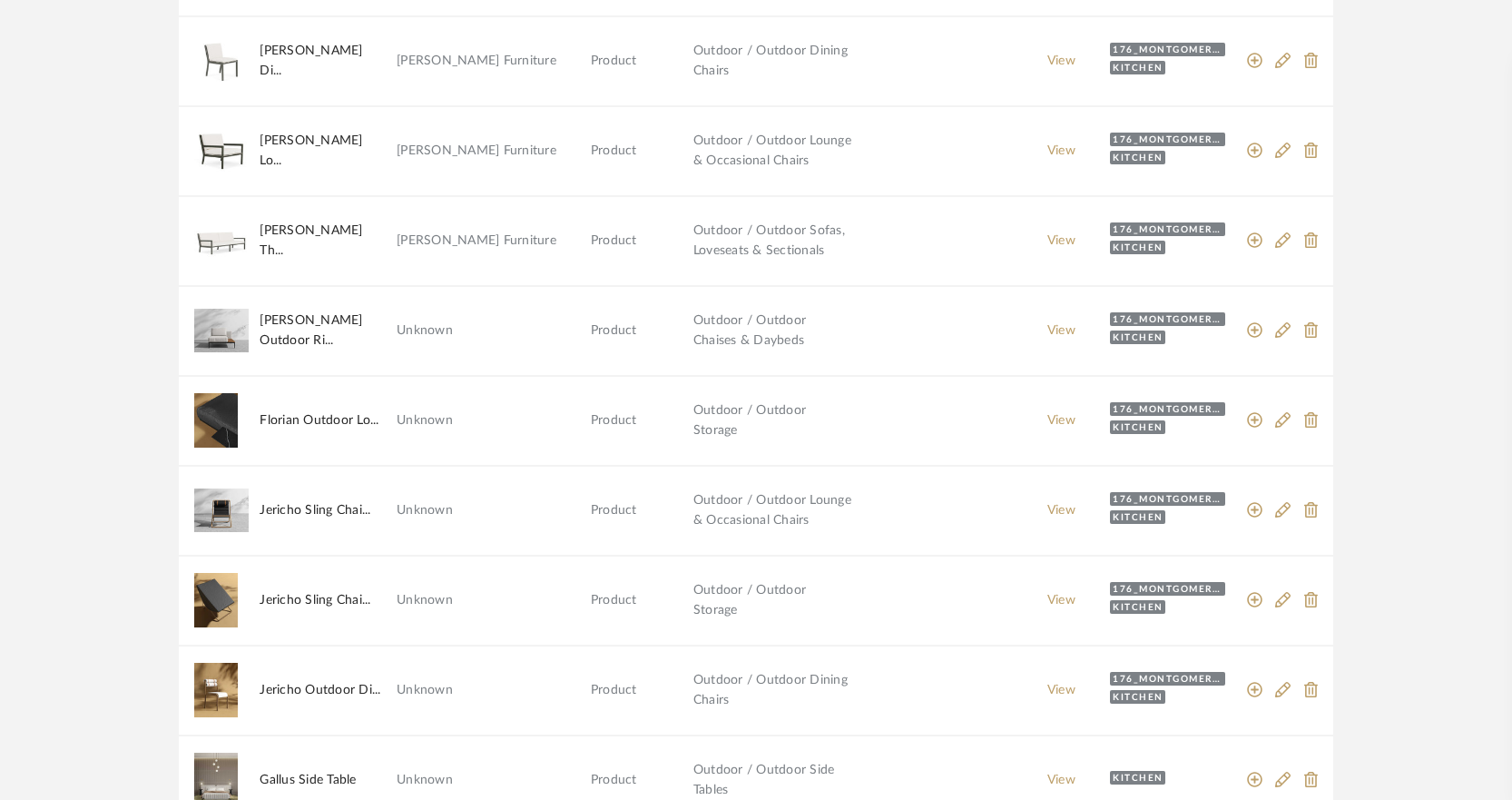
scroll to position [1089, 0]
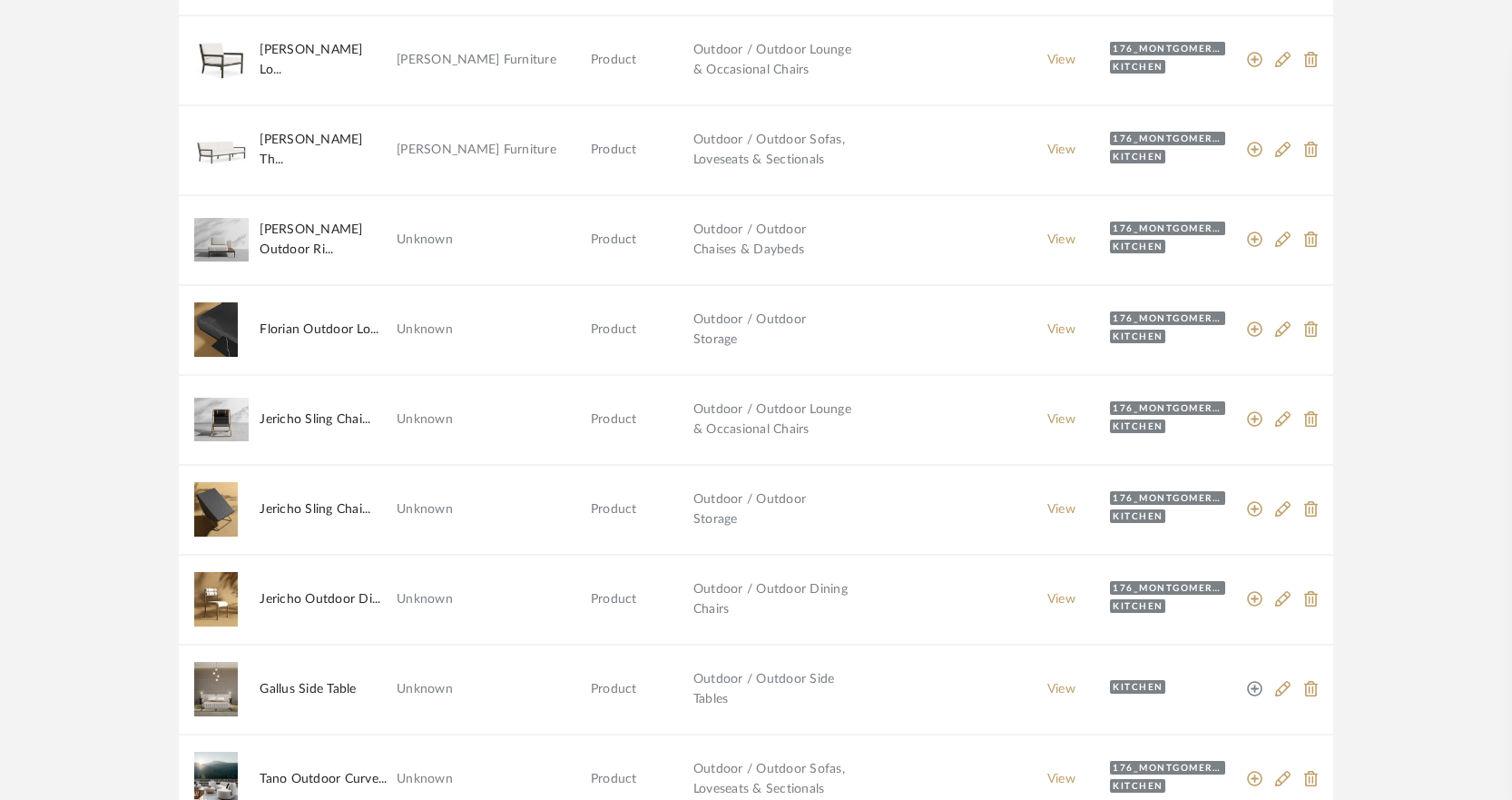
click at [1167, 687] on icon at bounding box center [1255, 689] width 17 height 17
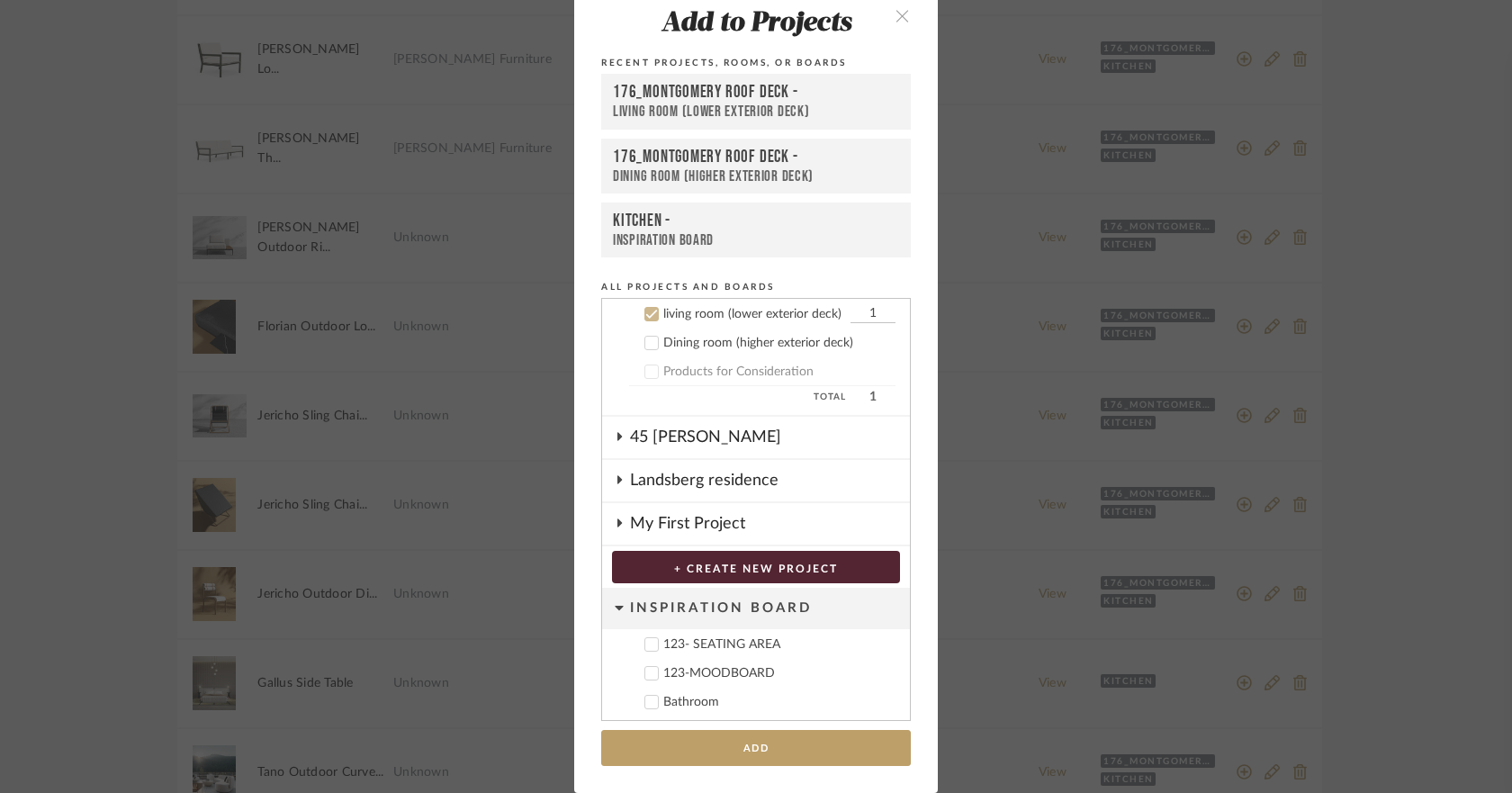
scroll to position [0, 0]
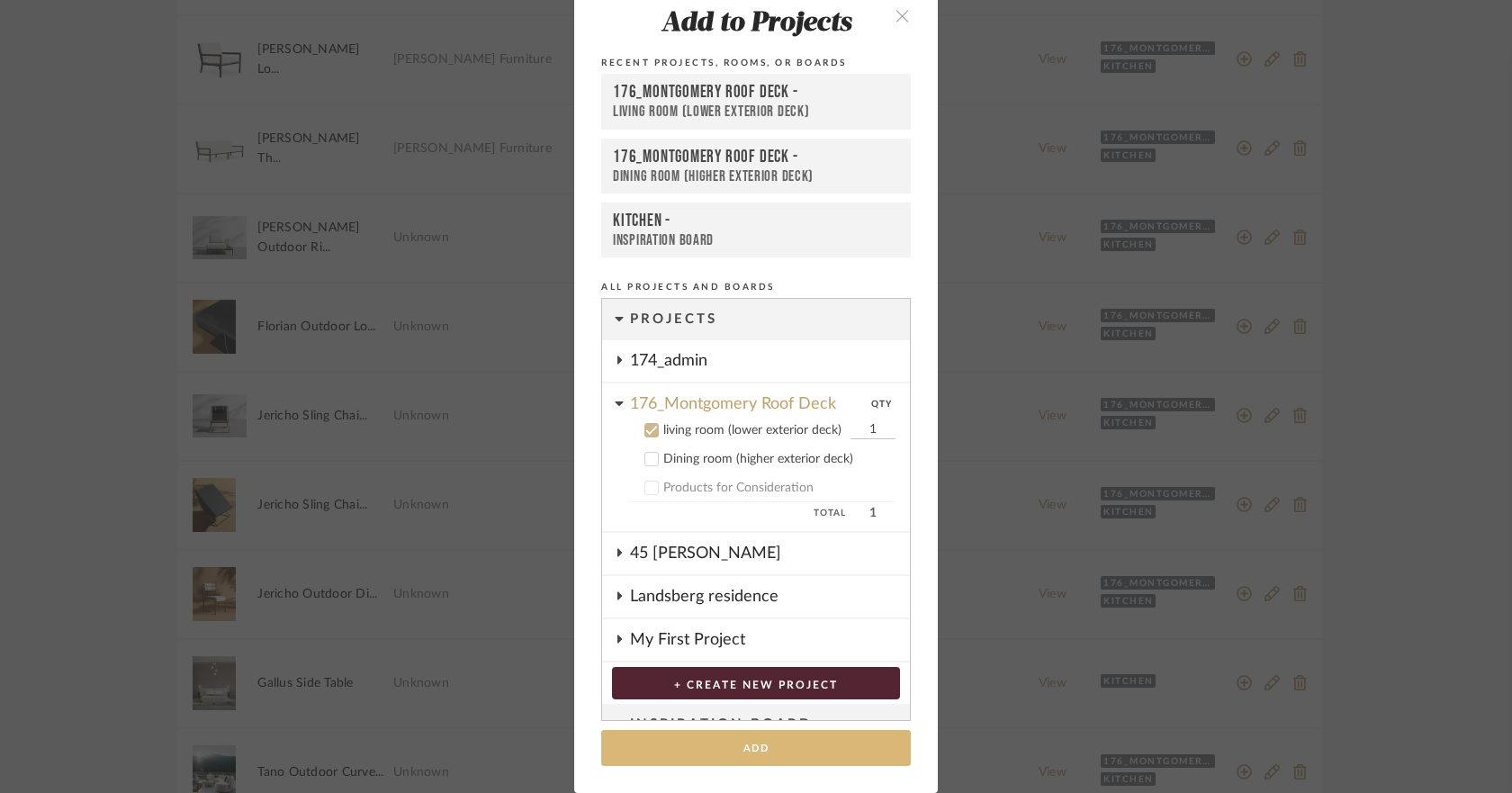
click at [823, 745] on button "Add" at bounding box center [755, 748] width 310 height 37
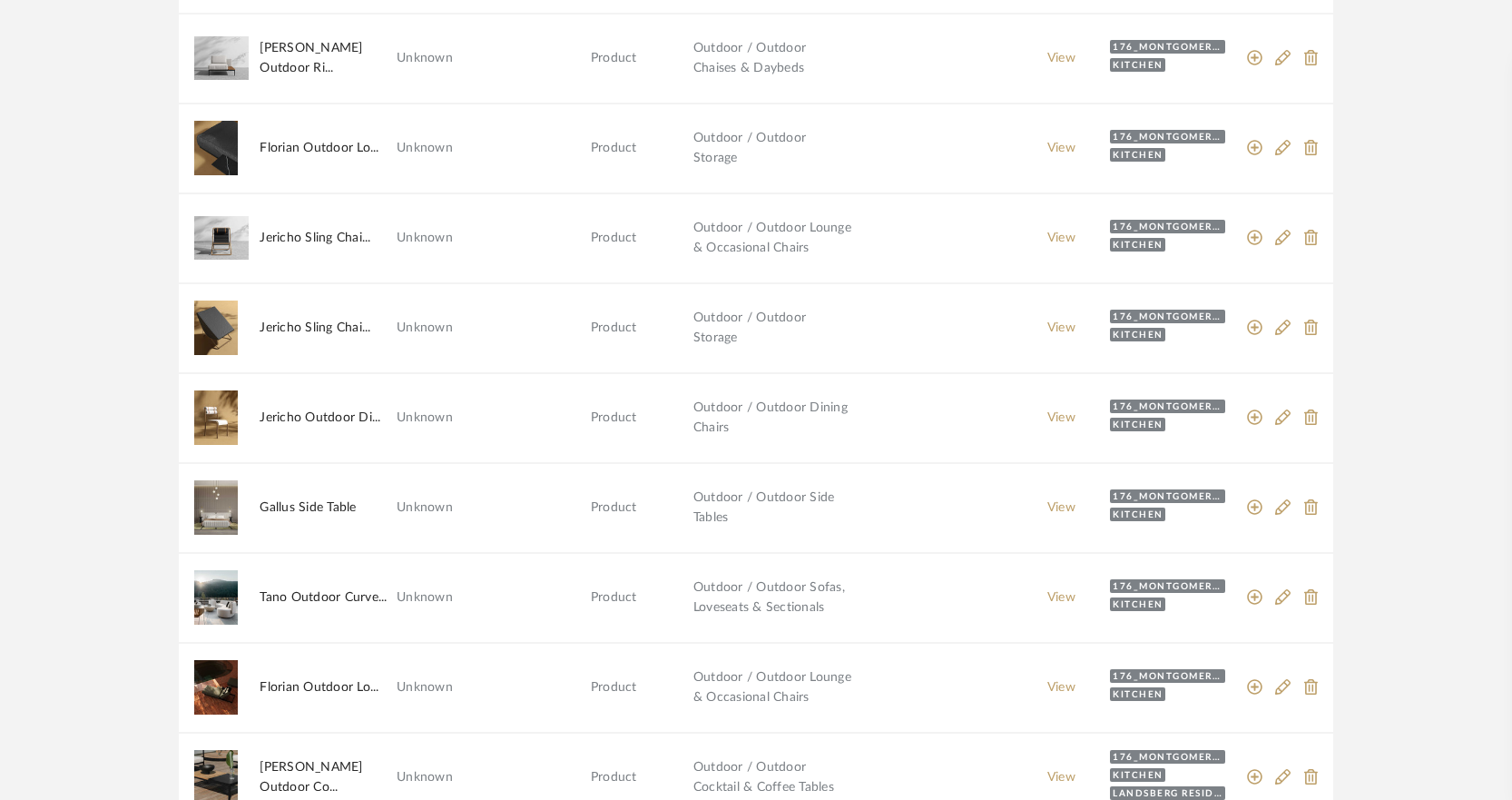
scroll to position [1473, 0]
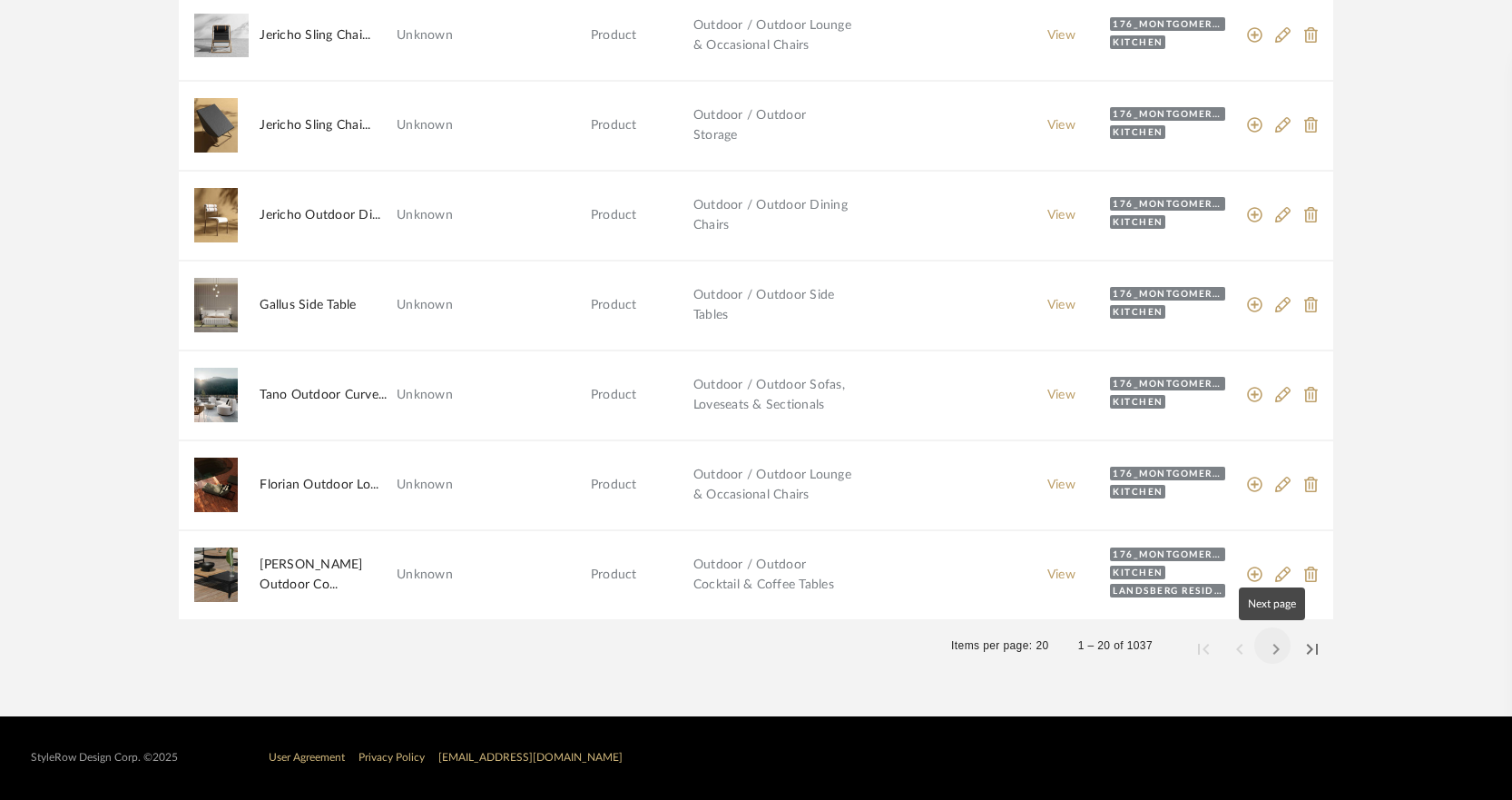
click at [1167, 650] on span "Next page" at bounding box center [1272, 645] width 43 height 43
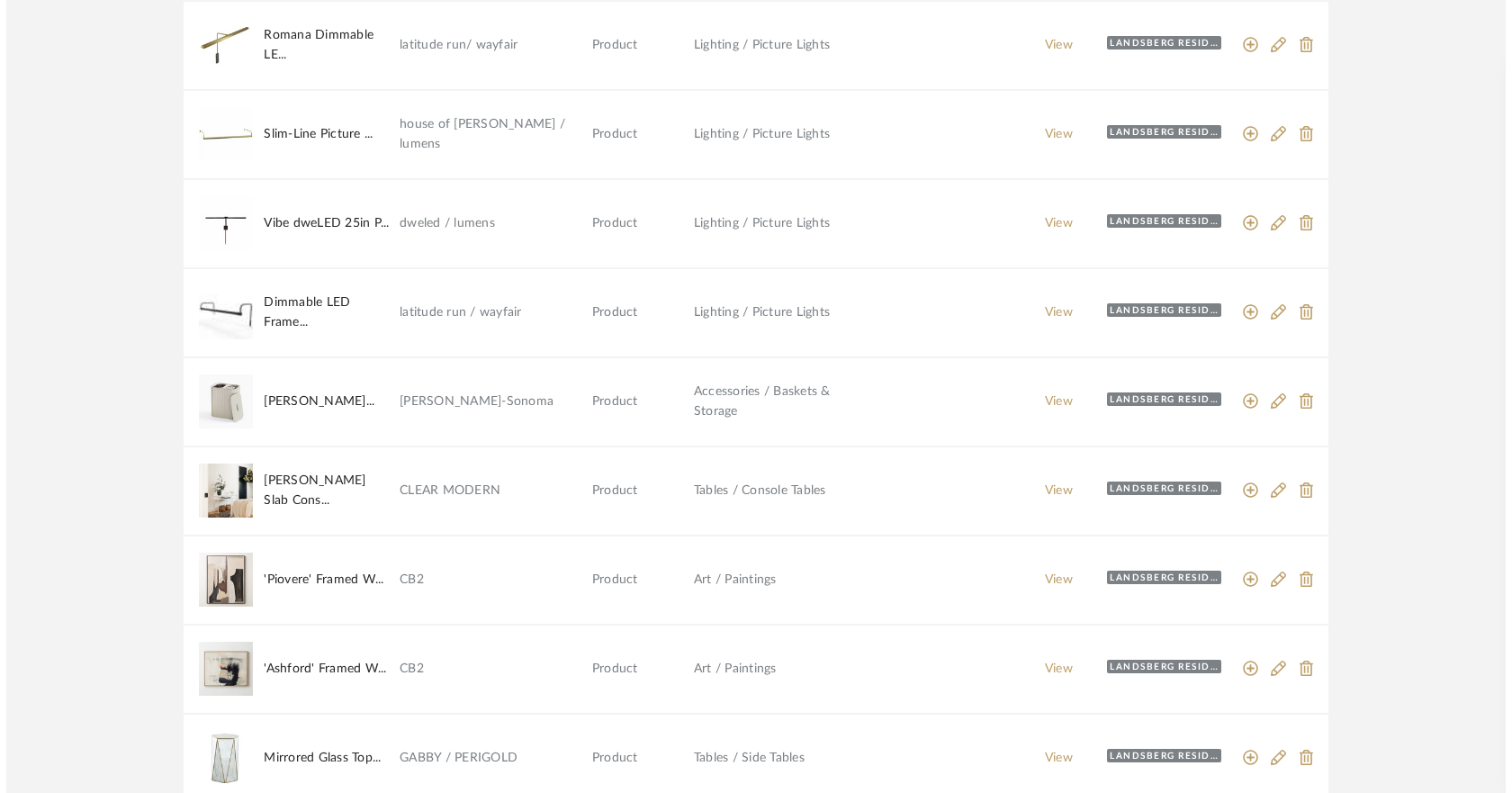
scroll to position [0, 0]
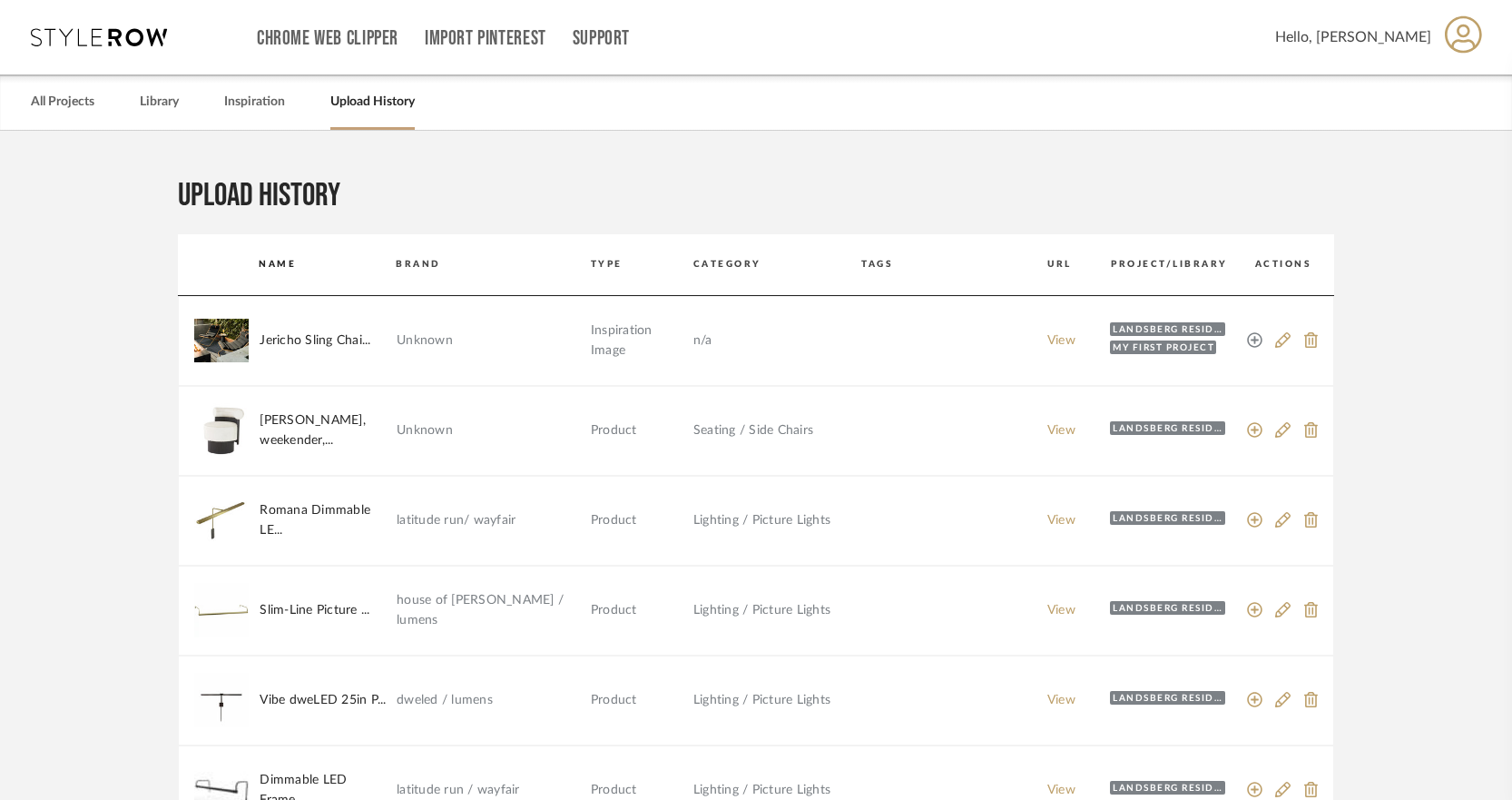
click at [1167, 343] on icon at bounding box center [1255, 340] width 17 height 17
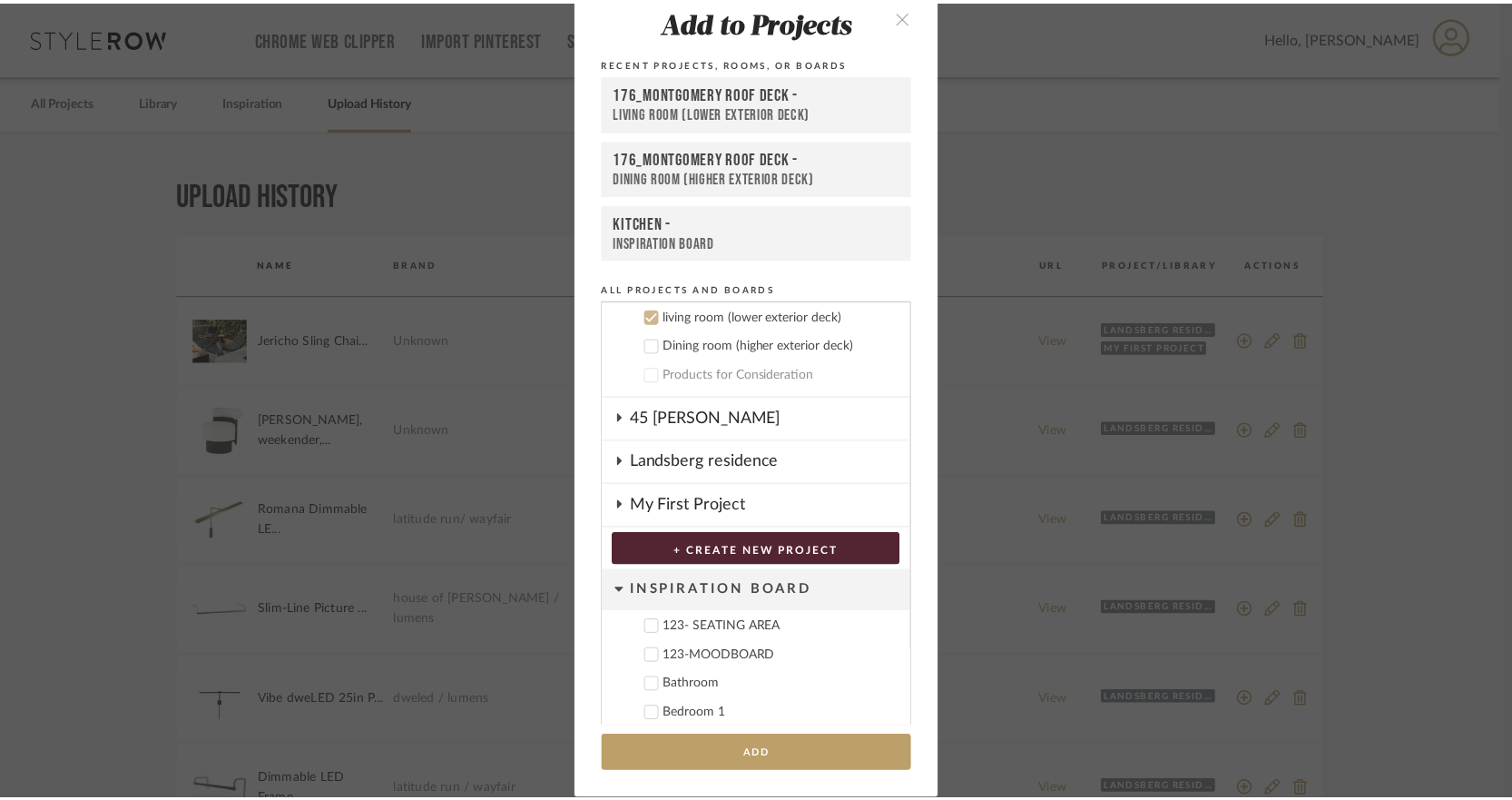
scroll to position [27, 0]
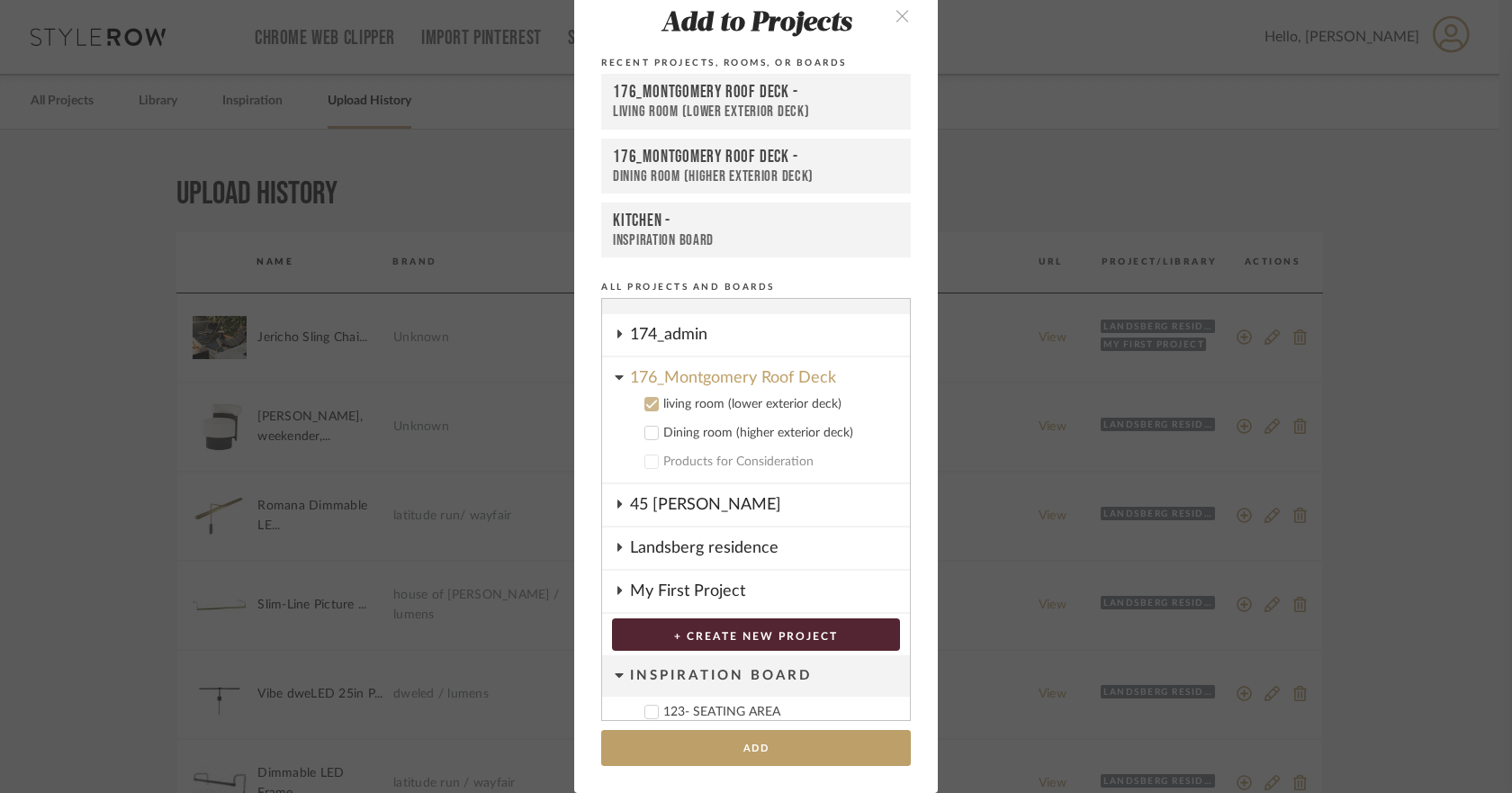
click at [645, 432] on icon at bounding box center [651, 433] width 13 height 13
click at [645, 411] on div at bounding box center [651, 403] width 15 height 15
click at [851, 755] on button "Add" at bounding box center [755, 748] width 310 height 37
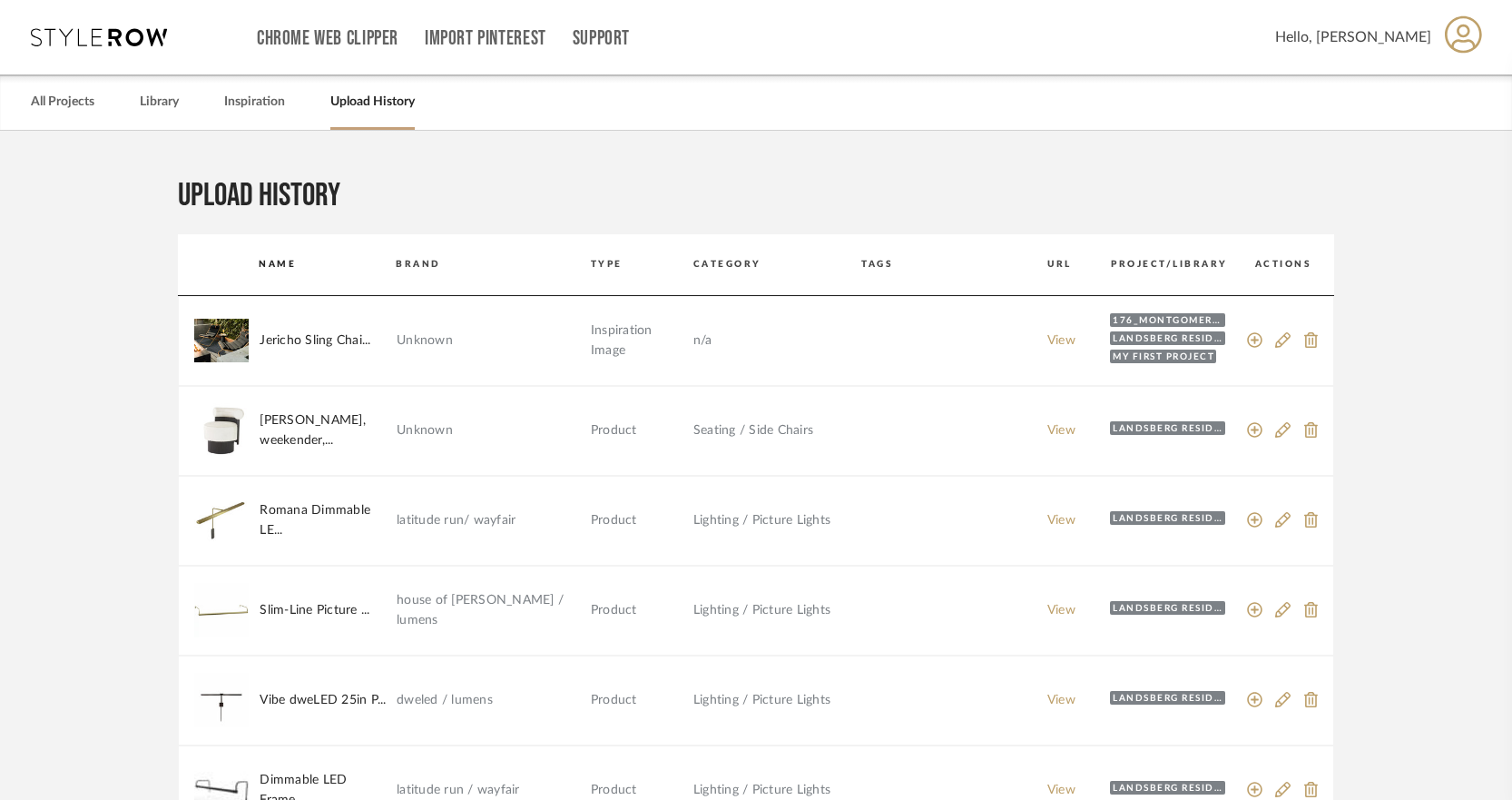
click at [1167, 338] on div "Landsberg residence" at bounding box center [1167, 338] width 115 height 14
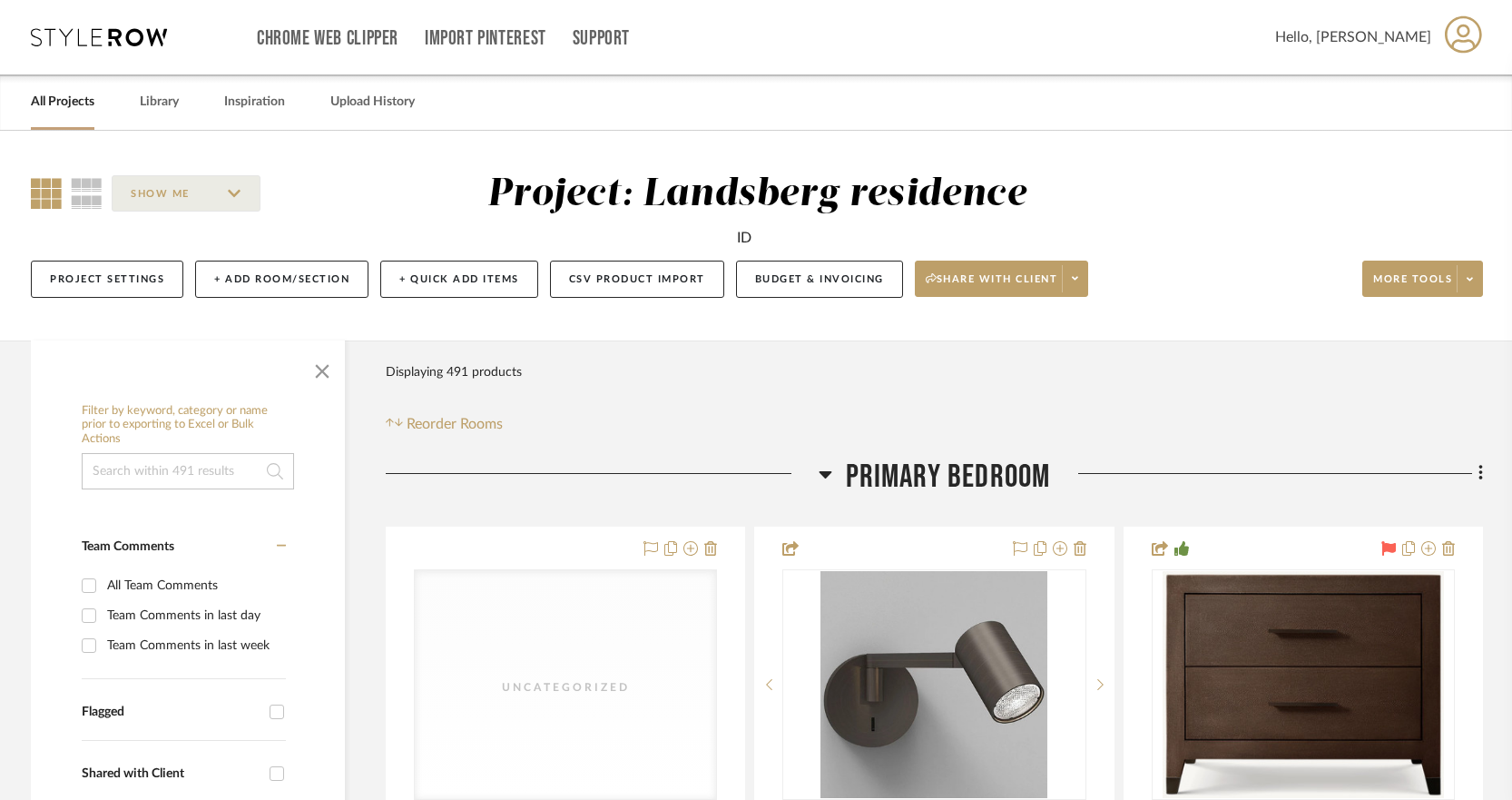
click at [81, 107] on link "All Projects" at bounding box center [62, 101] width 63 height 25
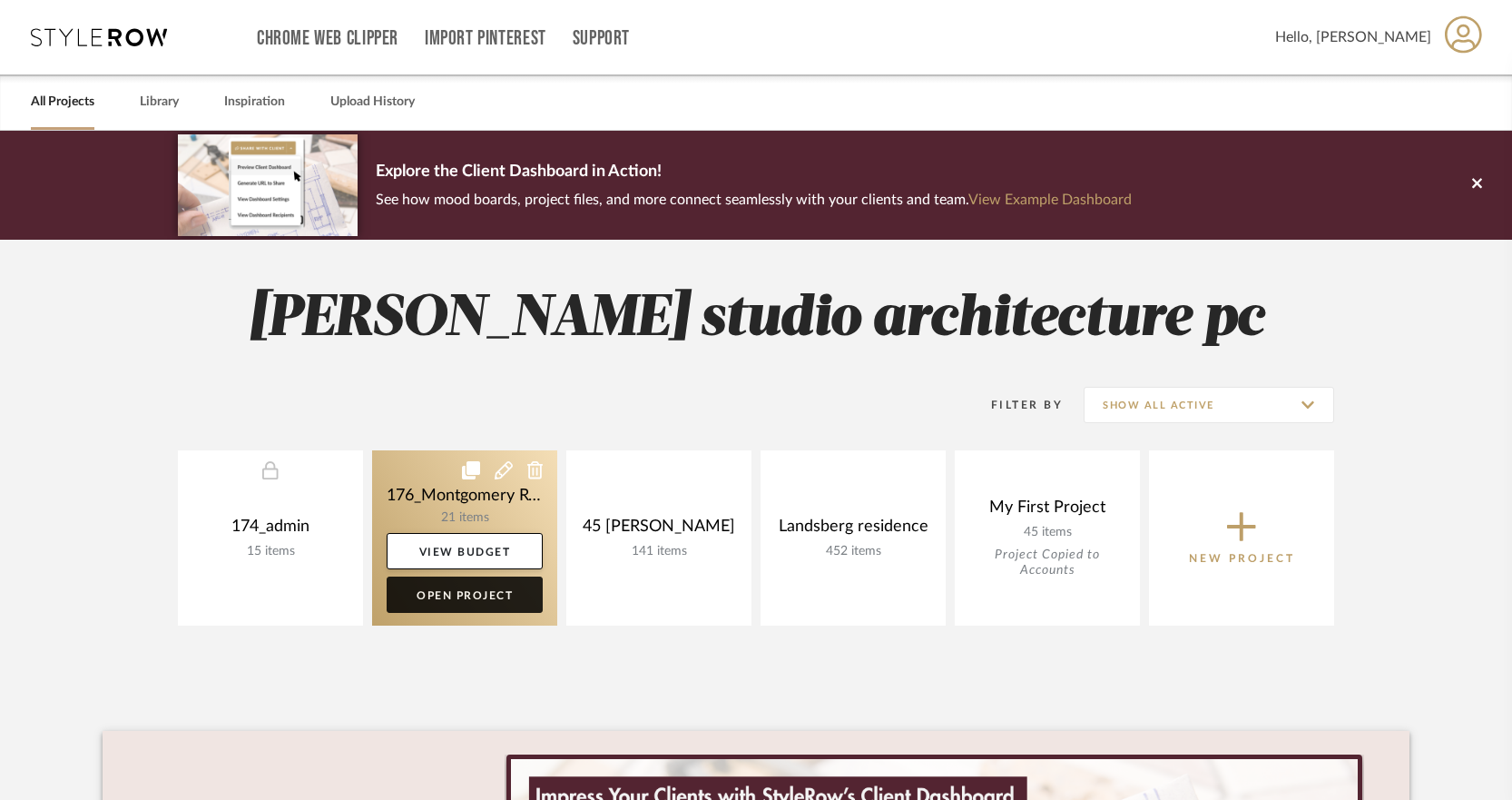
click at [478, 601] on link "Open Project" at bounding box center [464, 594] width 156 height 36
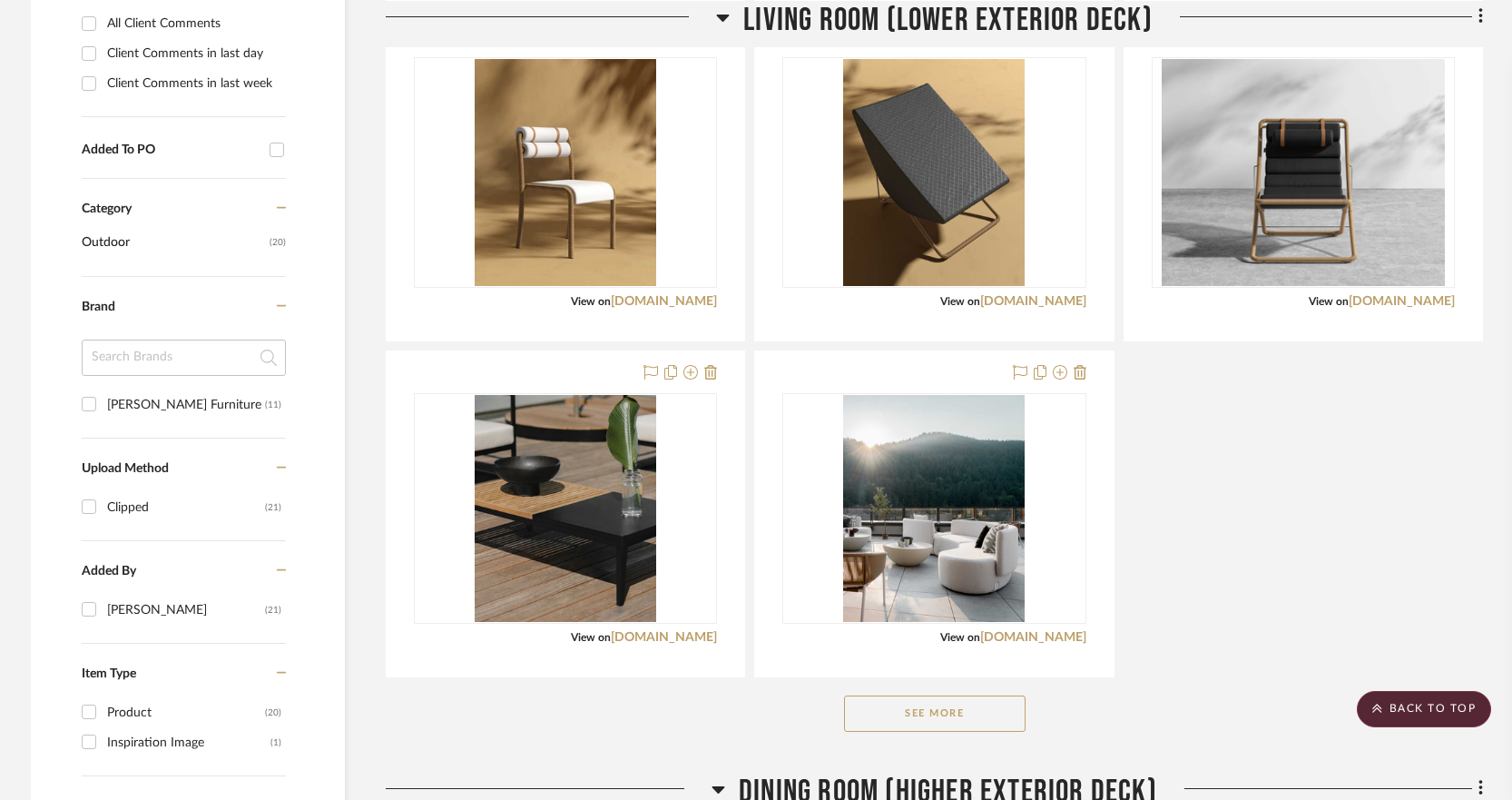
scroll to position [1089, 0]
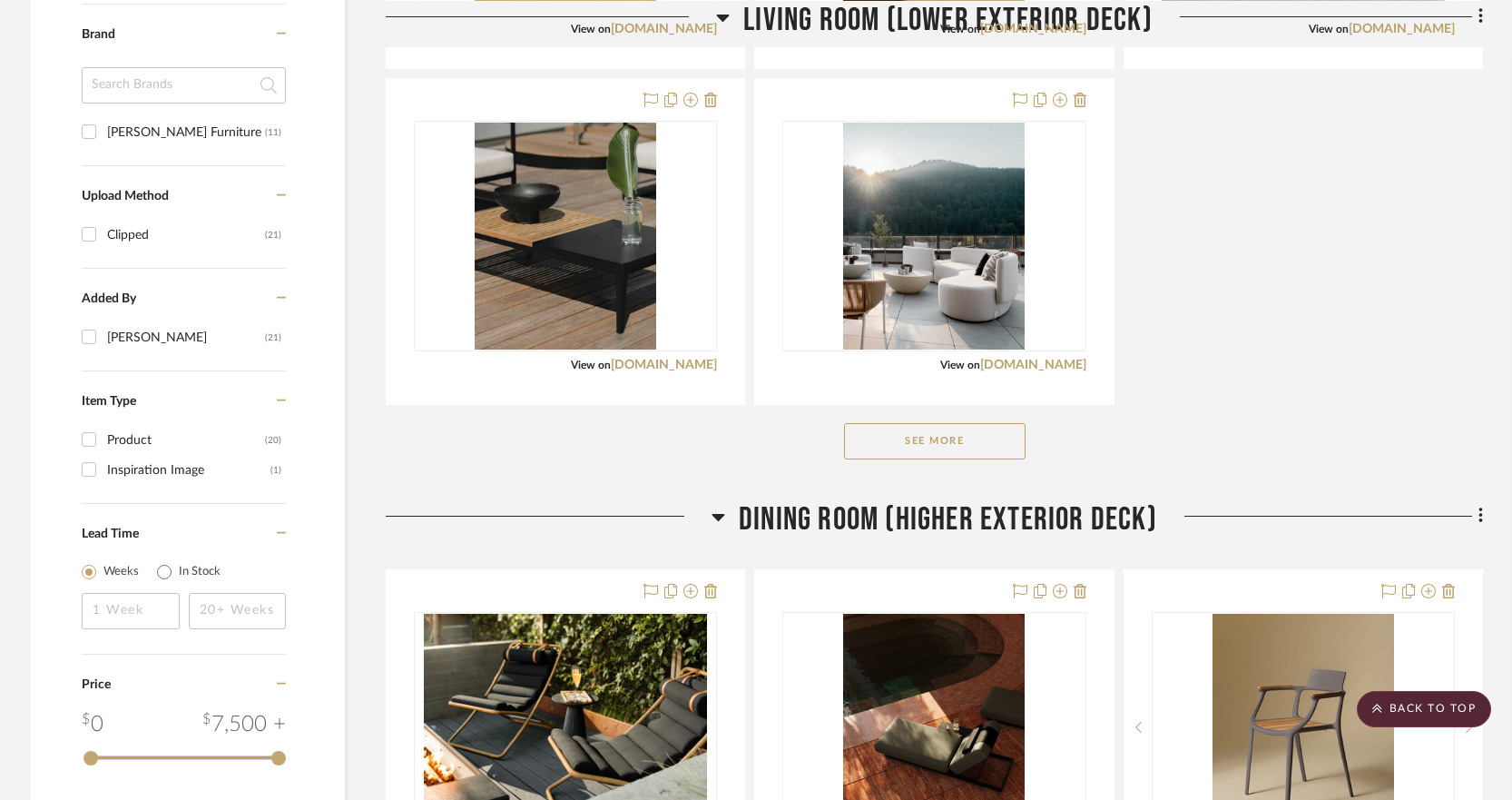
click at [885, 452] on button "See More" at bounding box center [935, 440] width 181 height 36
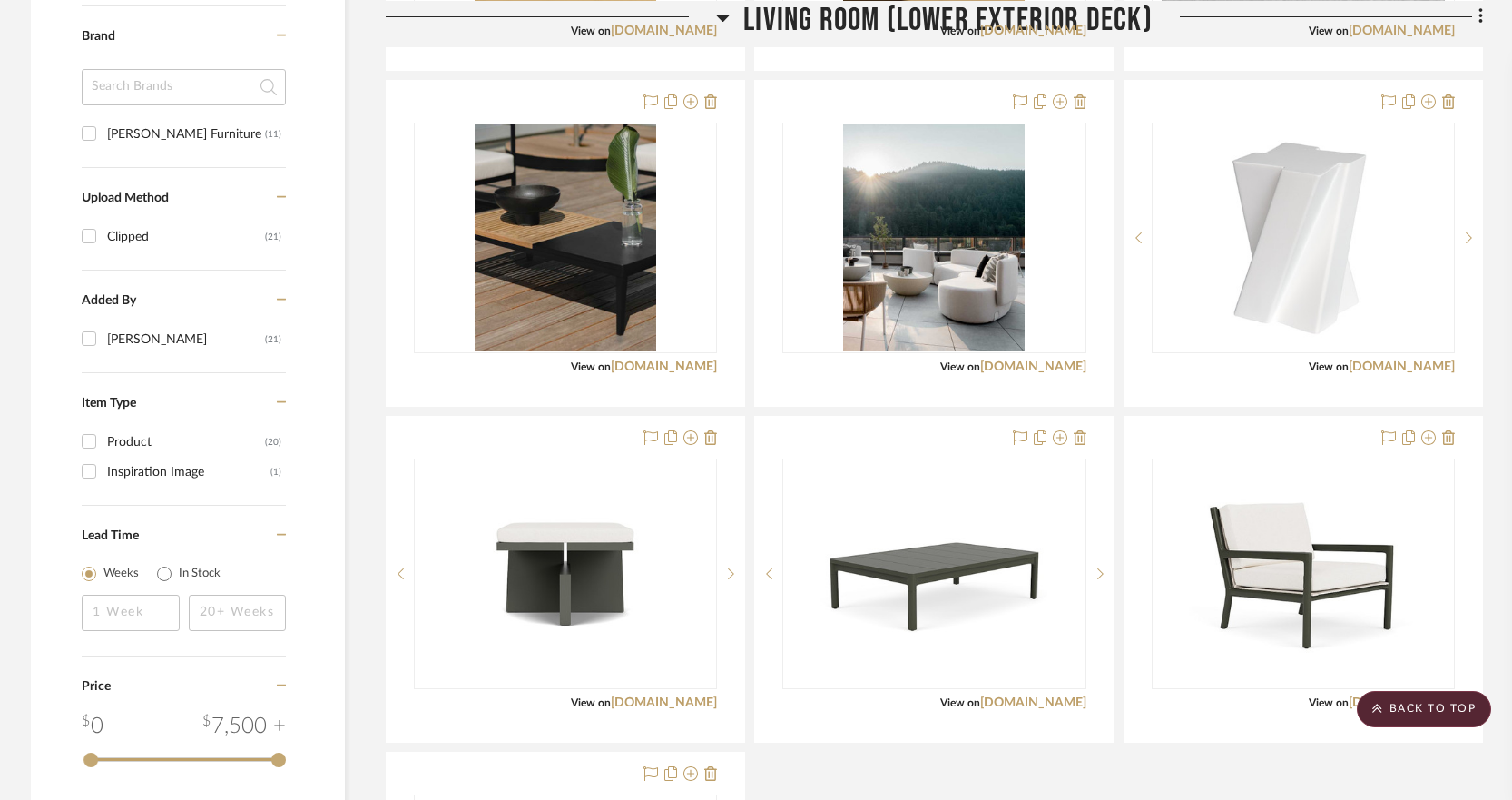
scroll to position [633, 0]
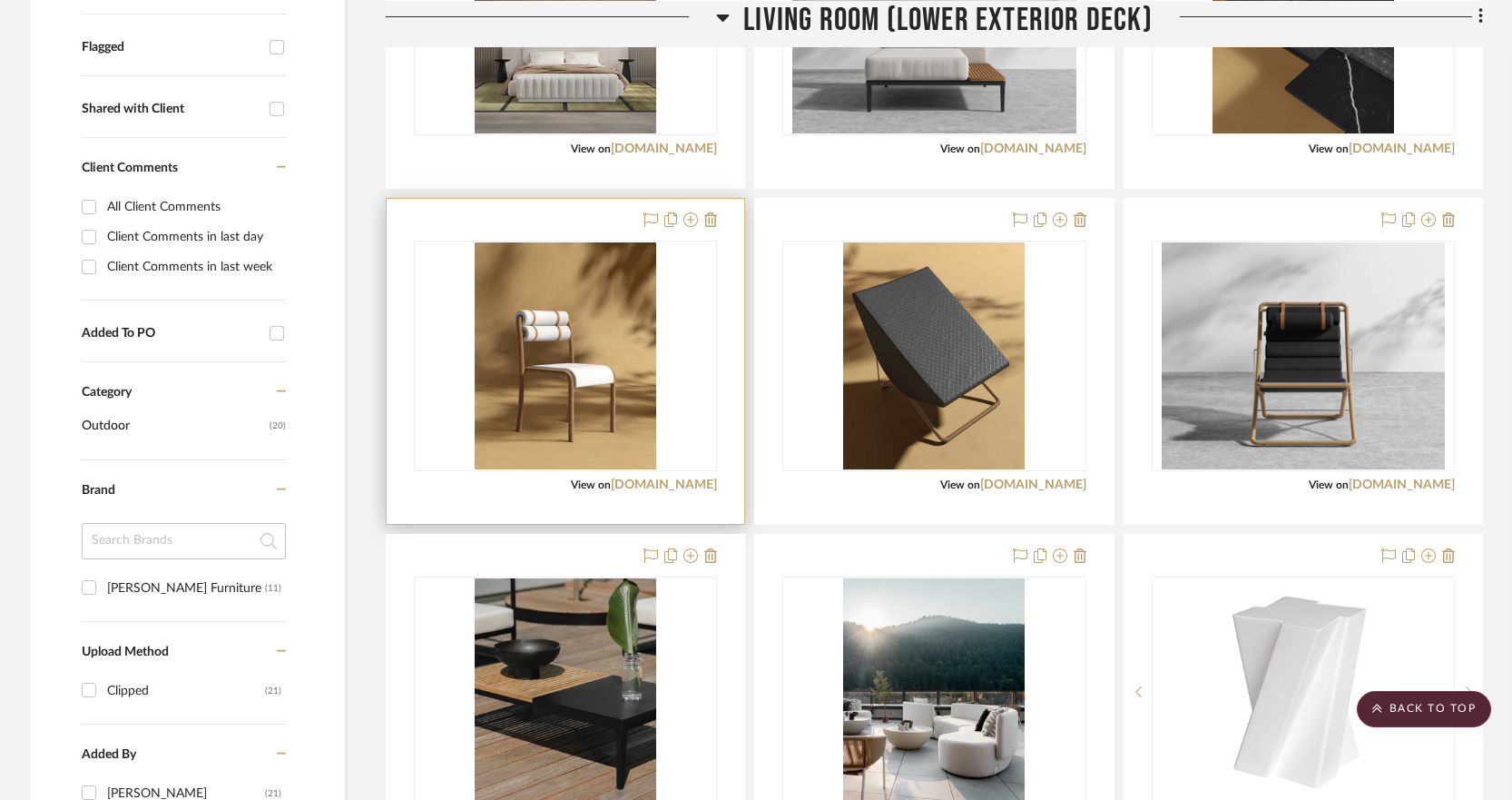
click at [667, 362] on div "0" at bounding box center [565, 356] width 301 height 229
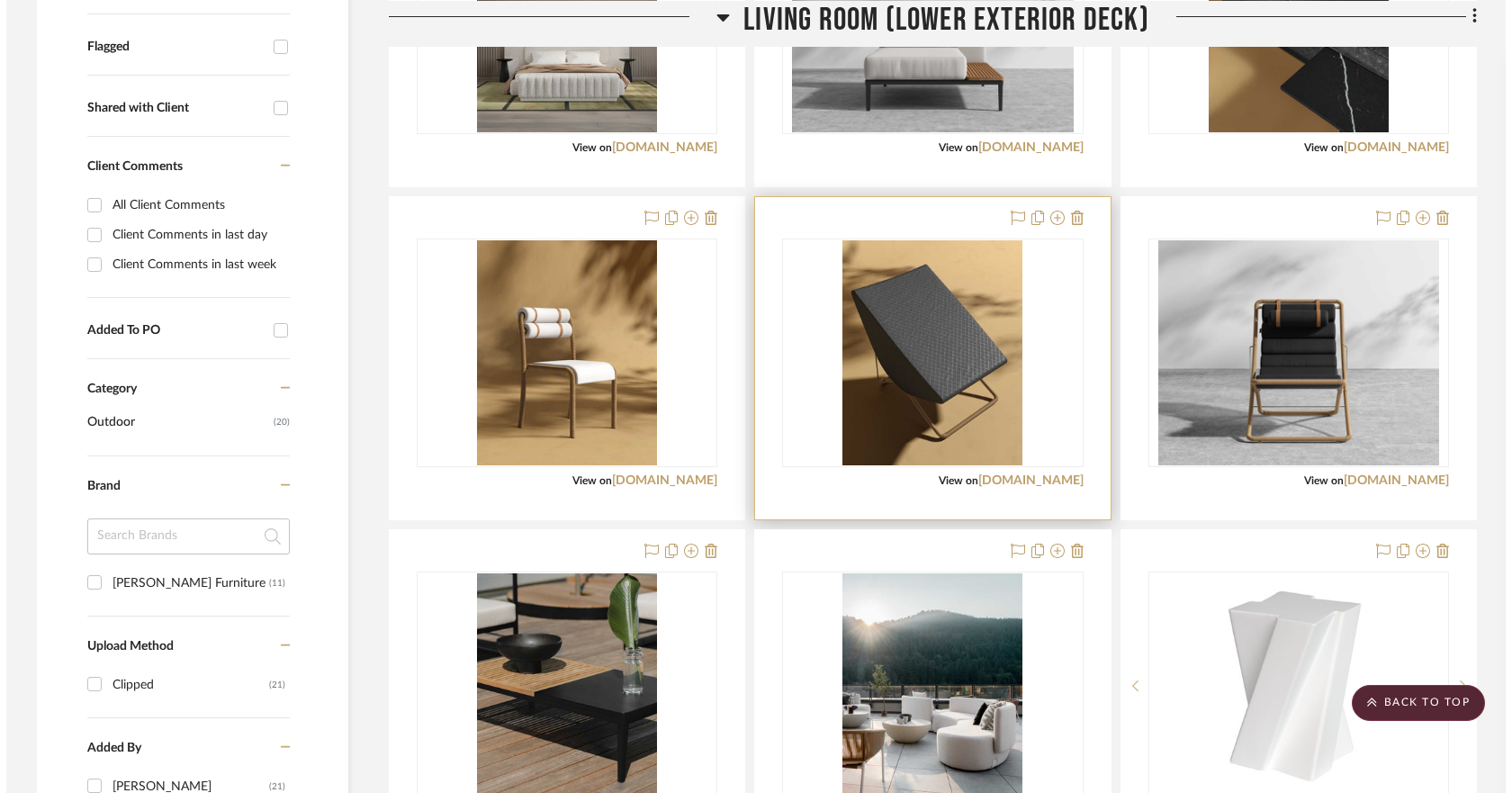
scroll to position [0, 0]
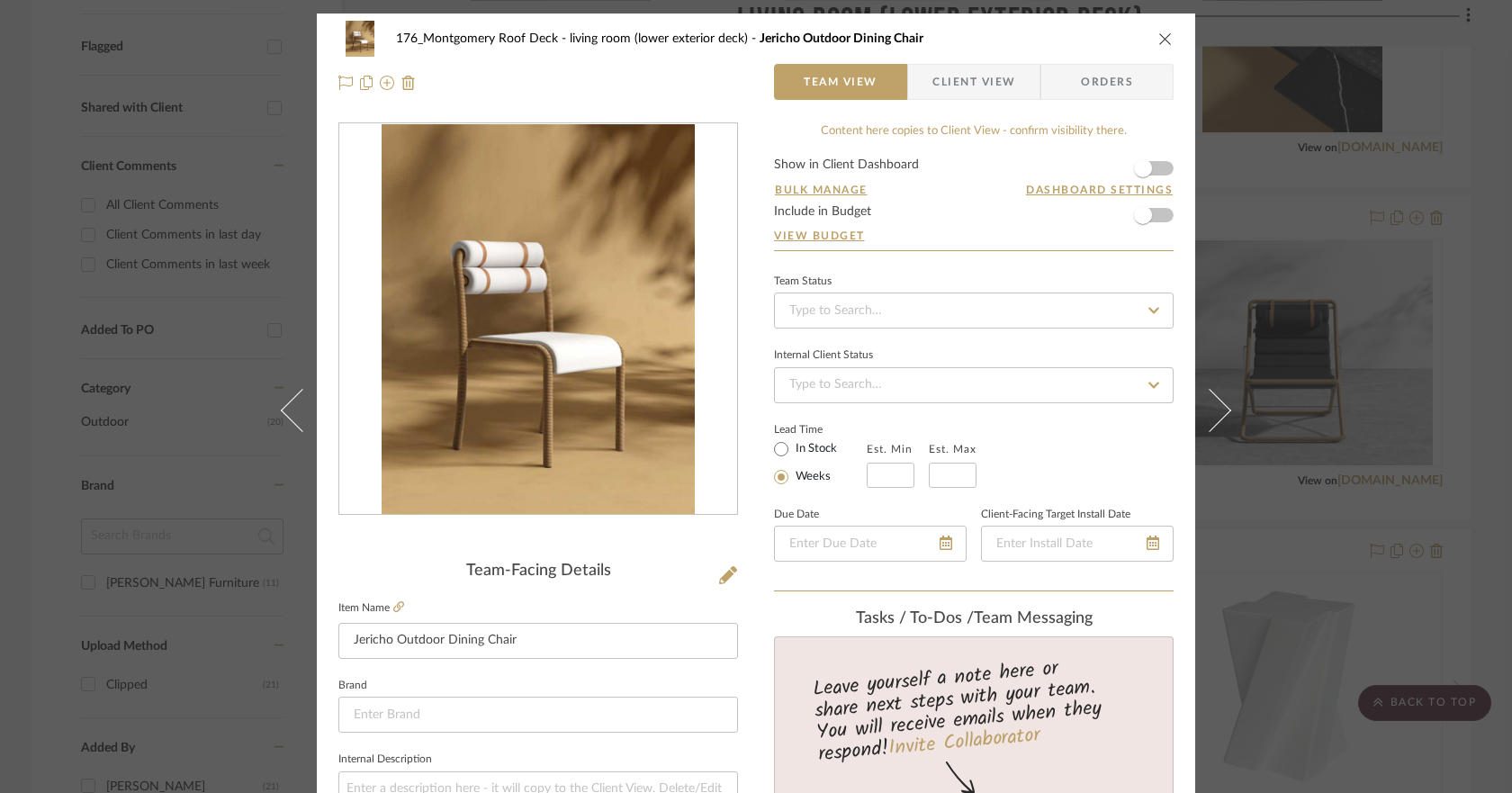
click at [1157, 40] on icon "close" at bounding box center [1165, 38] width 15 height 15
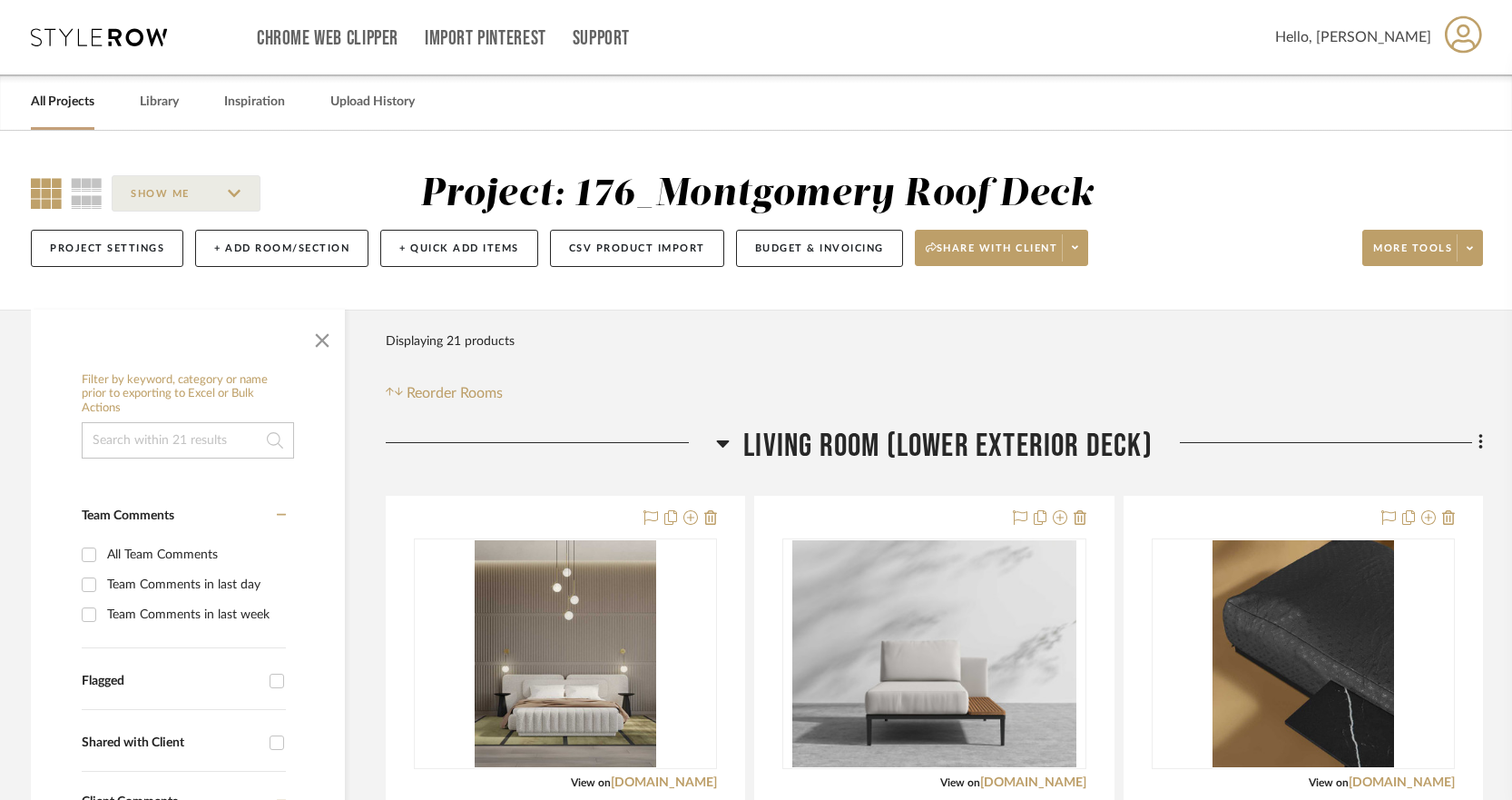
click at [77, 100] on link "All Projects" at bounding box center [62, 101] width 63 height 25
